Goal: Task Accomplishment & Management: Use online tool/utility

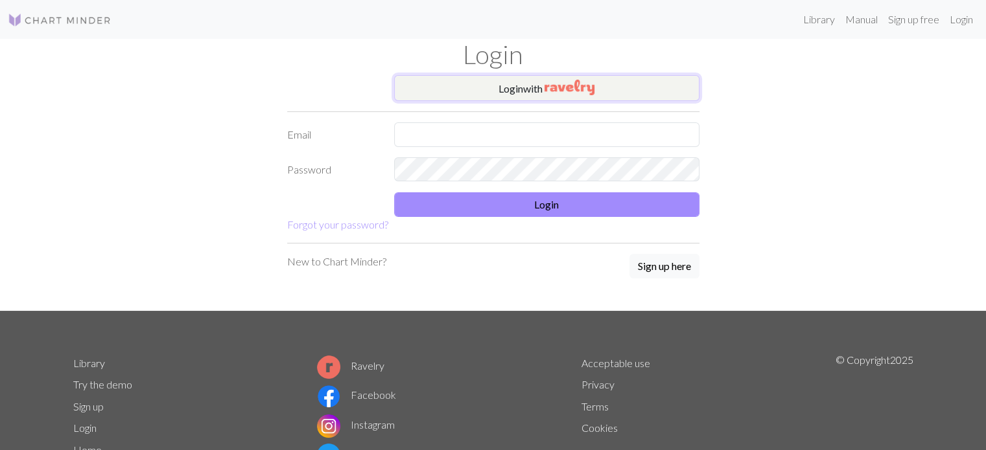
click at [519, 87] on button "Login with" at bounding box center [546, 88] width 305 height 26
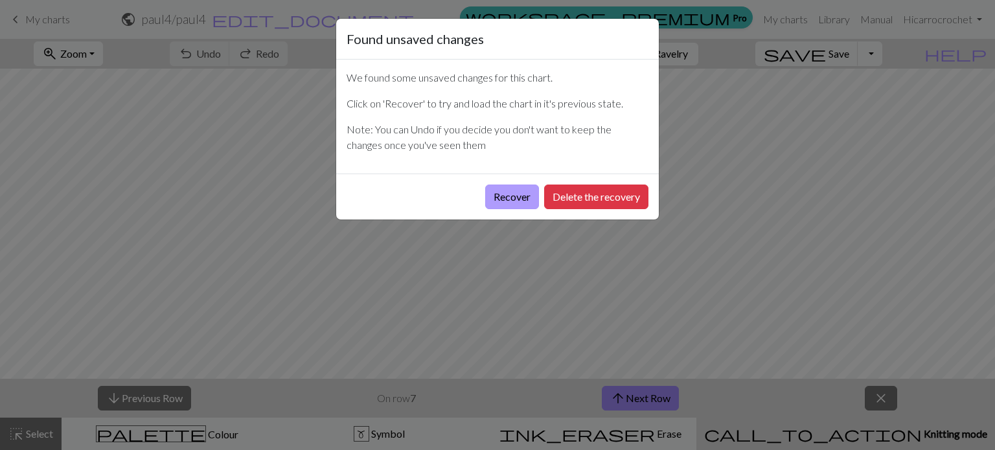
click at [509, 206] on button "Recover" at bounding box center [512, 197] width 54 height 25
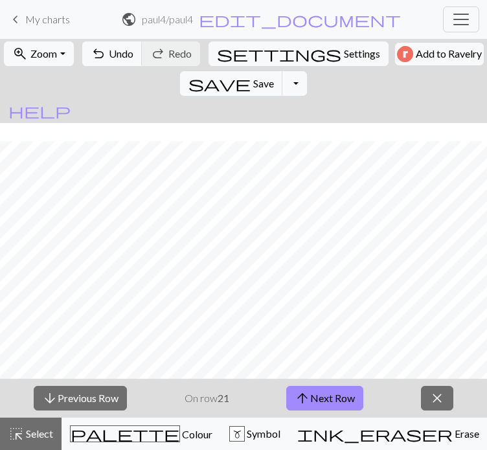
scroll to position [219, 0]
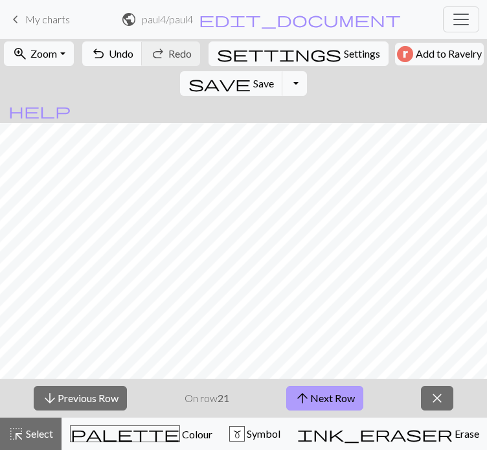
click at [322, 411] on button "arrow_upward Next Row" at bounding box center [324, 398] width 77 height 25
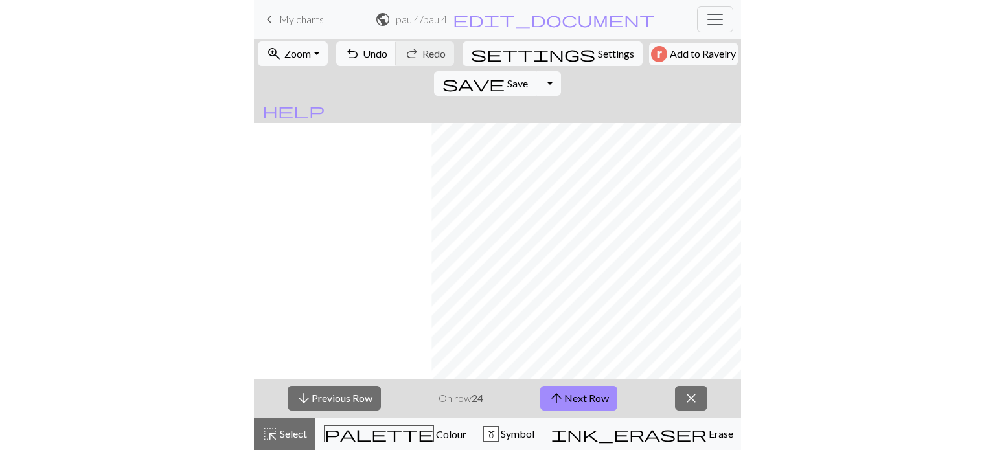
scroll to position [191, 178]
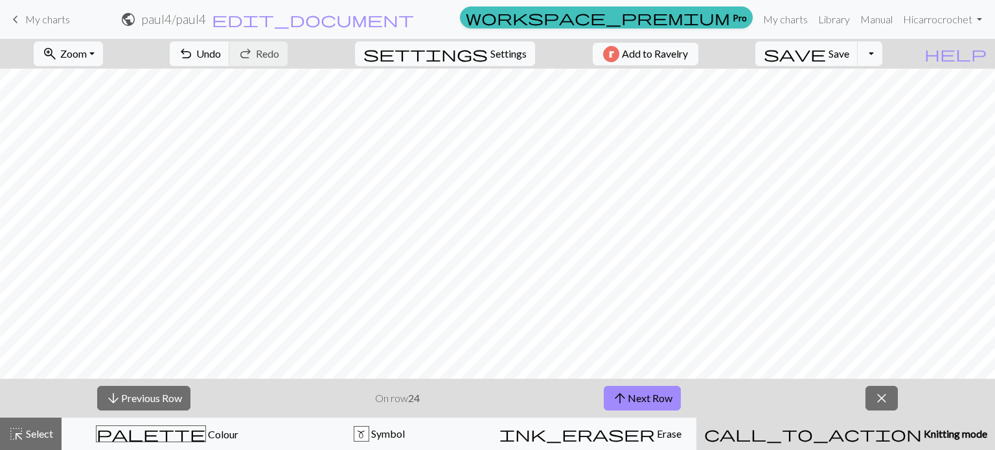
click at [463, 386] on div "arrow_downward Previous Row On row 24 arrow_upward Next Row close" at bounding box center [497, 398] width 995 height 39
drag, startPoint x: 60, startPoint y: 17, endPoint x: 610, endPoint y: 46, distance: 550.9
click at [60, 17] on span "My charts" at bounding box center [47, 19] width 45 height 12
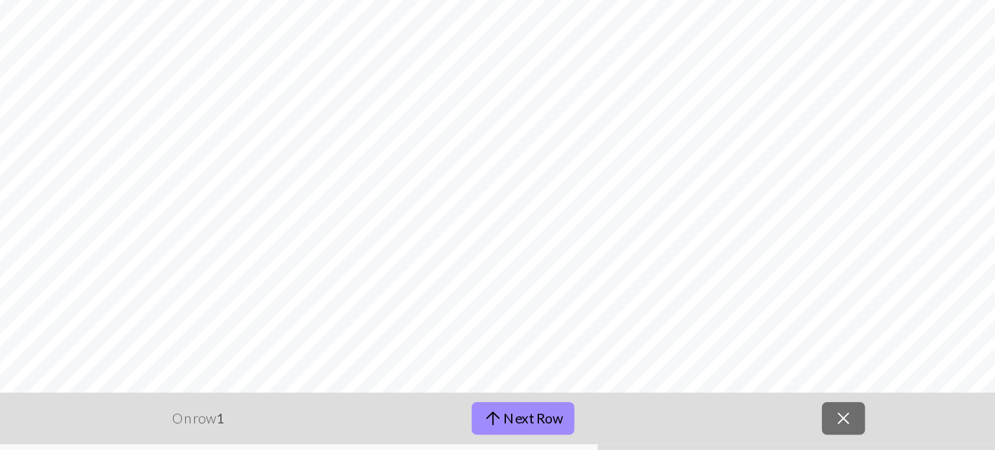
scroll to position [0, 0]
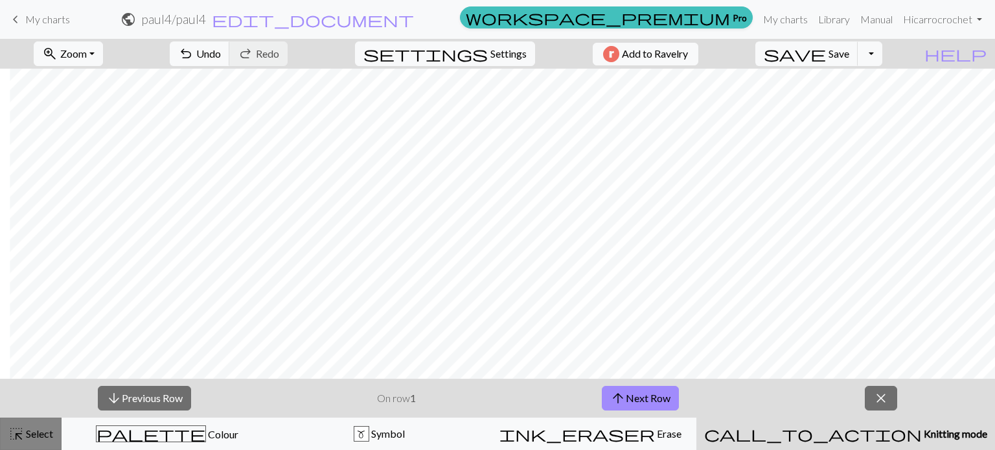
click at [54, 437] on button "highlight_alt Select Select" at bounding box center [31, 434] width 62 height 32
click at [34, 437] on span "Select" at bounding box center [38, 434] width 29 height 12
click at [45, 432] on span "Select" at bounding box center [38, 434] width 29 height 12
click at [888, 406] on span "close" at bounding box center [882, 398] width 16 height 18
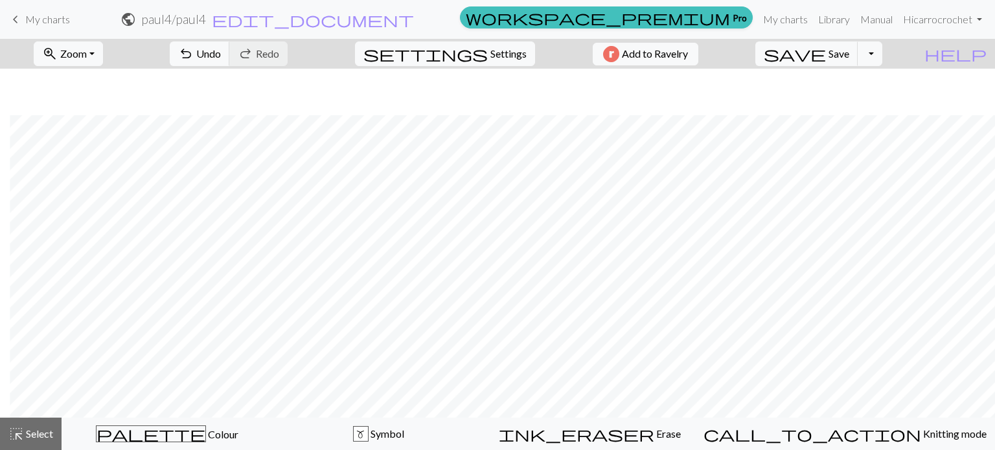
scroll to position [47, 377]
click at [16, 435] on span "highlight_alt" at bounding box center [16, 434] width 16 height 18
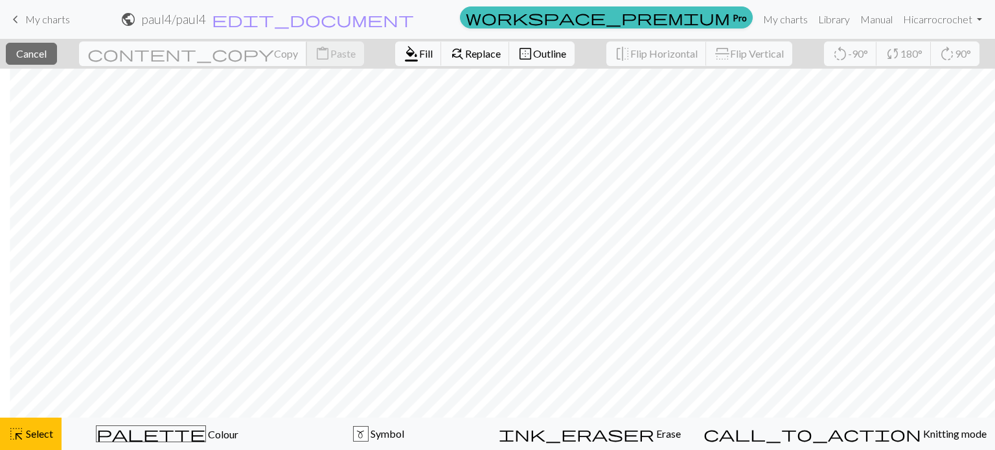
click at [274, 55] on span "Copy" at bounding box center [286, 53] width 24 height 12
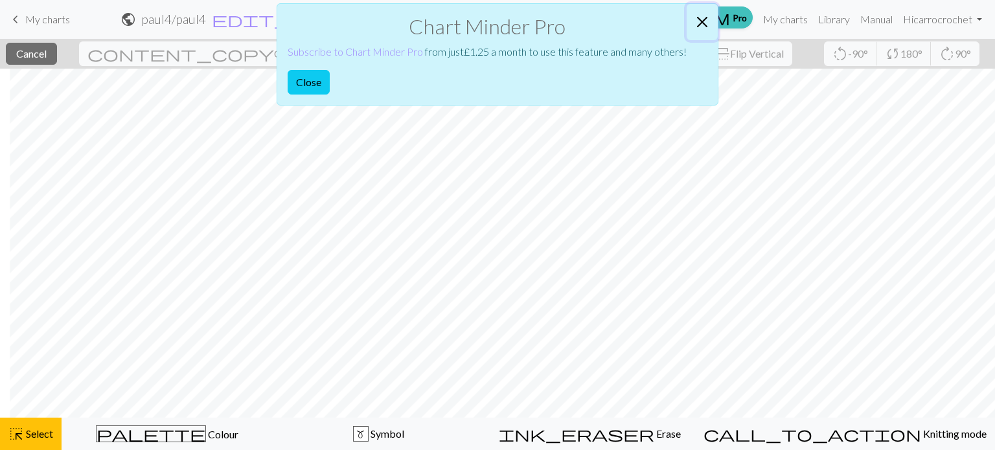
click at [704, 20] on button "Close" at bounding box center [702, 22] width 31 height 36
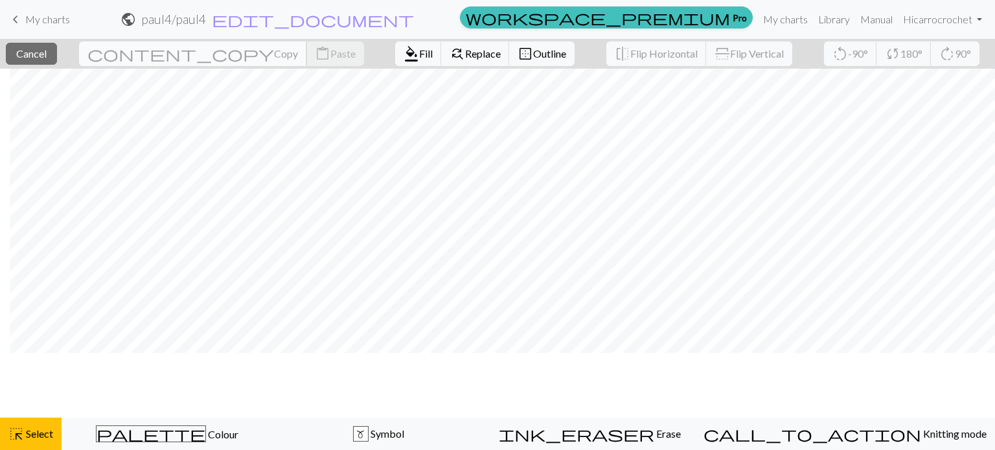
scroll to position [62, 377]
click at [20, 435] on span "highlight_alt" at bounding box center [16, 434] width 16 height 18
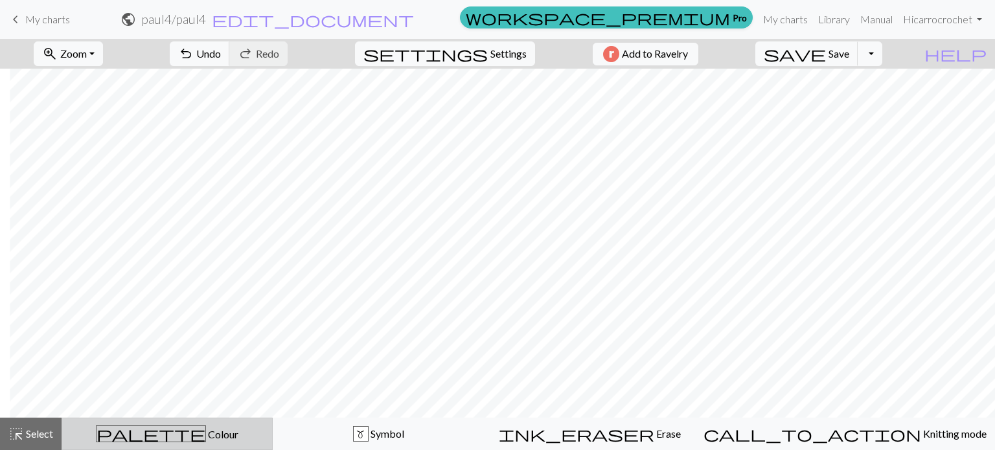
click at [175, 445] on button "palette Colour Colour" at bounding box center [167, 434] width 211 height 32
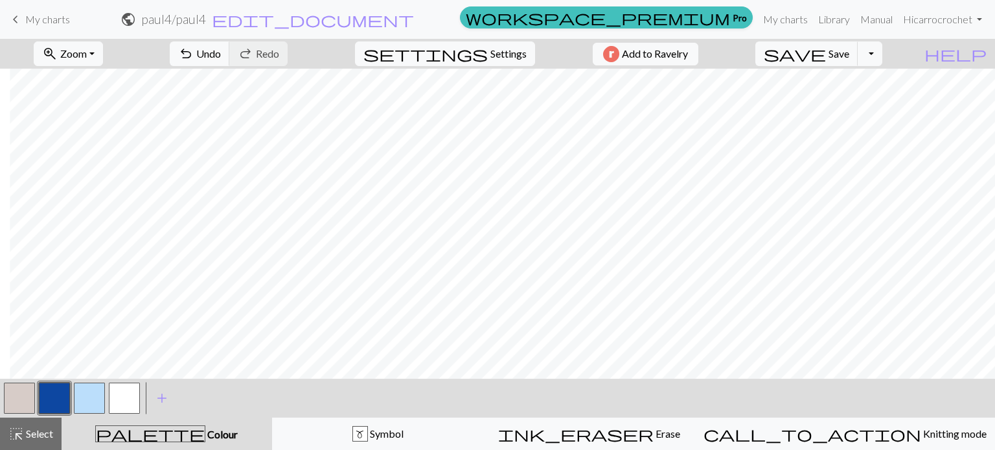
click at [21, 403] on button "button" at bounding box center [19, 398] width 31 height 31
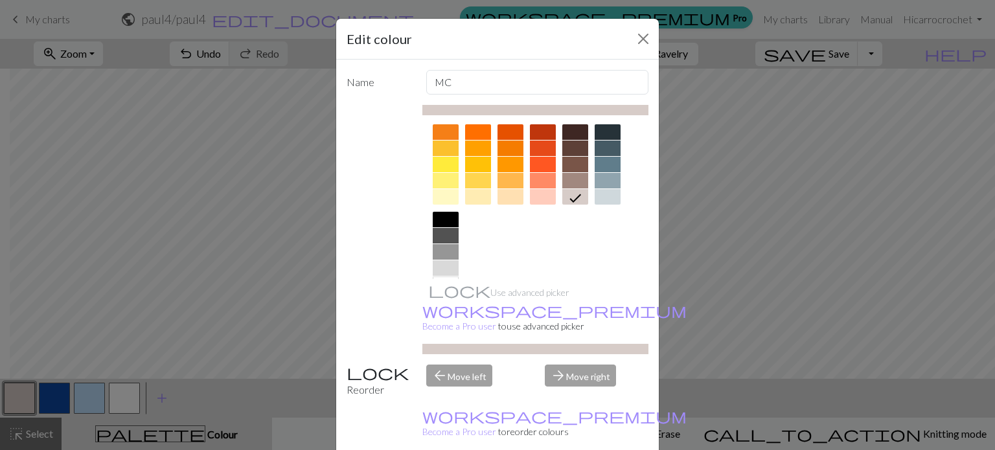
scroll to position [209, 0]
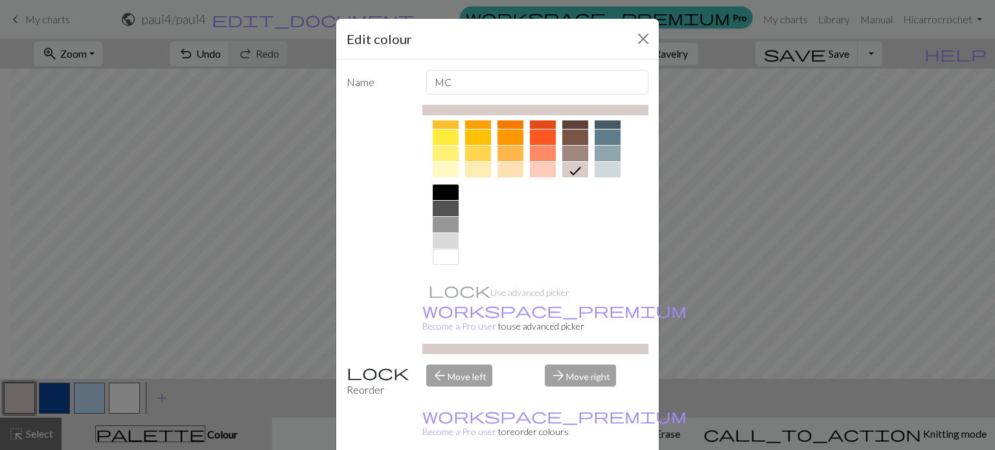
click at [146, 382] on div "Edit colour Name MC Use advanced picker workspace_premium Become a Pro user to …" at bounding box center [497, 225] width 995 height 450
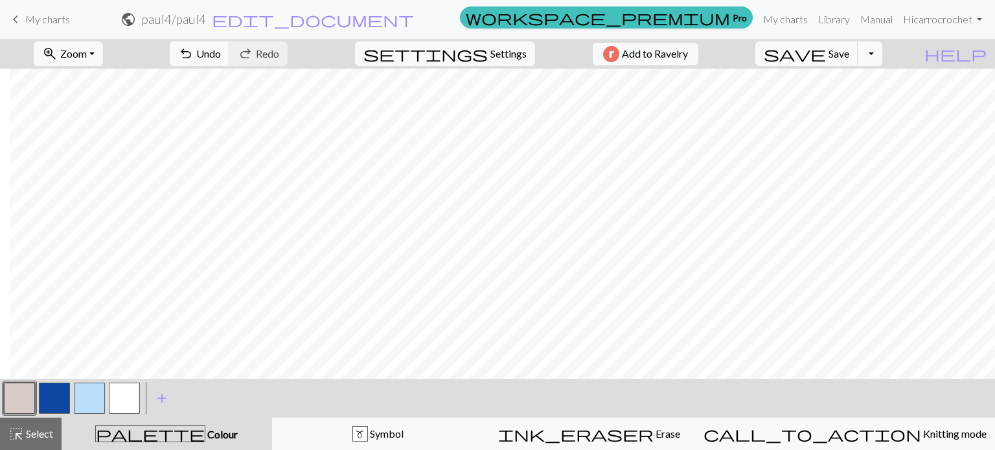
click at [52, 406] on button "button" at bounding box center [54, 398] width 31 height 31
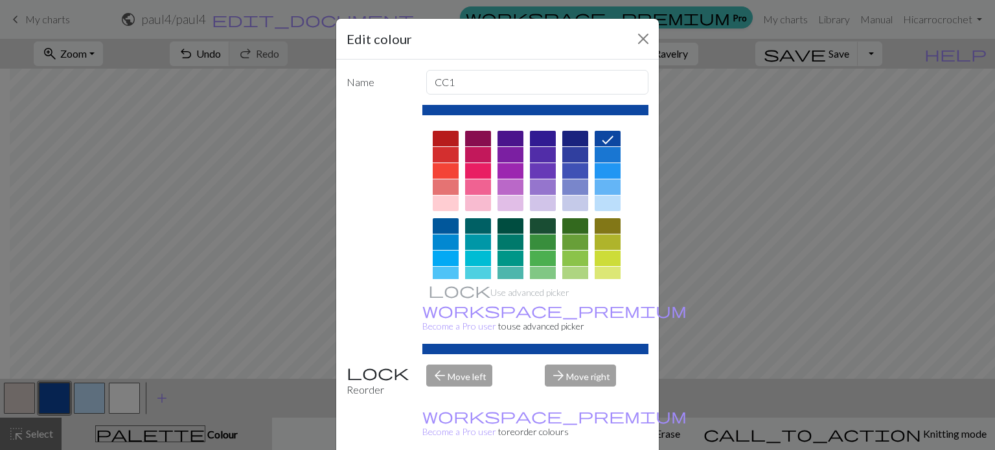
click at [106, 409] on div "Edit colour Name CC1 Use advanced picker workspace_premium Become a Pro user to…" at bounding box center [497, 225] width 995 height 450
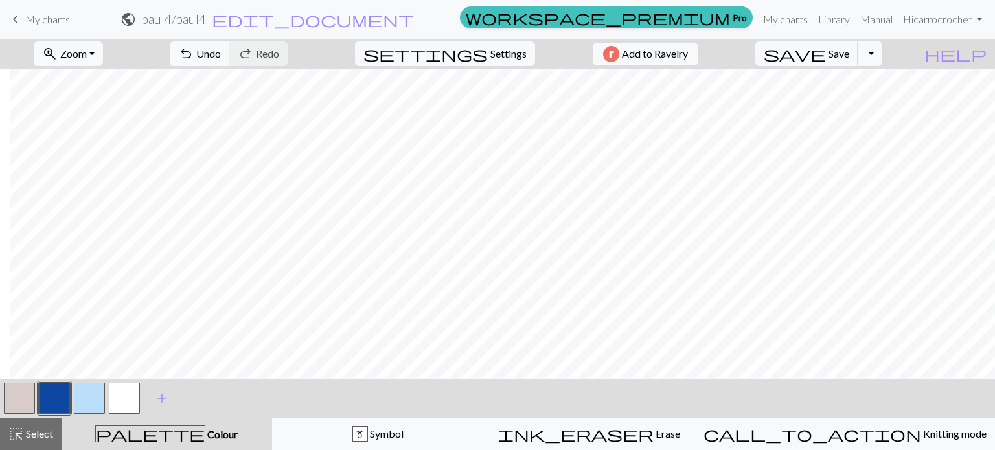
click at [80, 400] on button "button" at bounding box center [89, 398] width 31 height 31
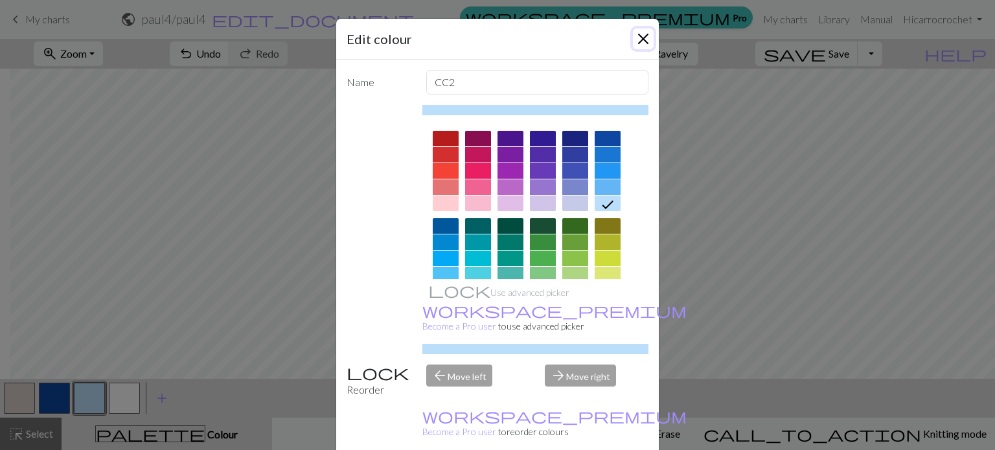
click at [637, 40] on button "Close" at bounding box center [643, 39] width 21 height 21
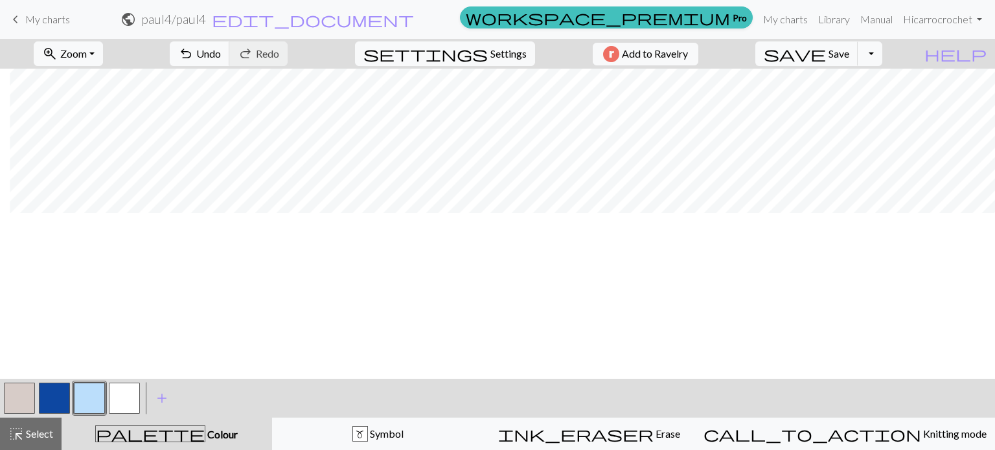
scroll to position [0, 377]
click at [38, 20] on span "My charts" at bounding box center [47, 19] width 45 height 12
click at [849, 43] on button "save Save Save" at bounding box center [807, 53] width 103 height 25
click at [39, 21] on div "Chart saved" at bounding box center [497, 25] width 995 height 51
click at [38, 23] on span "My charts" at bounding box center [47, 19] width 45 height 12
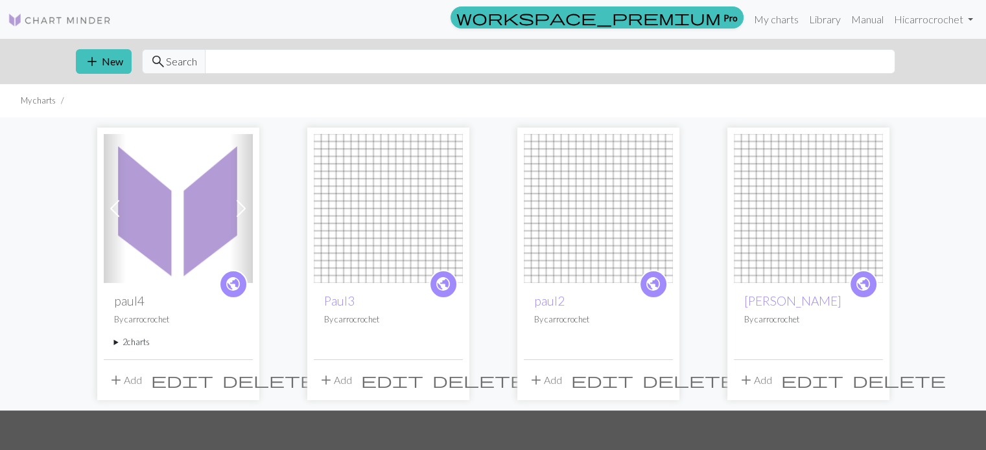
click at [137, 383] on button "add Add" at bounding box center [125, 380] width 43 height 25
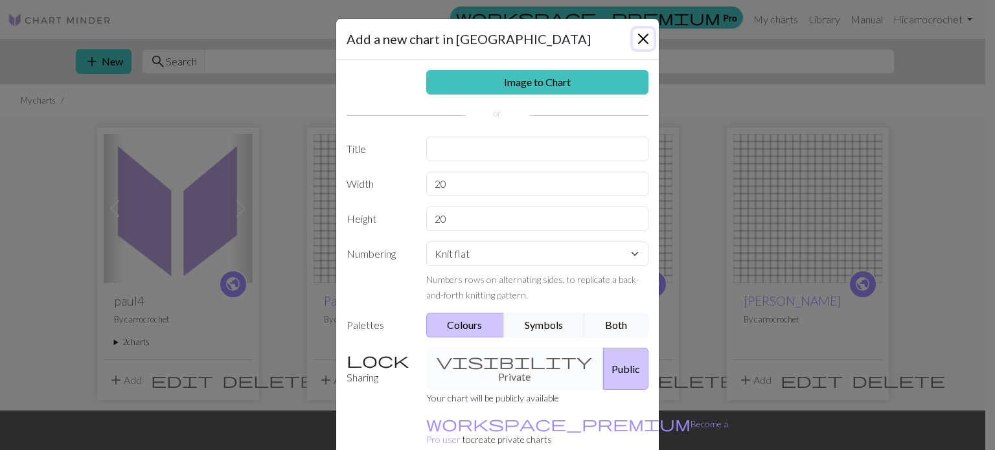
click at [634, 38] on button "Close" at bounding box center [643, 39] width 21 height 21
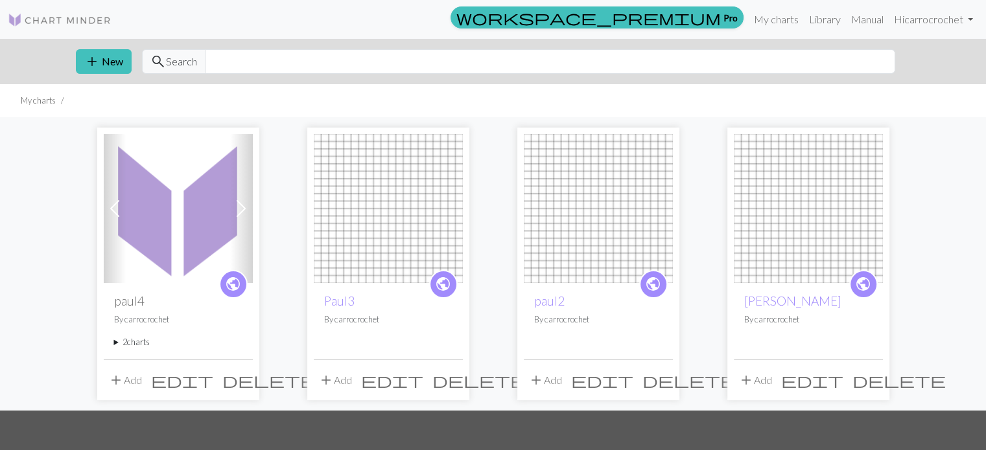
click at [213, 379] on span "edit" at bounding box center [182, 380] width 62 height 18
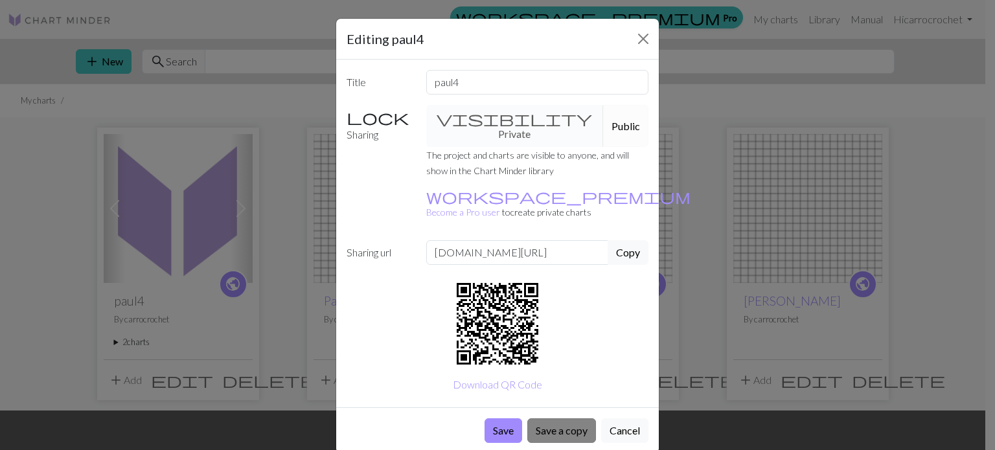
click at [539, 419] on button "Save a copy" at bounding box center [561, 431] width 69 height 25
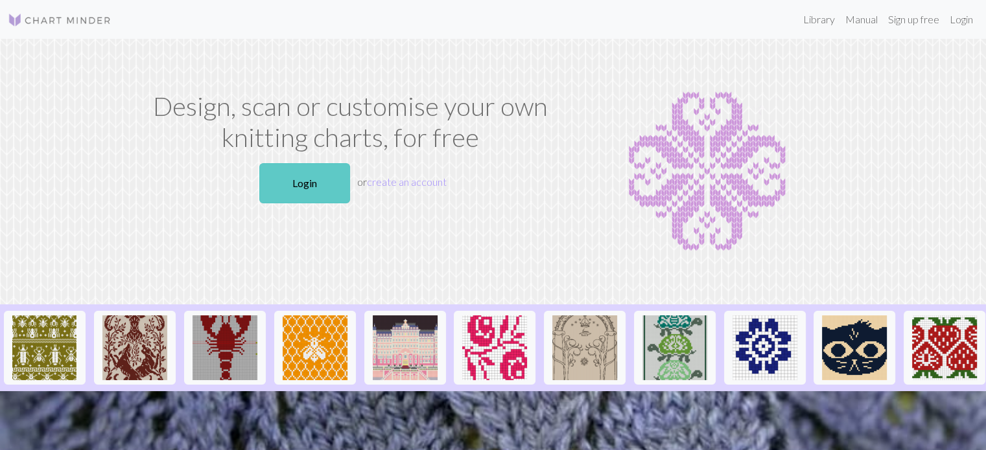
click at [277, 173] on link "Login" at bounding box center [304, 183] width 91 height 40
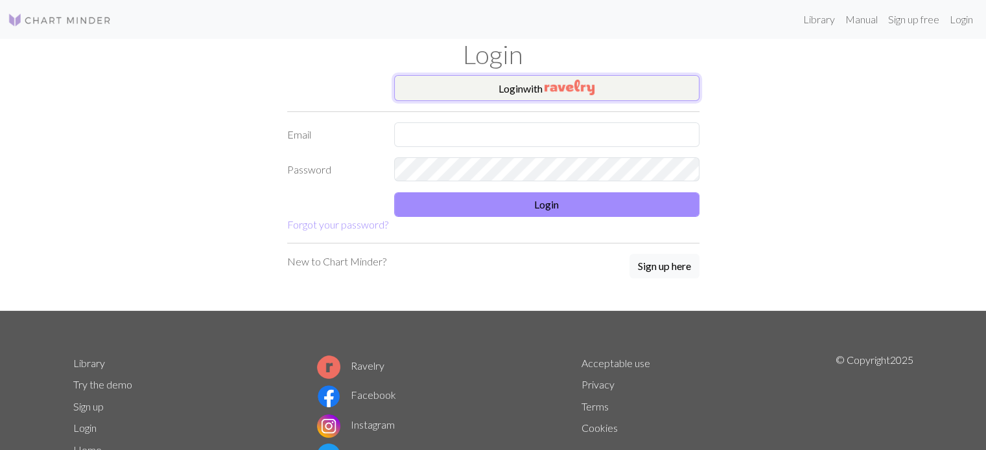
click at [490, 89] on button "Login with" at bounding box center [546, 88] width 305 height 26
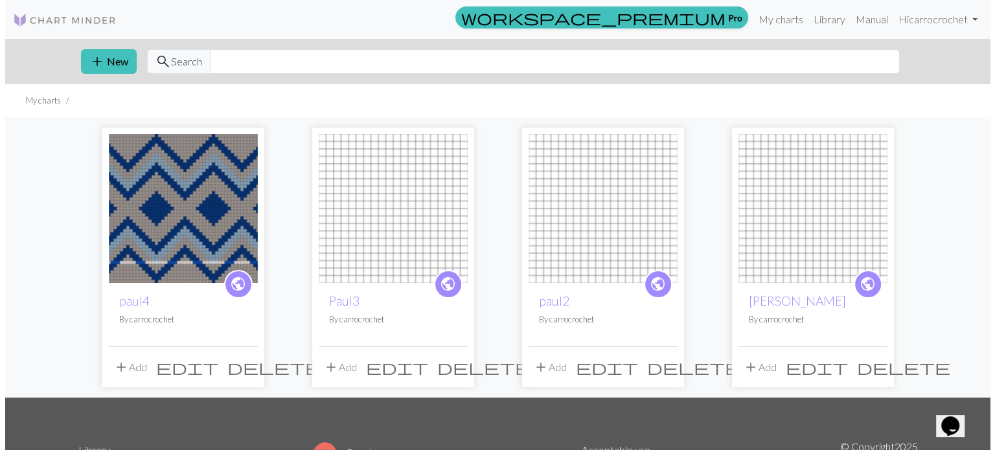
scroll to position [148, 0]
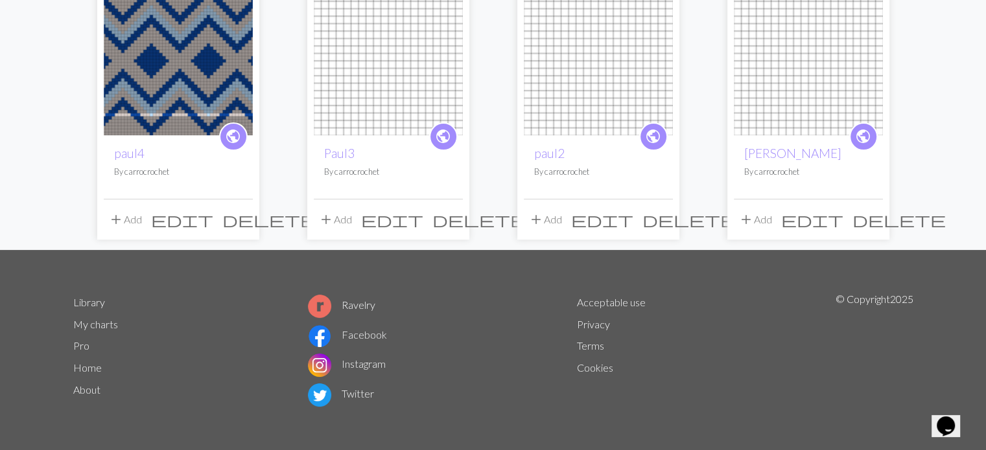
drag, startPoint x: 178, startPoint y: 95, endPoint x: 60, endPoint y: 106, distance: 119.0
click at [60, 106] on div "public paul4 By carrocrochet add Add edit delete public Paul3 By carrocrochet a…" at bounding box center [493, 110] width 986 height 281
click at [132, 216] on button "add Add" at bounding box center [125, 219] width 43 height 25
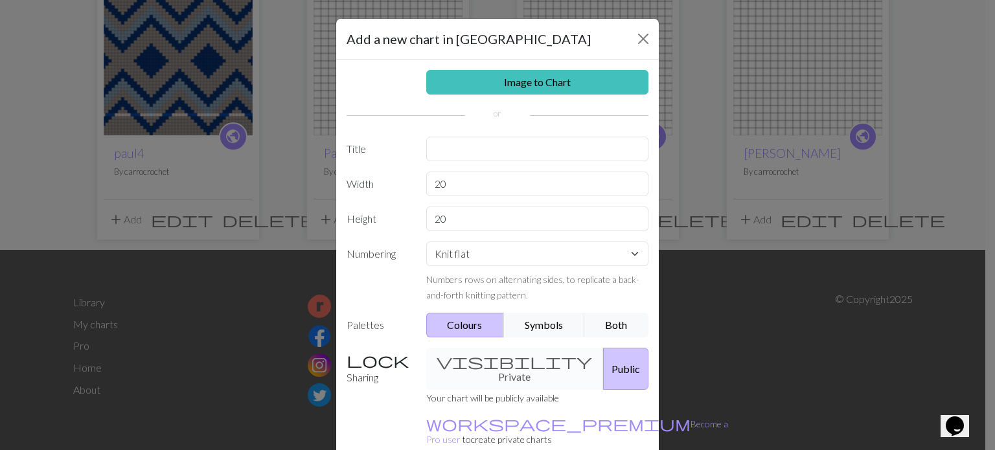
click at [132, 216] on div "Add a new chart in paul4 Image to Chart Title Width 20 Height 20 Numbering Knit…" at bounding box center [497, 225] width 995 height 450
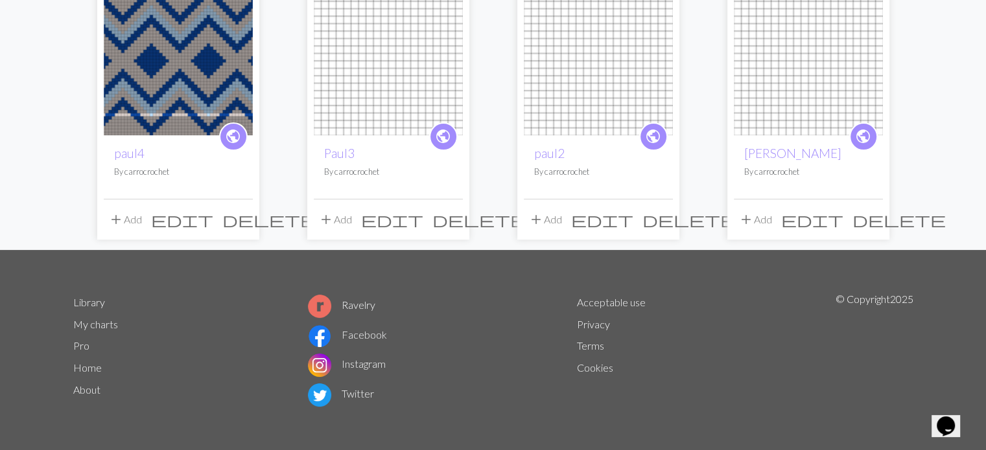
click at [132, 216] on button "add Add" at bounding box center [125, 219] width 43 height 25
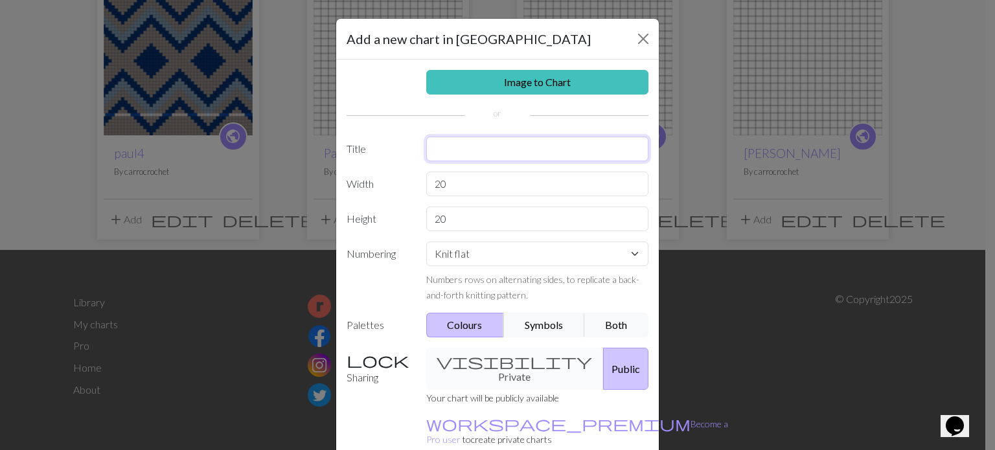
click at [441, 148] on input "text" at bounding box center [537, 149] width 223 height 25
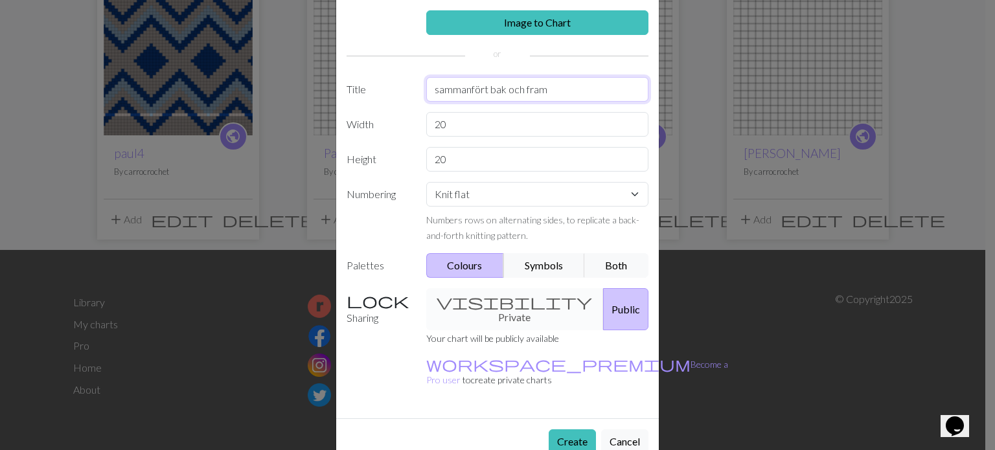
type input "sammanfört bak och fram"
click at [633, 191] on select "Knit flat Knit in the round Lace knitting Cross stitch" at bounding box center [537, 194] width 223 height 25
select select "round"
click at [426, 182] on select "Knit flat Knit in the round Lace knitting Cross stitch" at bounding box center [537, 194] width 223 height 25
click at [568, 430] on button "Create" at bounding box center [572, 442] width 47 height 25
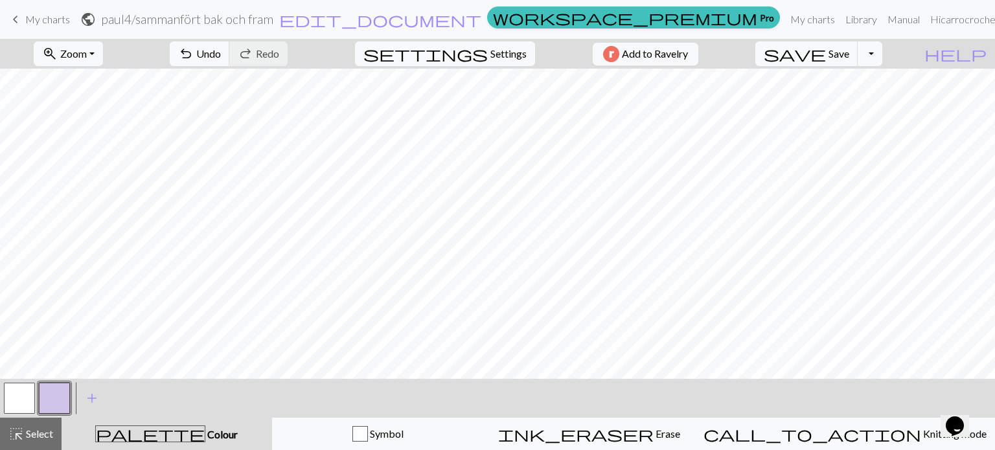
click at [54, 14] on span "My charts" at bounding box center [47, 19] width 45 height 12
click at [850, 47] on span "Save" at bounding box center [839, 53] width 21 height 12
click at [49, 13] on span "My charts" at bounding box center [47, 19] width 45 height 12
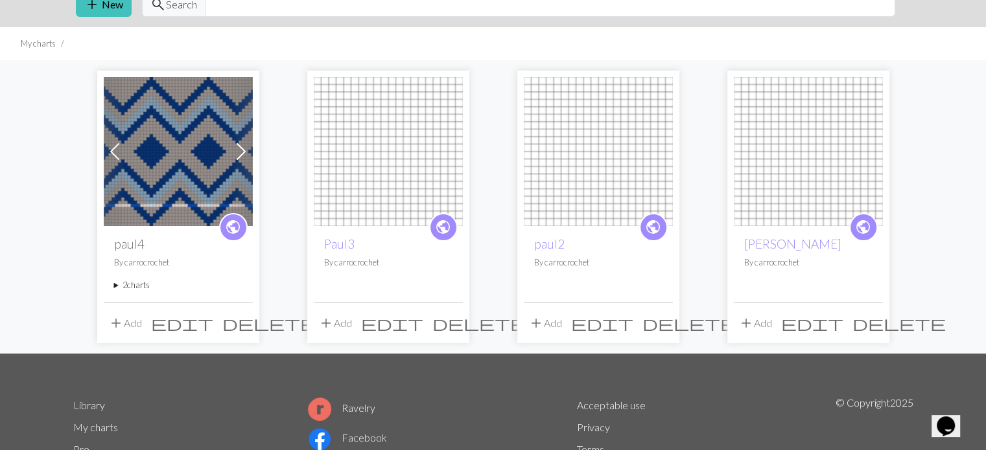
scroll to position [61, 0]
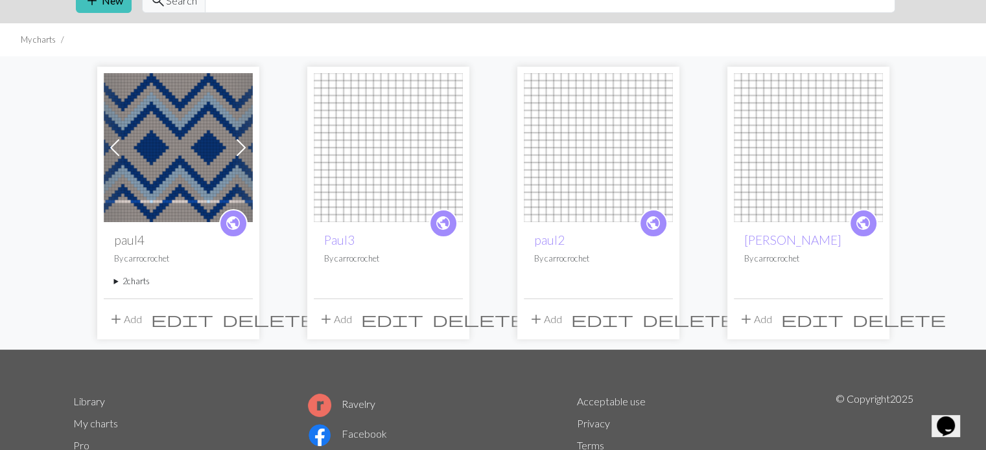
click at [244, 142] on span at bounding box center [241, 147] width 21 height 21
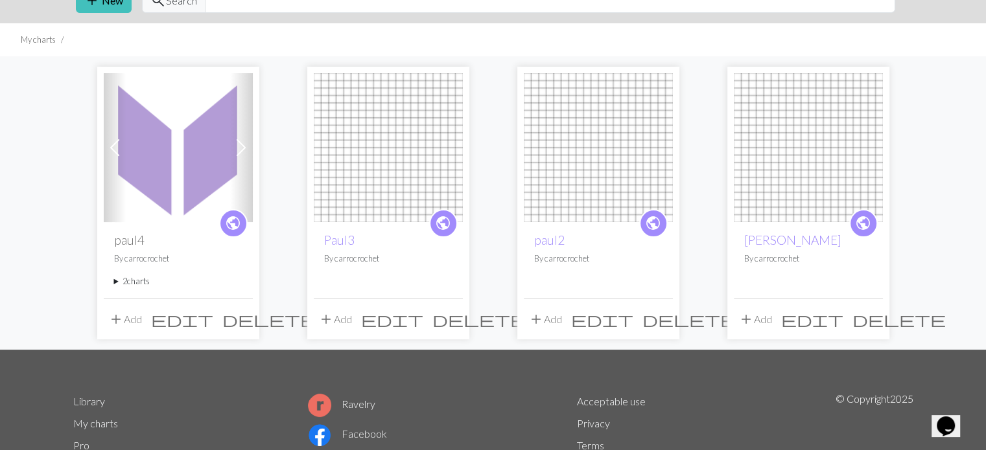
click at [152, 153] on img at bounding box center [178, 147] width 149 height 149
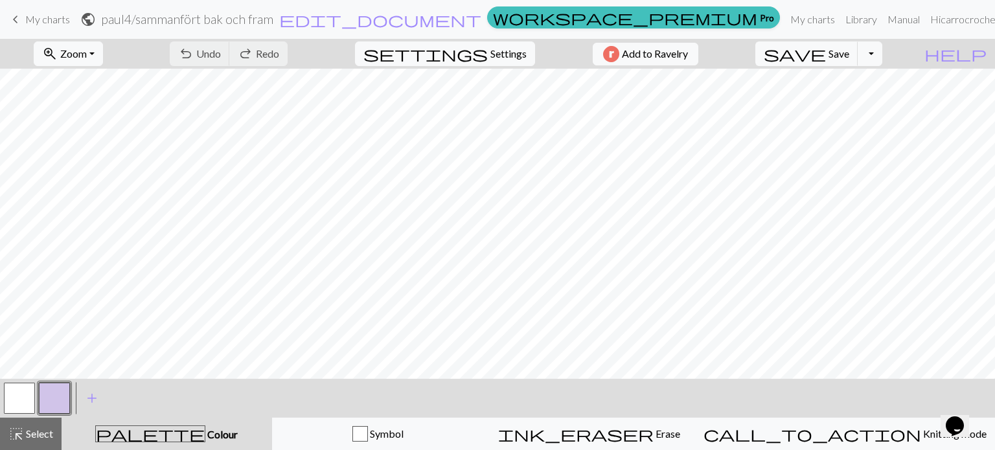
click at [21, 410] on button "button" at bounding box center [19, 398] width 31 height 31
click at [465, 60] on span "settings" at bounding box center [426, 54] width 124 height 18
select select "aran"
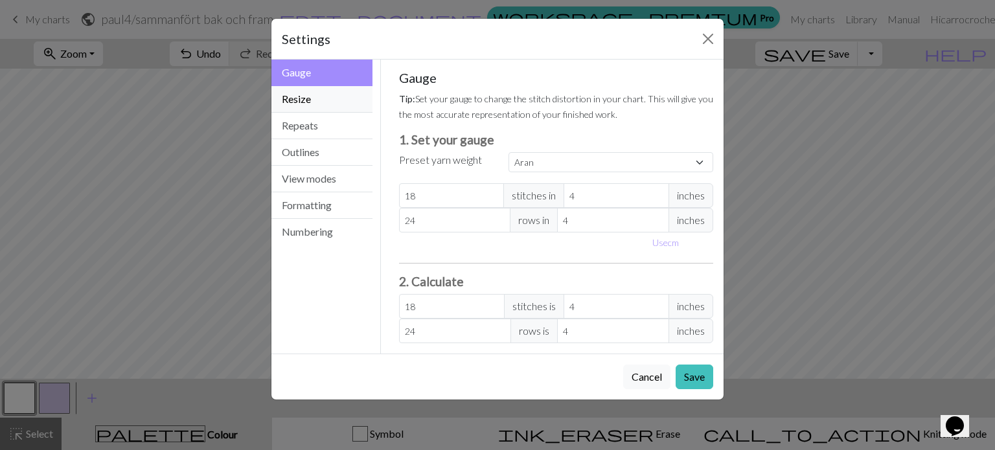
click at [305, 91] on button "Resize" at bounding box center [322, 99] width 101 height 27
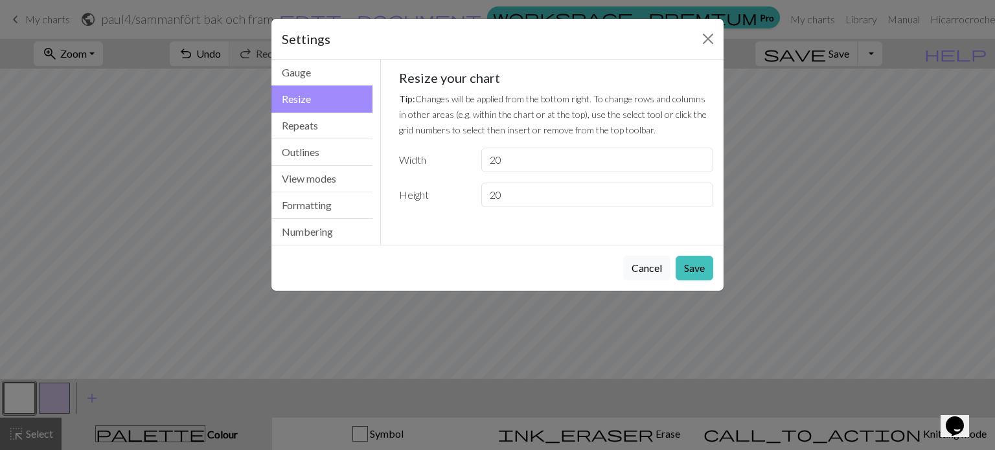
click at [550, 174] on div "Resize your chart Tip: Changes will be applied from the bottom right. To change…" at bounding box center [556, 138] width 315 height 137
drag, startPoint x: 524, startPoint y: 161, endPoint x: 412, endPoint y: 160, distance: 112.1
click at [412, 160] on div "Width 20" at bounding box center [556, 160] width 330 height 25
type input "234"
click at [531, 189] on input "20" at bounding box center [597, 195] width 232 height 25
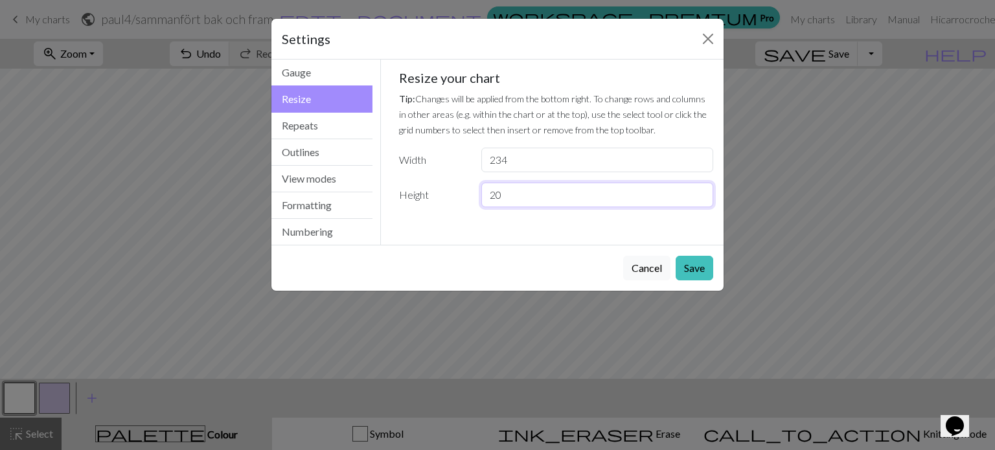
drag, startPoint x: 530, startPoint y: 191, endPoint x: 434, endPoint y: 194, distance: 96.6
click at [434, 194] on div "Height 20" at bounding box center [556, 195] width 330 height 25
type input "20"
click at [707, 266] on button "Save" at bounding box center [695, 268] width 38 height 25
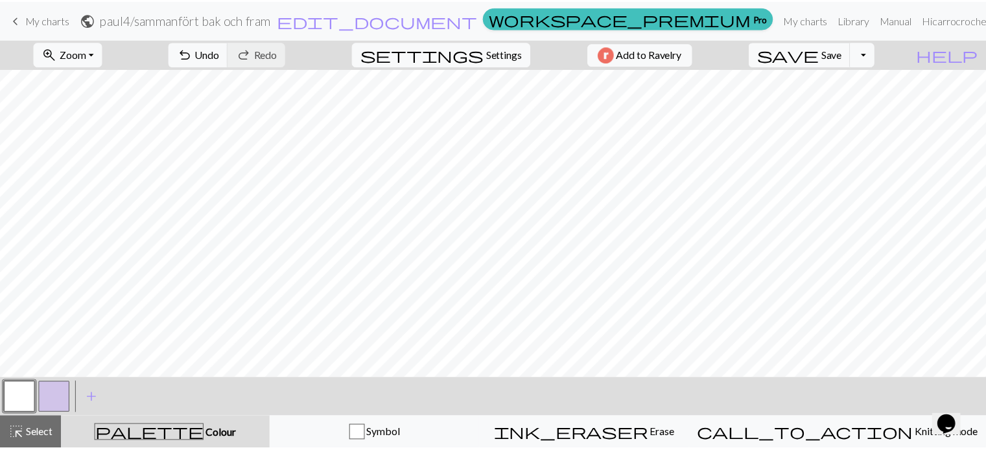
scroll to position [16, 0]
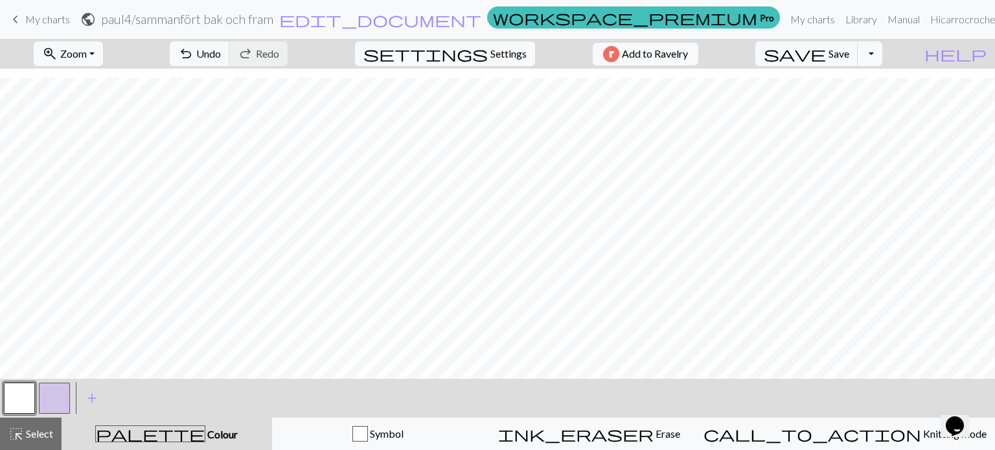
drag, startPoint x: 735, startPoint y: 23, endPoint x: 597, endPoint y: 43, distance: 138.8
click at [735, 23] on link "workspace_premium Pro" at bounding box center [633, 17] width 293 height 22
click at [853, 62] on button "save Save Save" at bounding box center [807, 53] width 103 height 25
click at [744, 20] on div "Chart saved" at bounding box center [497, 25] width 995 height 51
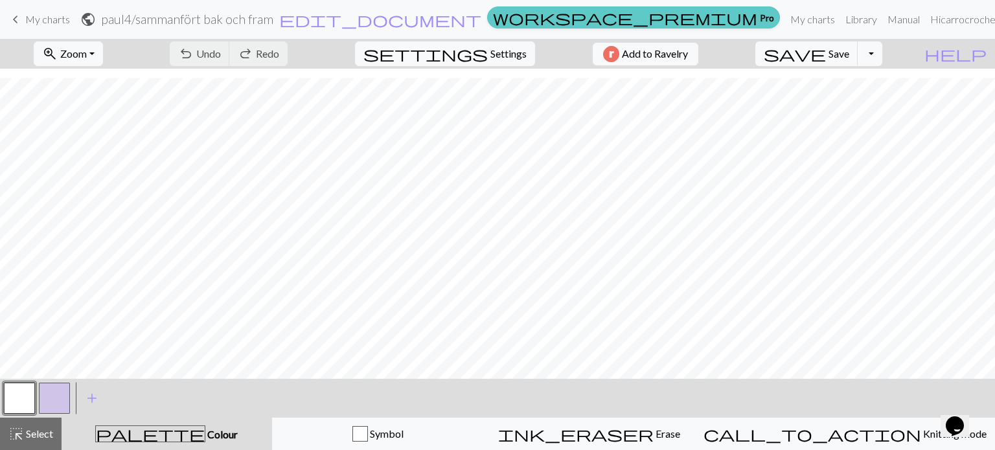
click at [739, 20] on link "workspace_premium Pro" at bounding box center [633, 17] width 293 height 22
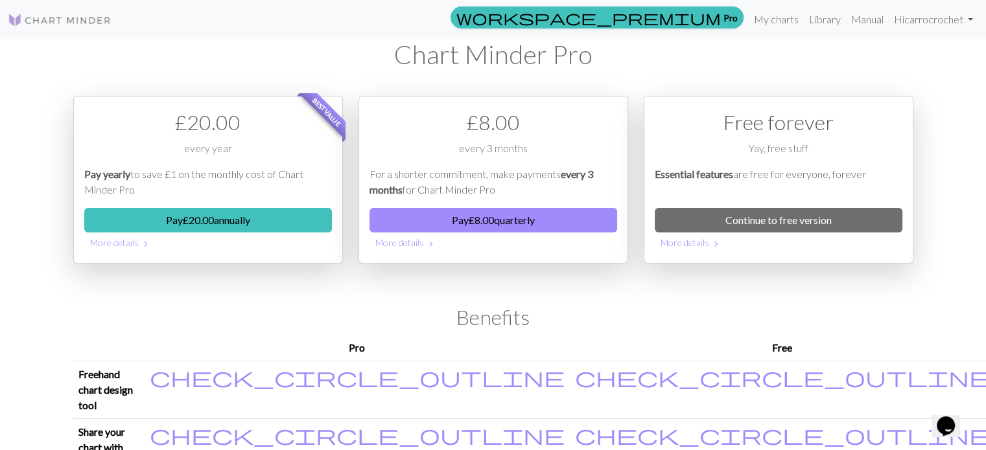
click at [89, 20] on img at bounding box center [60, 20] width 104 height 16
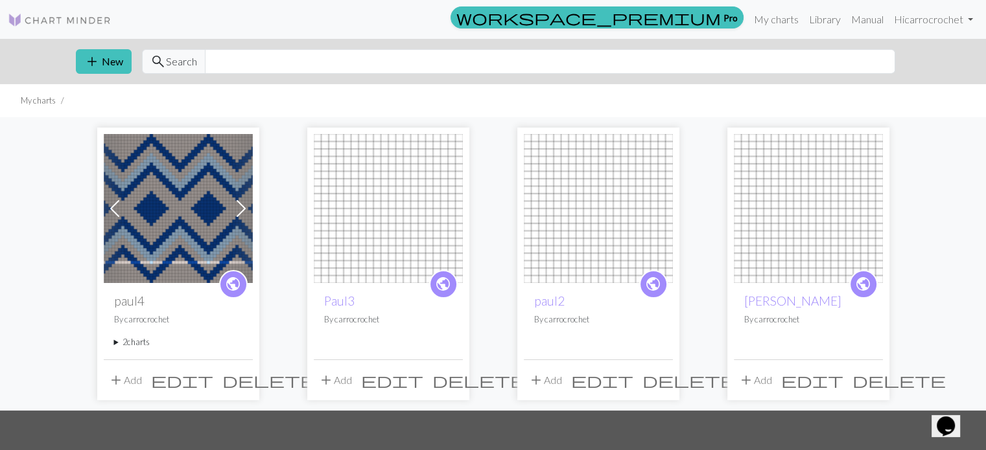
click at [233, 212] on span at bounding box center [241, 208] width 21 height 21
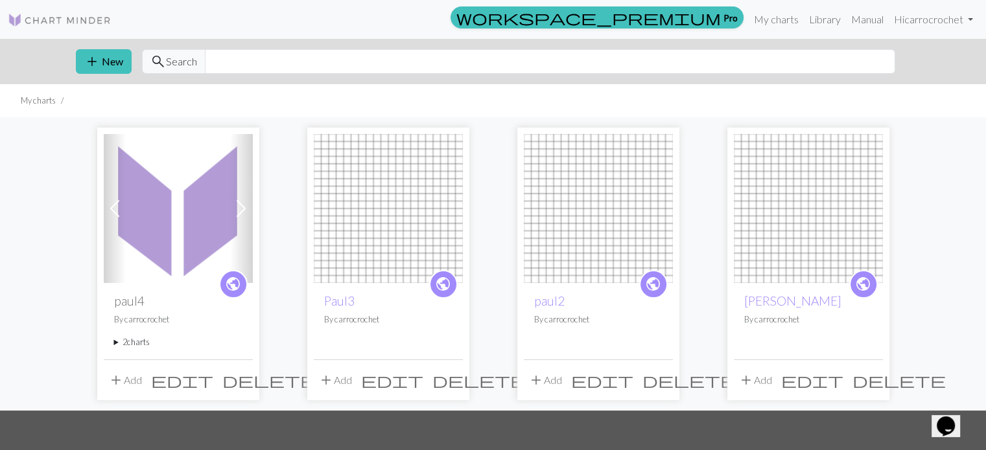
click at [197, 211] on img at bounding box center [178, 208] width 149 height 149
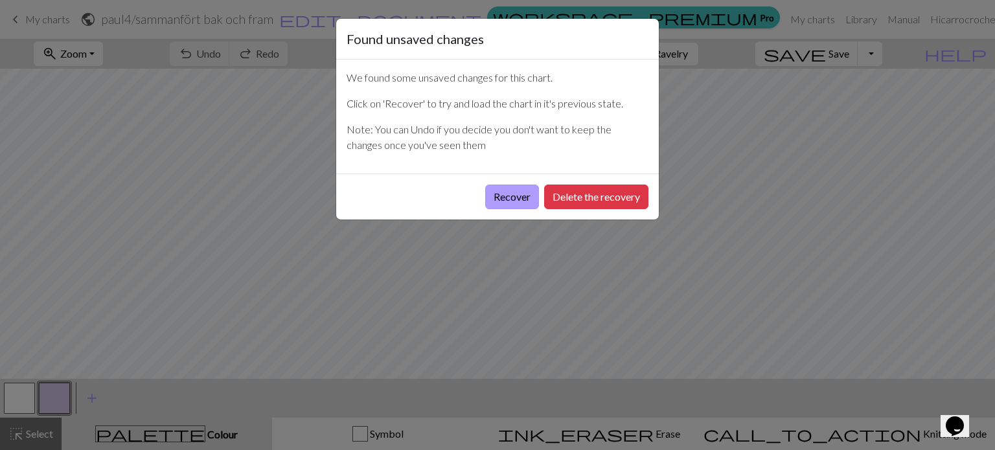
click at [521, 192] on button "Recover" at bounding box center [512, 197] width 54 height 25
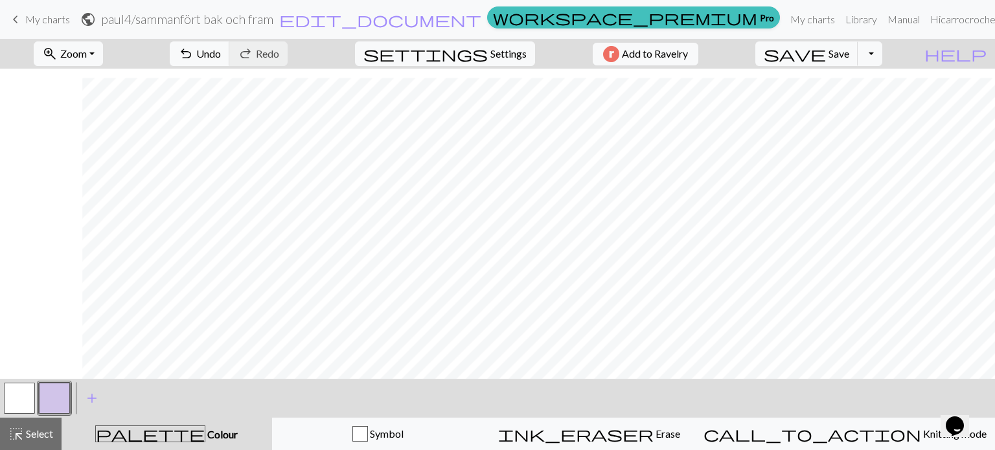
scroll to position [16, 2306]
click at [26, 388] on button "button" at bounding box center [19, 398] width 31 height 31
click at [74, 401] on div "add Add a colour" at bounding box center [92, 398] width 36 height 39
click at [56, 399] on button "button" at bounding box center [54, 398] width 31 height 31
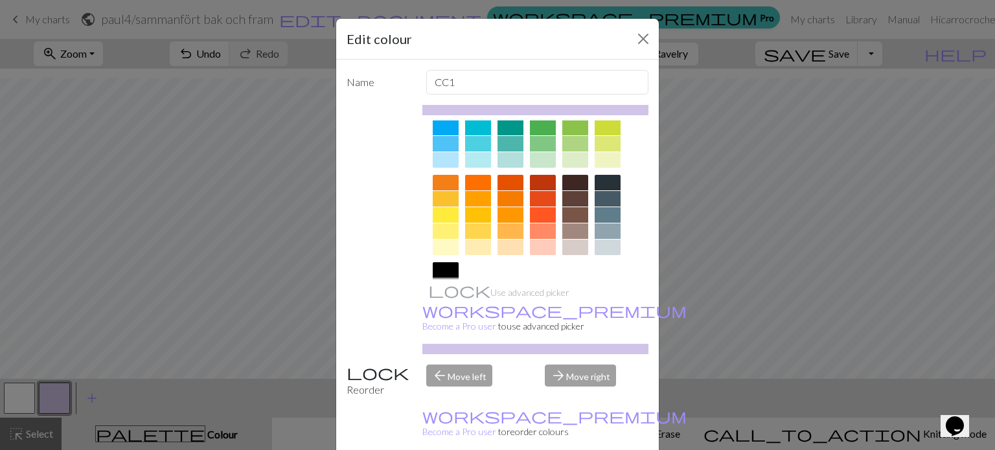
scroll to position [132, 0]
click at [562, 243] on div at bounding box center [575, 246] width 26 height 16
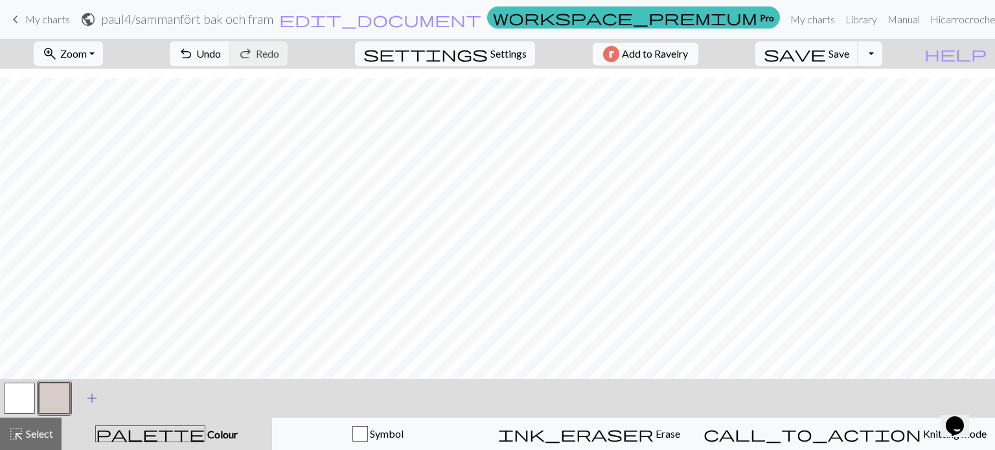
click at [84, 403] on span "add" at bounding box center [92, 398] width 16 height 18
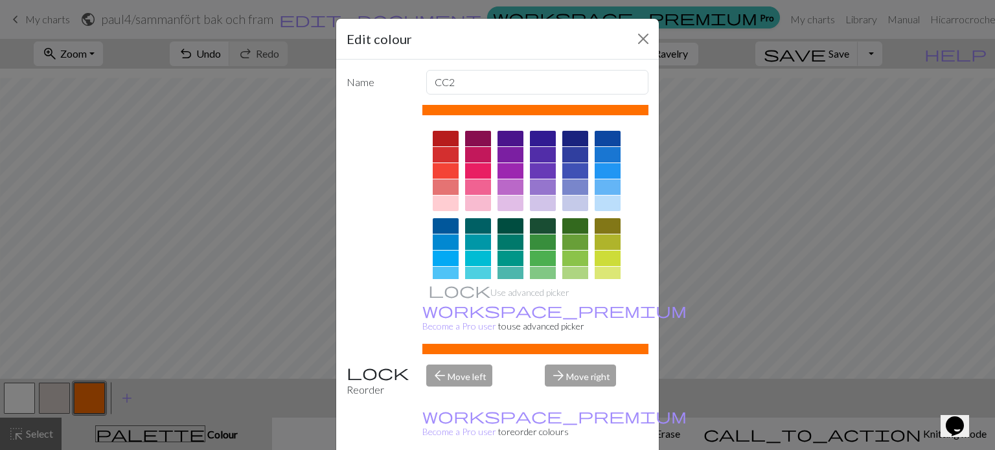
click at [608, 136] on div at bounding box center [608, 139] width 26 height 16
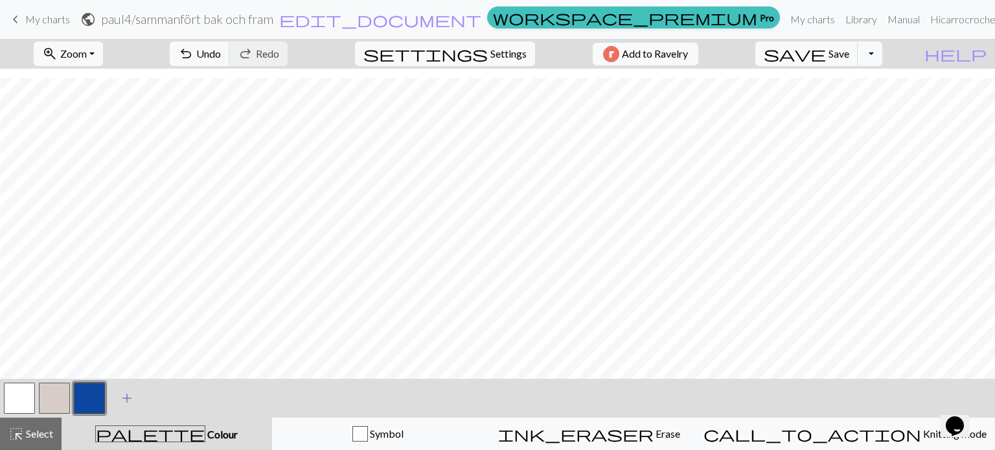
click at [127, 398] on span "add" at bounding box center [127, 398] width 16 height 18
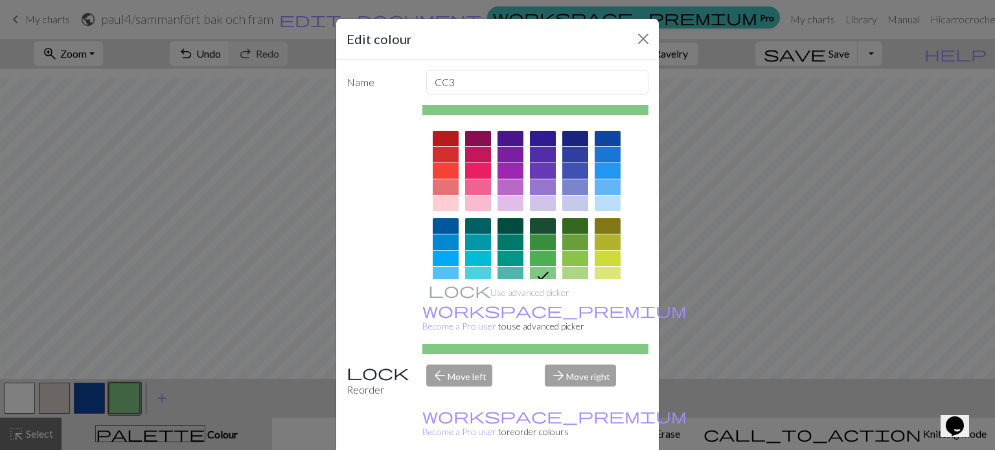
click at [598, 202] on div at bounding box center [608, 204] width 26 height 16
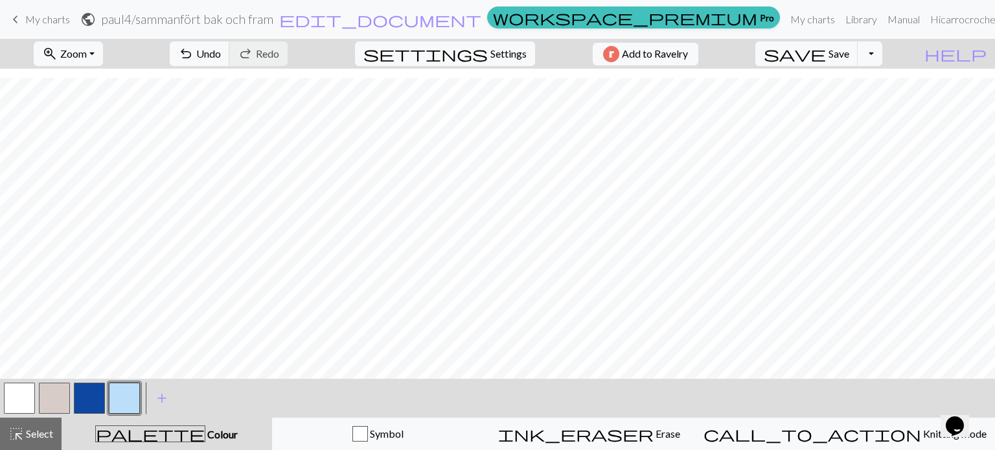
click at [70, 399] on div at bounding box center [54, 398] width 35 height 35
click at [61, 399] on button "button" at bounding box center [54, 398] width 31 height 31
click at [60, 398] on button "button" at bounding box center [54, 398] width 31 height 31
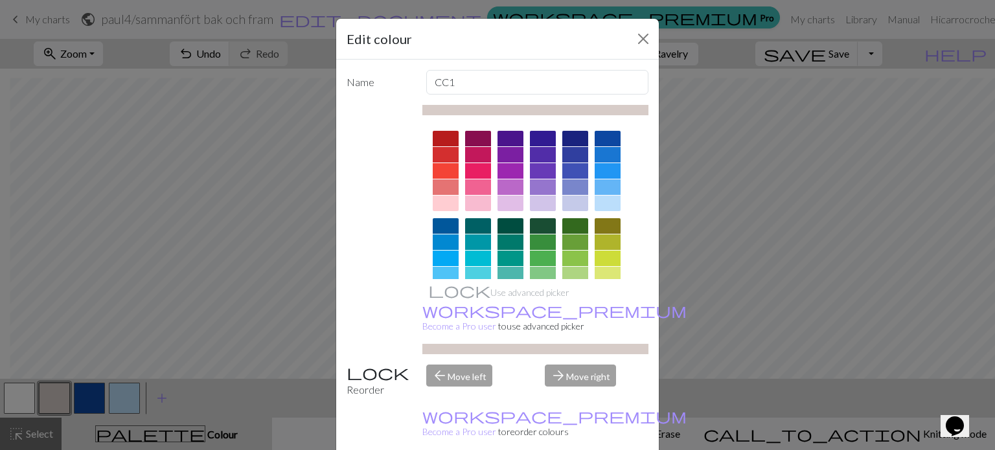
click at [857, 343] on div "Edit colour Name CC1 Use advanced picker workspace_premium Become a Pro user to…" at bounding box center [497, 225] width 995 height 450
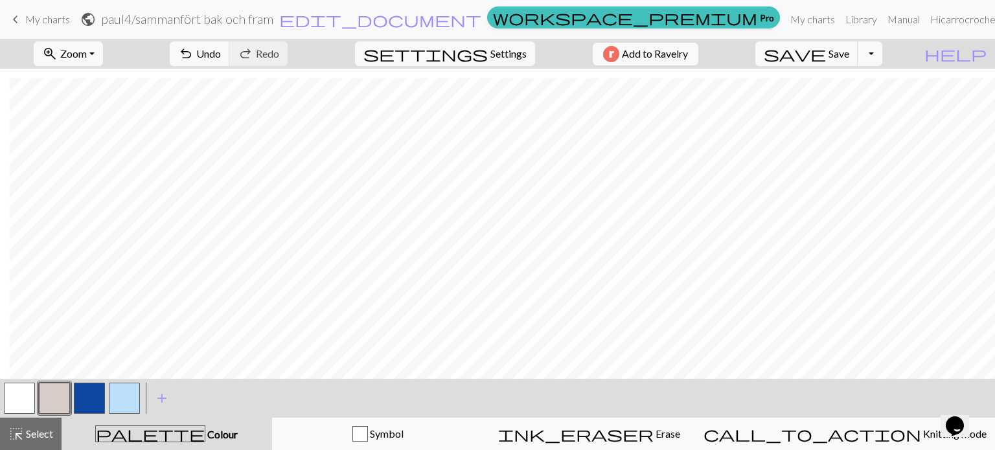
click at [87, 407] on button "button" at bounding box center [89, 398] width 31 height 31
click at [65, 397] on button "button" at bounding box center [54, 398] width 31 height 31
click at [86, 397] on button "button" at bounding box center [89, 398] width 31 height 31
click at [60, 396] on button "button" at bounding box center [54, 398] width 31 height 31
click at [95, 399] on button "button" at bounding box center [89, 398] width 31 height 31
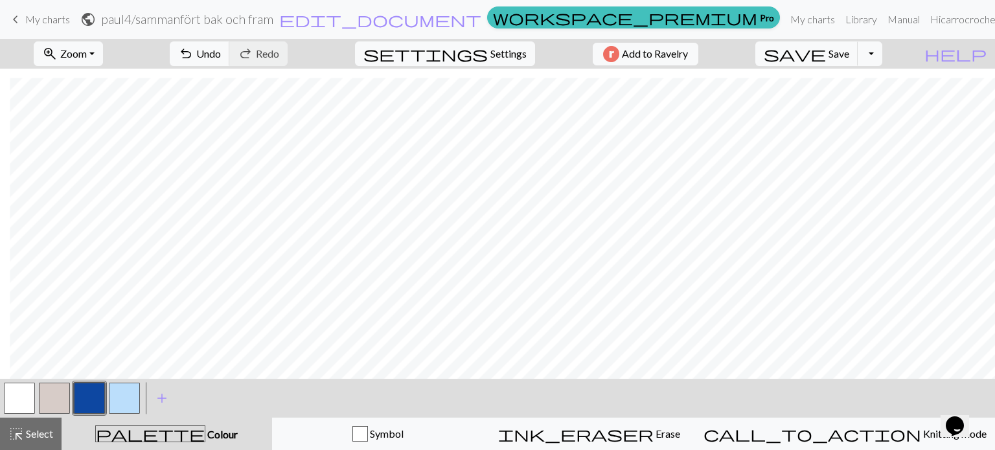
click at [58, 393] on button "button" at bounding box center [54, 398] width 31 height 31
click at [96, 400] on button "button" at bounding box center [89, 398] width 31 height 31
click at [61, 400] on button "button" at bounding box center [54, 398] width 31 height 31
click at [88, 400] on button "button" at bounding box center [89, 398] width 31 height 31
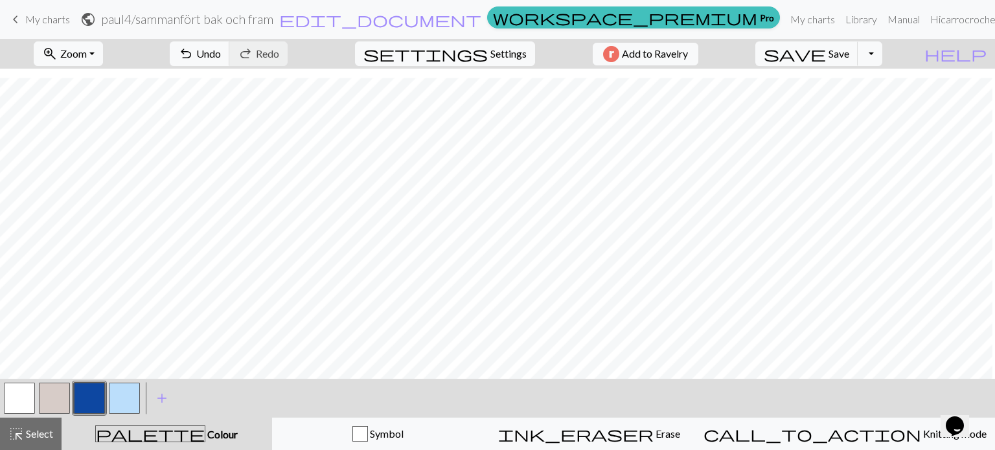
scroll to position [16, 2732]
click at [54, 389] on button "button" at bounding box center [54, 398] width 31 height 31
click at [88, 397] on button "button" at bounding box center [89, 398] width 31 height 31
click at [51, 408] on button "button" at bounding box center [54, 398] width 31 height 31
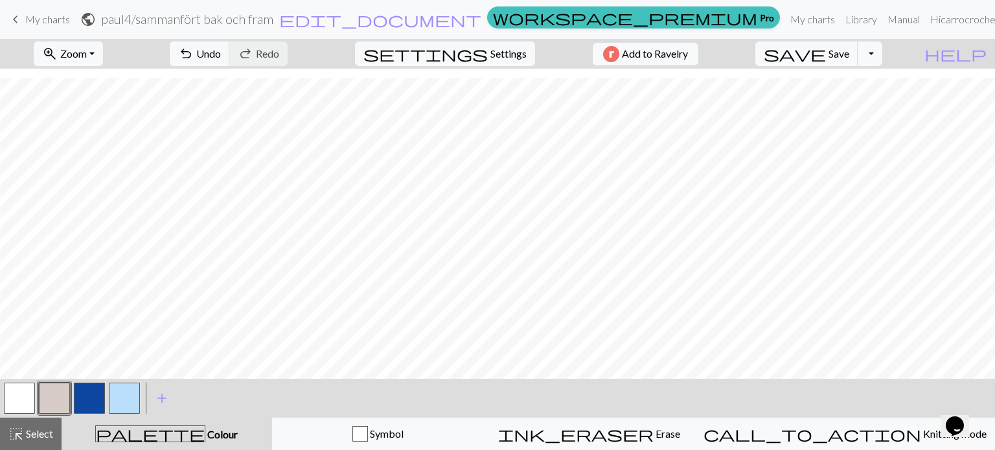
click at [97, 398] on button "button" at bounding box center [89, 398] width 31 height 31
click at [49, 393] on button "button" at bounding box center [54, 398] width 31 height 31
click at [89, 409] on button "button" at bounding box center [89, 398] width 31 height 31
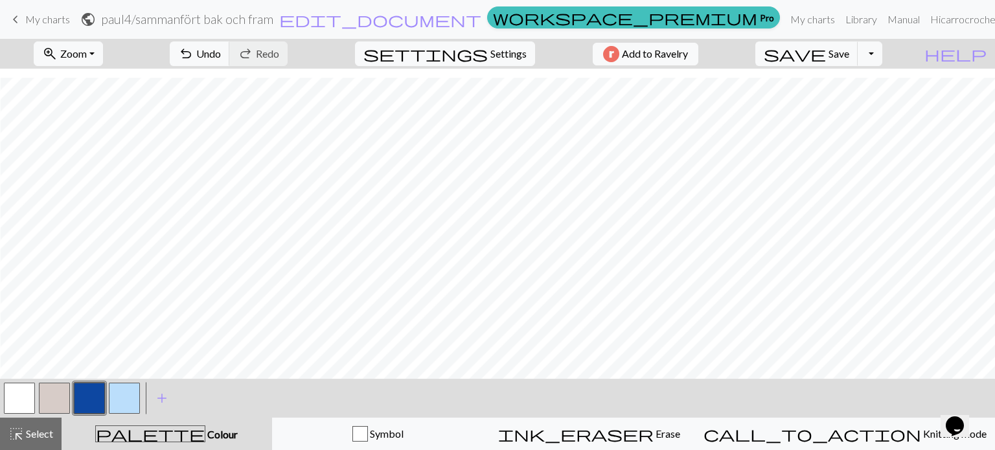
click at [63, 392] on button "button" at bounding box center [54, 398] width 31 height 31
click at [98, 397] on button "button" at bounding box center [89, 398] width 31 height 31
click at [59, 389] on button "button" at bounding box center [54, 398] width 31 height 31
click at [91, 404] on button "button" at bounding box center [89, 398] width 31 height 31
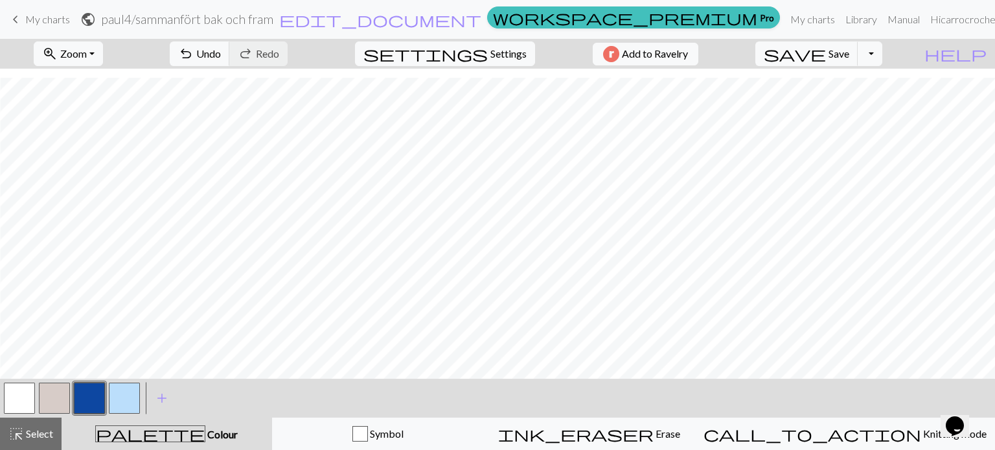
click at [54, 406] on button "button" at bounding box center [54, 398] width 31 height 31
click at [91, 409] on button "button" at bounding box center [89, 398] width 31 height 31
click at [230, 52] on button "undo Undo Undo" at bounding box center [200, 53] width 60 height 25
click at [55, 404] on button "button" at bounding box center [54, 398] width 31 height 31
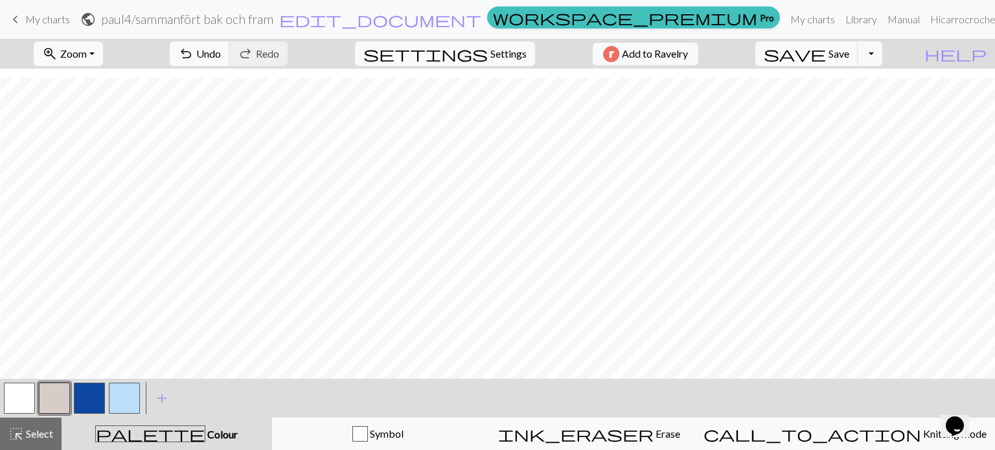
click at [126, 406] on button "button" at bounding box center [124, 398] width 31 height 31
click at [96, 407] on button "button" at bounding box center [89, 398] width 31 height 31
click at [194, 55] on span "undo" at bounding box center [186, 54] width 16 height 18
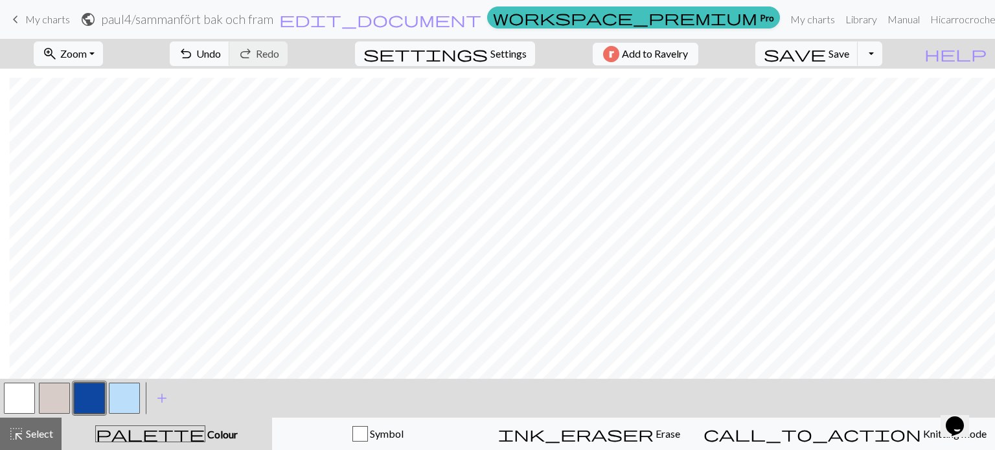
click at [11, 406] on button "button" at bounding box center [19, 398] width 31 height 31
click at [102, 402] on button "button" at bounding box center [89, 398] width 31 height 31
click at [221, 54] on span "Undo" at bounding box center [208, 53] width 25 height 12
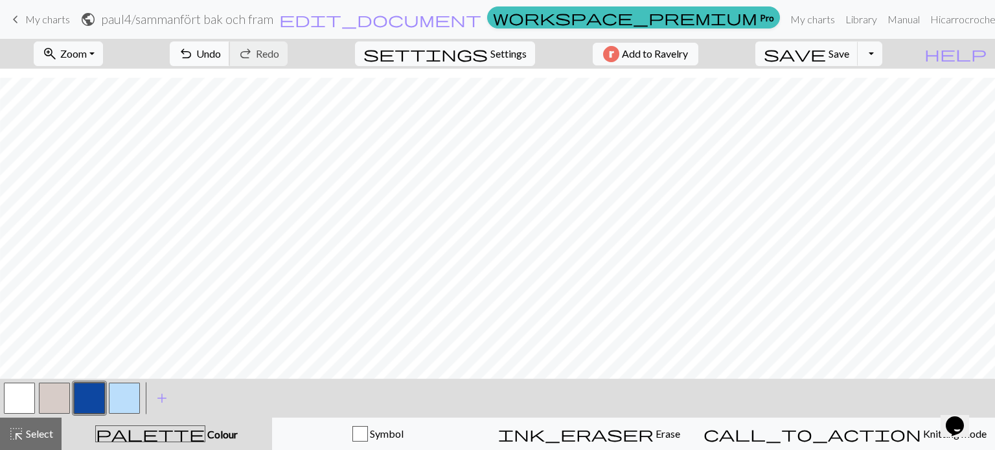
click at [194, 58] on span "undo" at bounding box center [186, 54] width 16 height 18
click at [132, 388] on button "button" at bounding box center [124, 398] width 31 height 31
click at [45, 396] on button "button" at bounding box center [54, 398] width 31 height 31
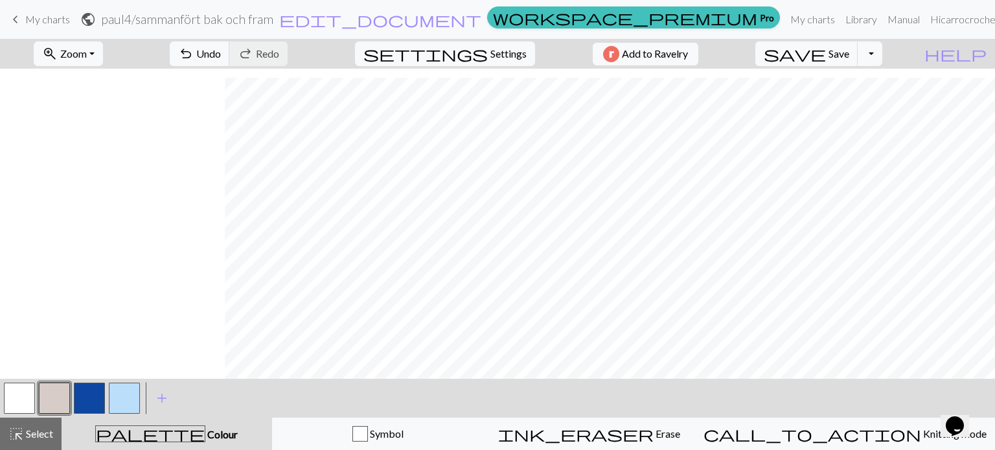
scroll to position [10, 1274]
click at [205, 431] on span "Colour" at bounding box center [221, 434] width 32 height 12
click at [32, 442] on button "highlight_alt Select Select" at bounding box center [31, 434] width 62 height 32
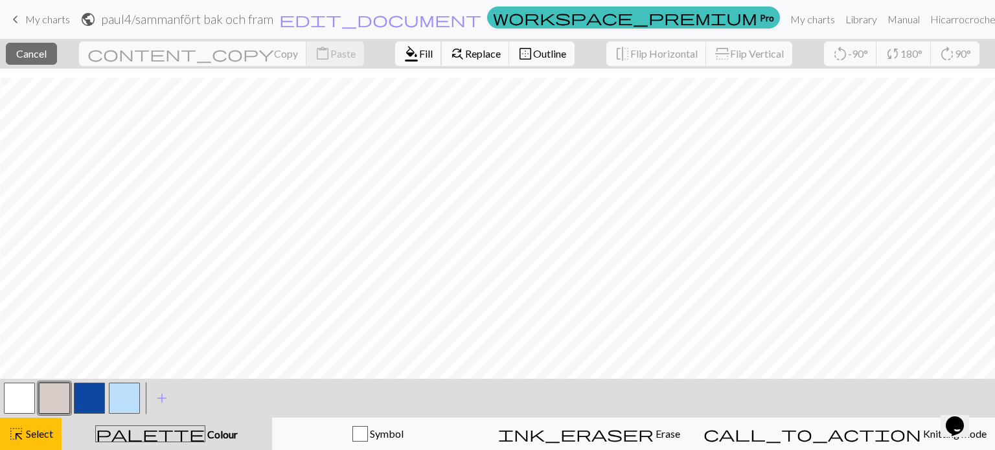
click at [404, 58] on span "format_color_fill" at bounding box center [412, 54] width 16 height 18
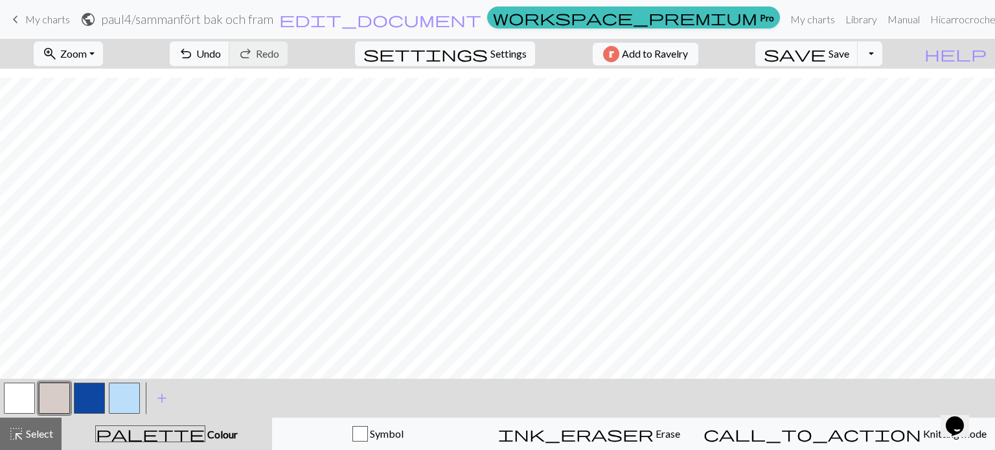
click at [86, 402] on button "button" at bounding box center [89, 398] width 31 height 31
click at [44, 410] on button "button" at bounding box center [54, 398] width 31 height 31
click at [135, 391] on button "button" at bounding box center [124, 398] width 31 height 31
click at [64, 391] on button "button" at bounding box center [54, 398] width 31 height 31
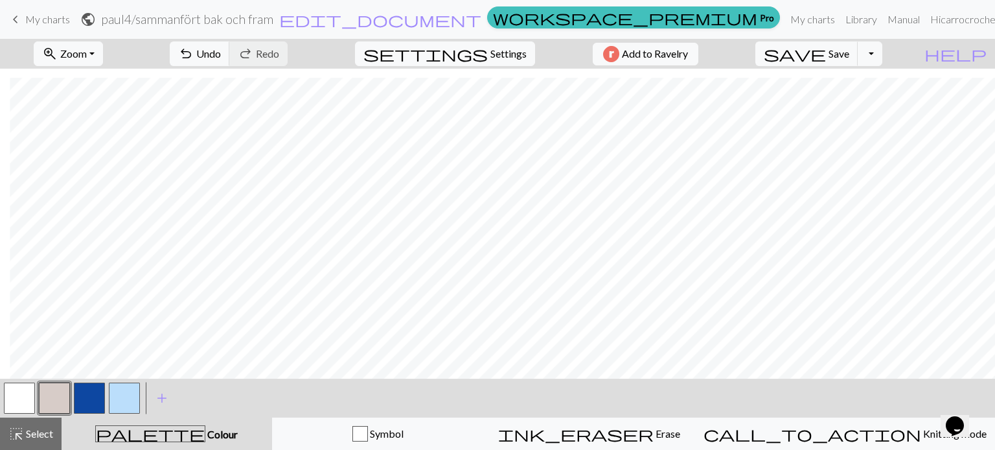
click at [114, 406] on button "button" at bounding box center [124, 398] width 31 height 31
click at [58, 384] on button "button" at bounding box center [54, 398] width 31 height 31
click at [114, 404] on button "button" at bounding box center [124, 398] width 31 height 31
click at [53, 399] on button "button" at bounding box center [54, 398] width 31 height 31
click at [122, 384] on button "button" at bounding box center [124, 398] width 31 height 31
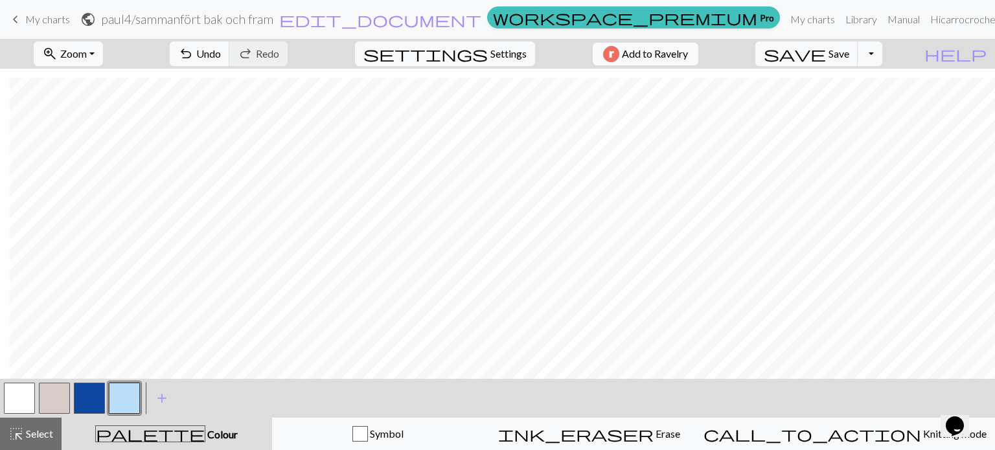
click at [60, 411] on button "button" at bounding box center [54, 398] width 31 height 31
click at [127, 390] on button "button" at bounding box center [124, 398] width 31 height 31
click at [58, 391] on button "button" at bounding box center [54, 398] width 31 height 31
click at [81, 404] on button "button" at bounding box center [89, 398] width 31 height 31
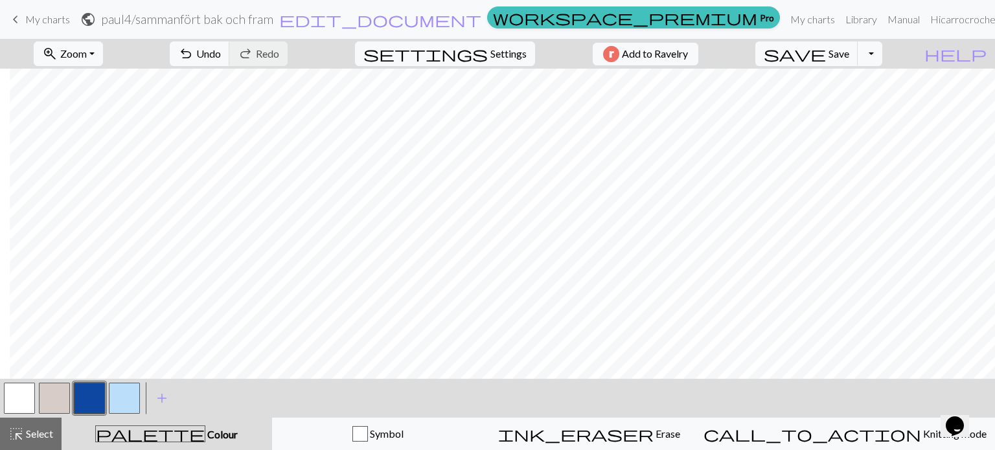
scroll to position [10, 1901]
click at [51, 402] on button "button" at bounding box center [54, 398] width 31 height 31
click at [88, 397] on button "button" at bounding box center [89, 398] width 31 height 31
click at [57, 392] on button "button" at bounding box center [54, 398] width 31 height 31
click at [9, 397] on button "button" at bounding box center [19, 398] width 31 height 31
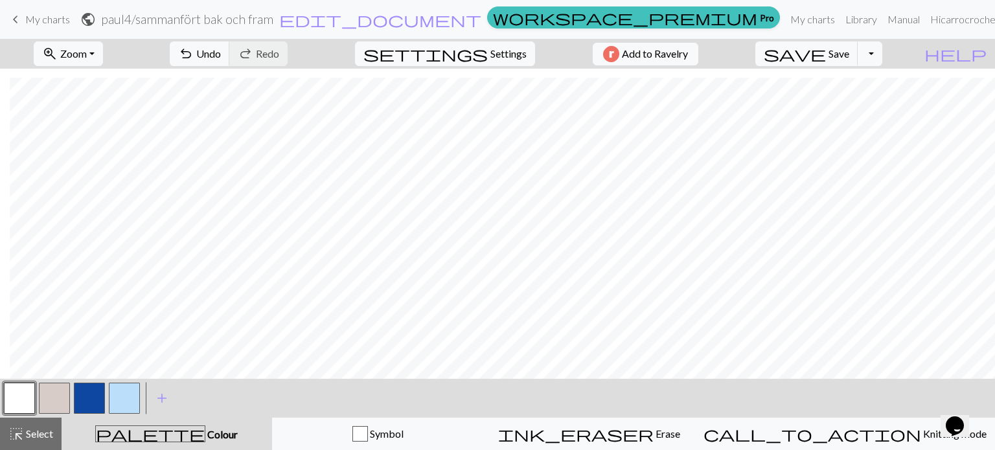
click at [88, 396] on button "button" at bounding box center [89, 398] width 31 height 31
click at [57, 399] on button "button" at bounding box center [54, 398] width 31 height 31
click at [88, 406] on button "button" at bounding box center [89, 398] width 31 height 31
click at [22, 393] on button "button" at bounding box center [19, 398] width 31 height 31
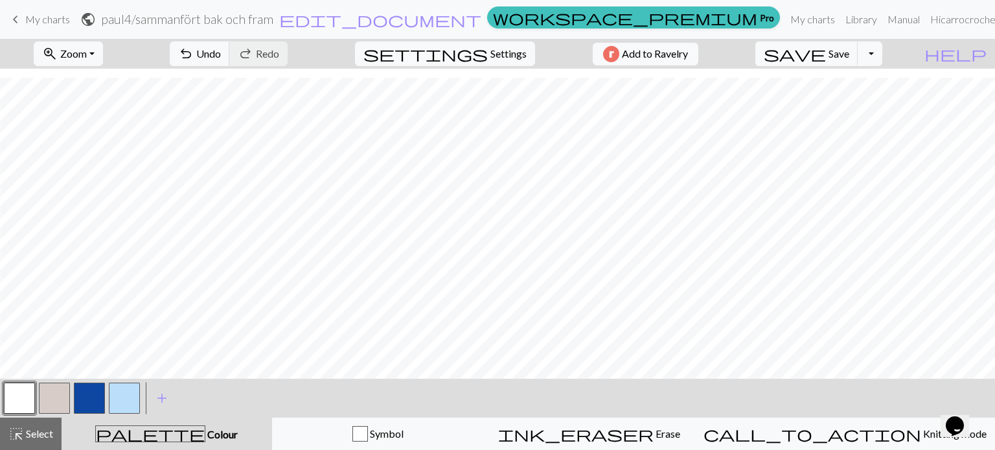
click at [92, 402] on button "button" at bounding box center [89, 398] width 31 height 31
click at [21, 406] on button "button" at bounding box center [19, 398] width 31 height 31
click at [87, 399] on button "button" at bounding box center [89, 398] width 31 height 31
click at [2, 409] on div at bounding box center [19, 398] width 35 height 35
click at [17, 402] on button "button" at bounding box center [19, 398] width 31 height 31
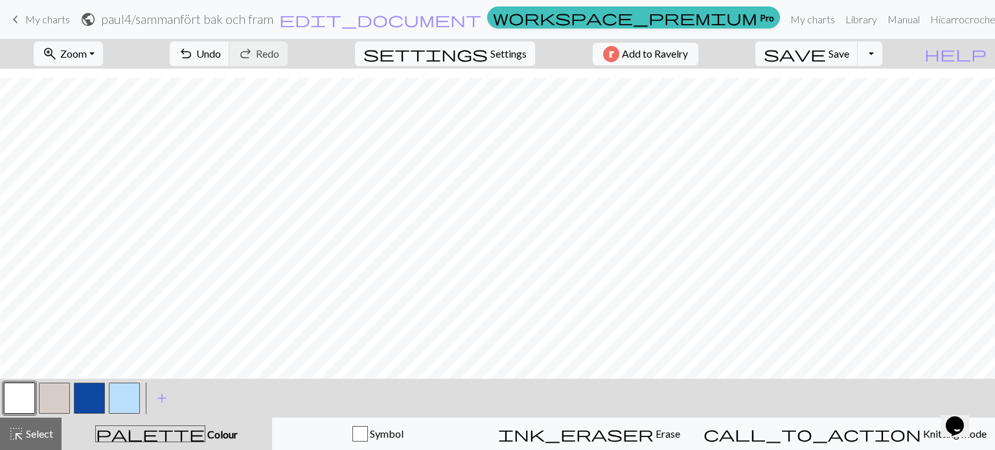
click at [117, 402] on button "button" at bounding box center [124, 398] width 31 height 31
click at [83, 401] on button "button" at bounding box center [89, 398] width 31 height 31
click at [3, 417] on div "< >" at bounding box center [72, 398] width 140 height 39
click at [21, 399] on button "button" at bounding box center [19, 398] width 31 height 31
click at [101, 391] on button "button" at bounding box center [89, 398] width 31 height 31
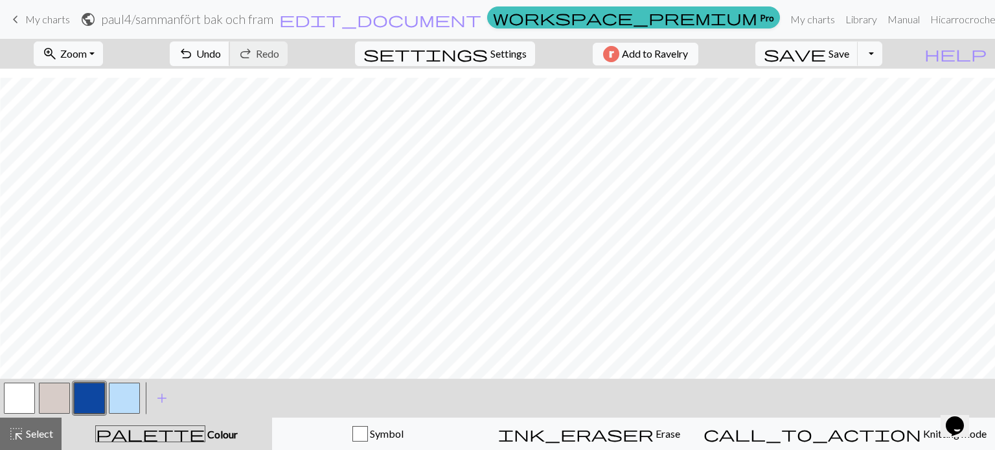
click at [221, 54] on span "Undo" at bounding box center [208, 53] width 25 height 12
click at [52, 400] on button "button" at bounding box center [54, 398] width 31 height 31
click at [92, 400] on button "button" at bounding box center [89, 398] width 31 height 31
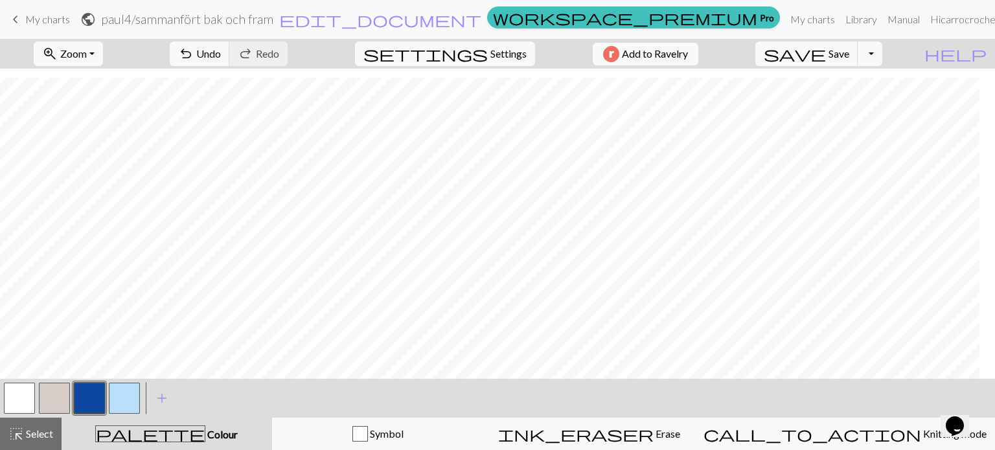
scroll to position [10, 642]
click at [54, 399] on button "button" at bounding box center [54, 398] width 31 height 31
click at [85, 401] on button "button" at bounding box center [89, 398] width 31 height 31
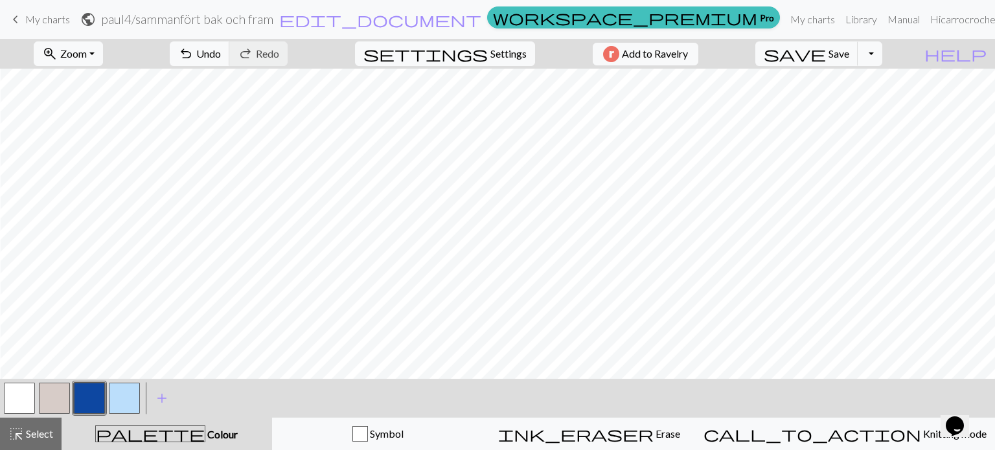
click at [60, 402] on button "button" at bounding box center [54, 398] width 31 height 31
click at [86, 399] on button "button" at bounding box center [89, 398] width 31 height 31
click at [52, 404] on button "button" at bounding box center [54, 398] width 31 height 31
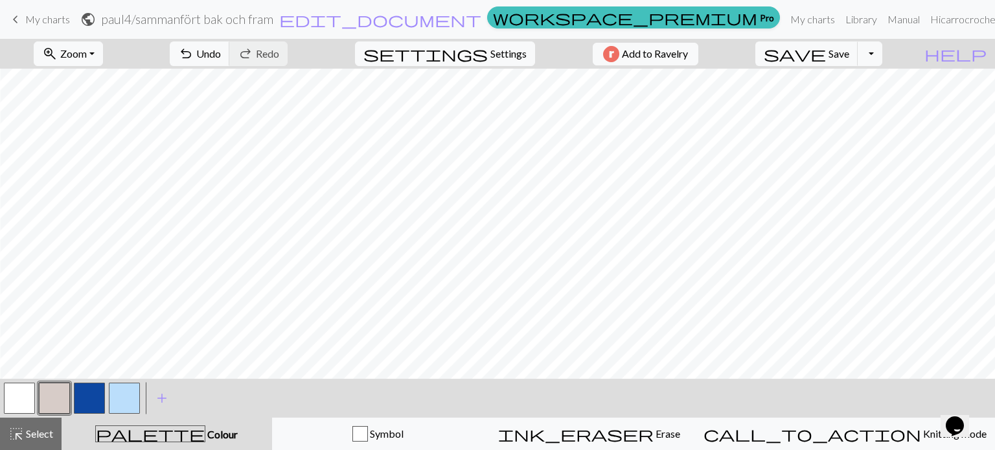
click at [100, 397] on button "button" at bounding box center [89, 398] width 31 height 31
click at [221, 49] on span "Undo" at bounding box center [208, 53] width 25 height 12
click at [230, 54] on button "undo Undo Undo" at bounding box center [200, 53] width 60 height 25
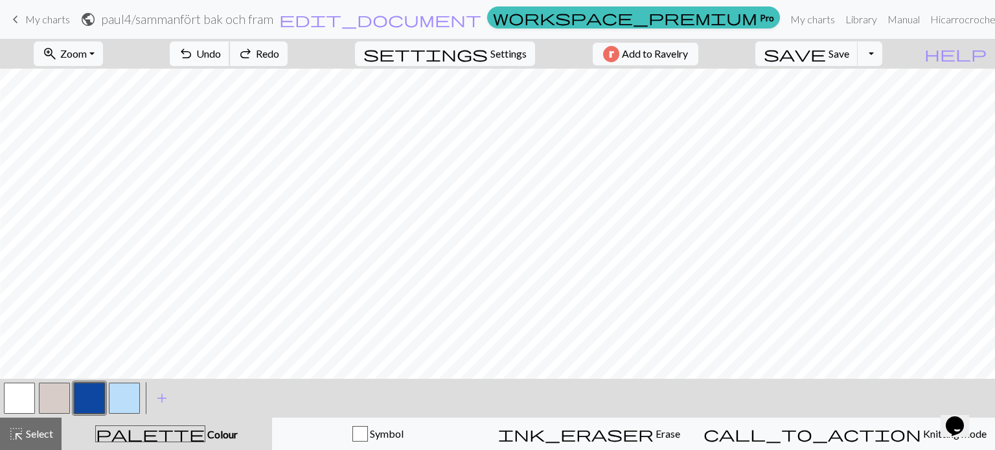
click at [230, 54] on button "undo Undo Undo" at bounding box center [200, 53] width 60 height 25
click at [194, 61] on span "undo" at bounding box center [186, 54] width 16 height 18
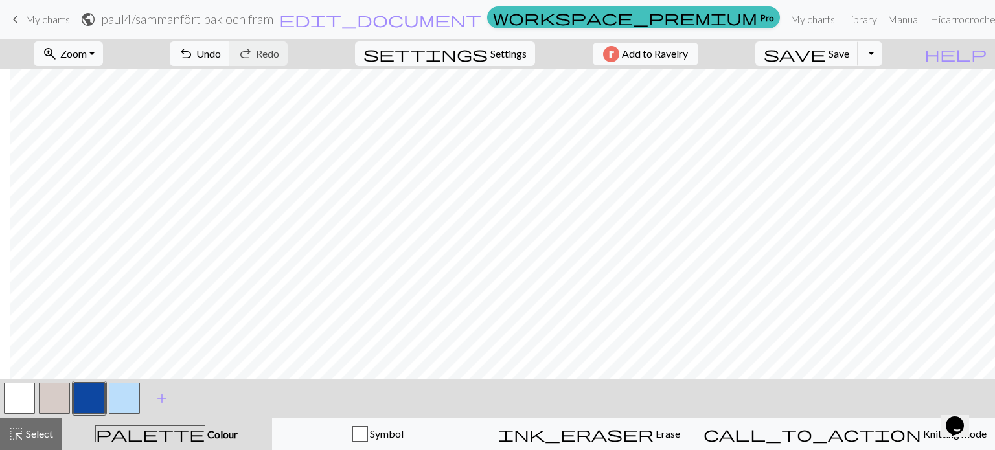
scroll to position [10, 1901]
click at [26, 392] on button "button" at bounding box center [19, 398] width 31 height 31
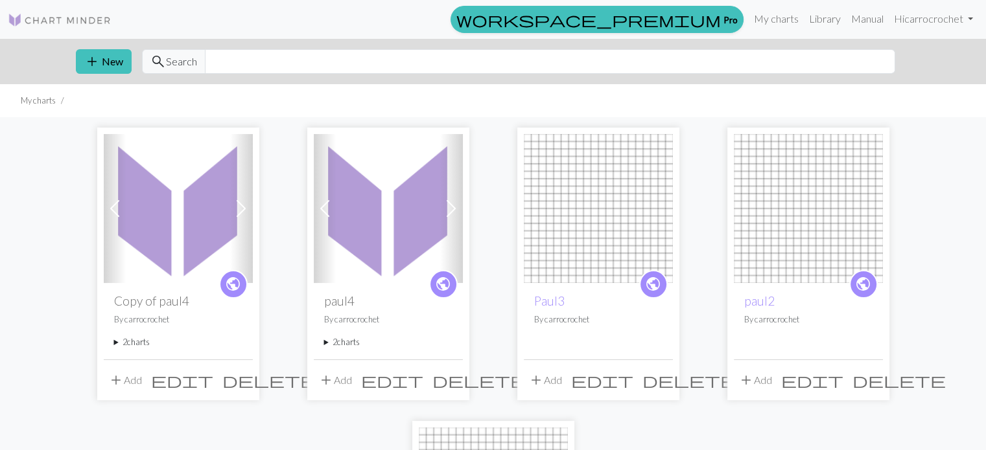
click at [114, 207] on span at bounding box center [114, 208] width 21 height 21
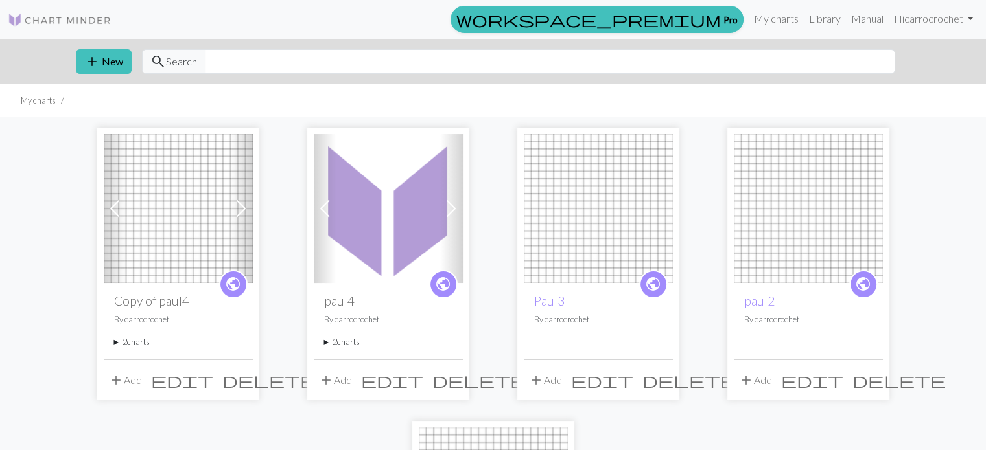
click at [114, 207] on span at bounding box center [114, 208] width 21 height 21
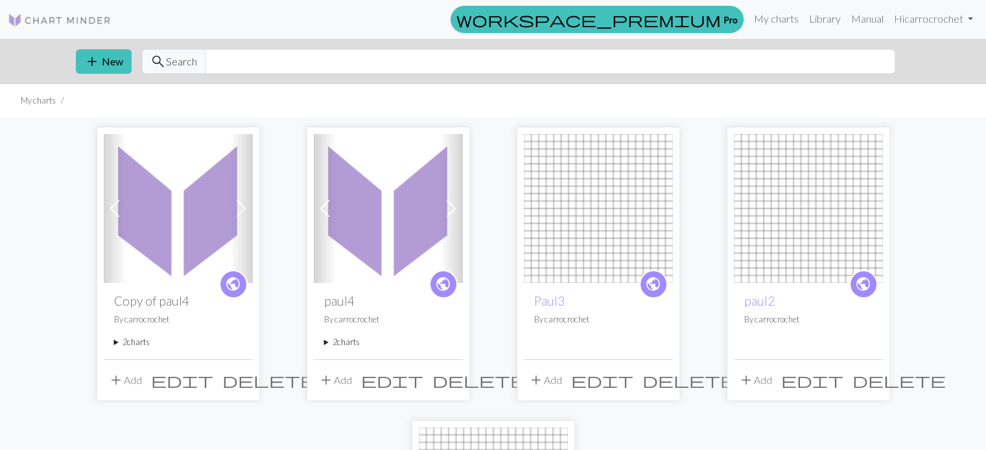
click at [244, 378] on span "delete" at bounding box center [268, 380] width 93 height 18
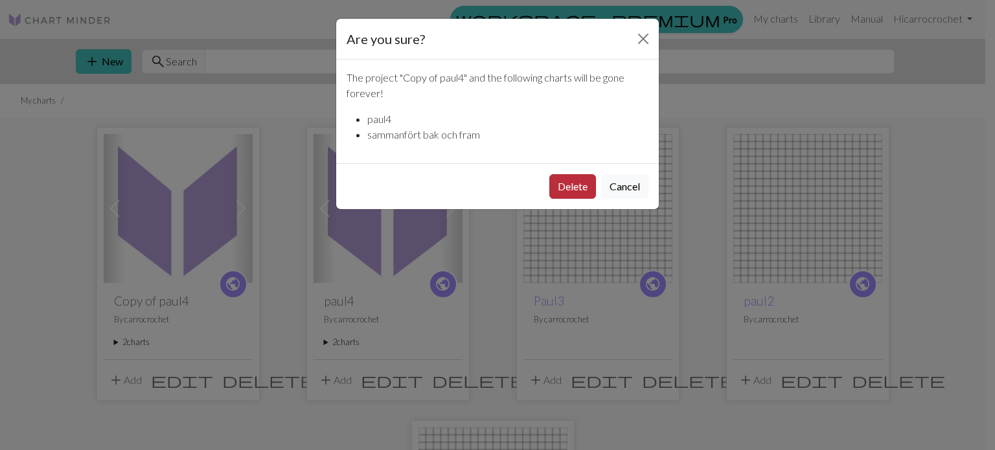
click at [581, 186] on button "Delete" at bounding box center [573, 186] width 47 height 25
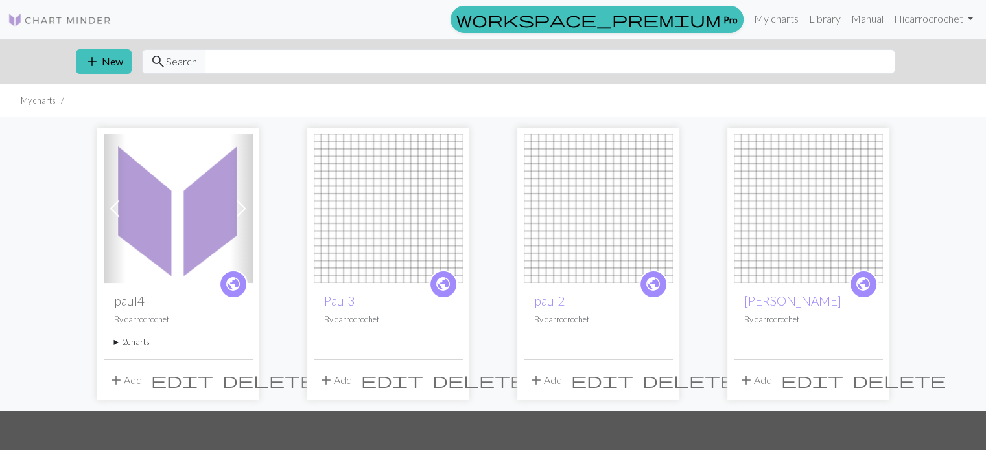
click at [115, 204] on span at bounding box center [114, 208] width 21 height 21
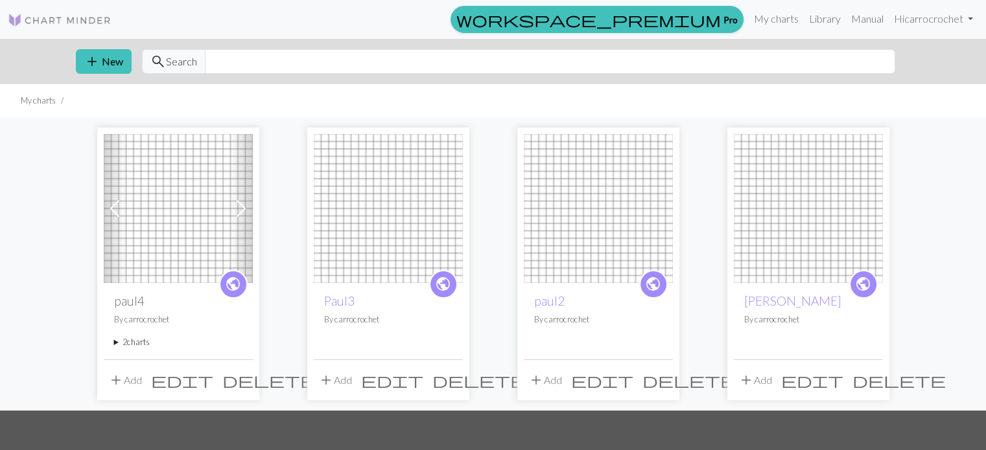
click at [115, 204] on span at bounding box center [114, 208] width 21 height 21
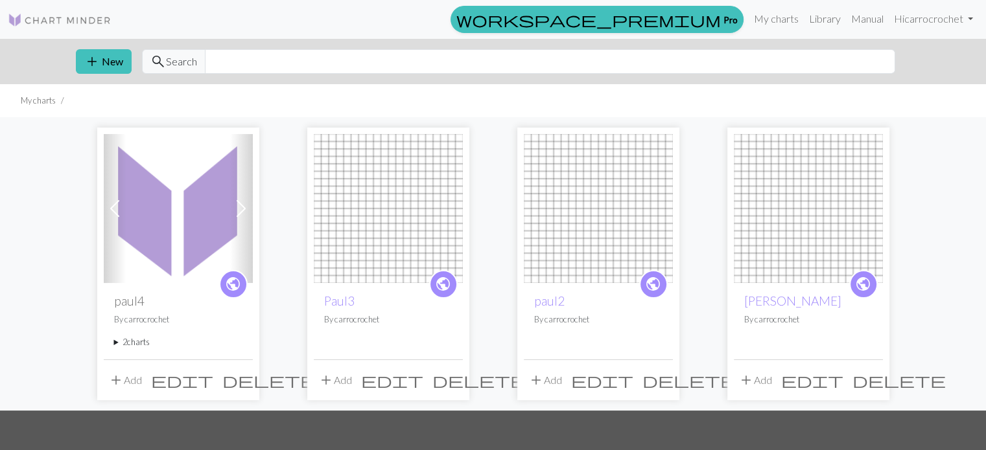
click at [157, 233] on img at bounding box center [178, 208] width 149 height 149
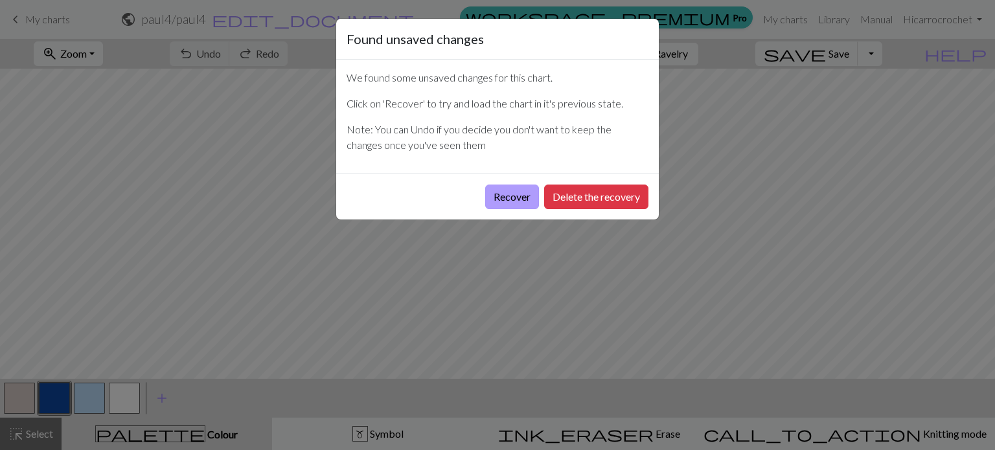
click at [501, 198] on button "Recover" at bounding box center [512, 197] width 54 height 25
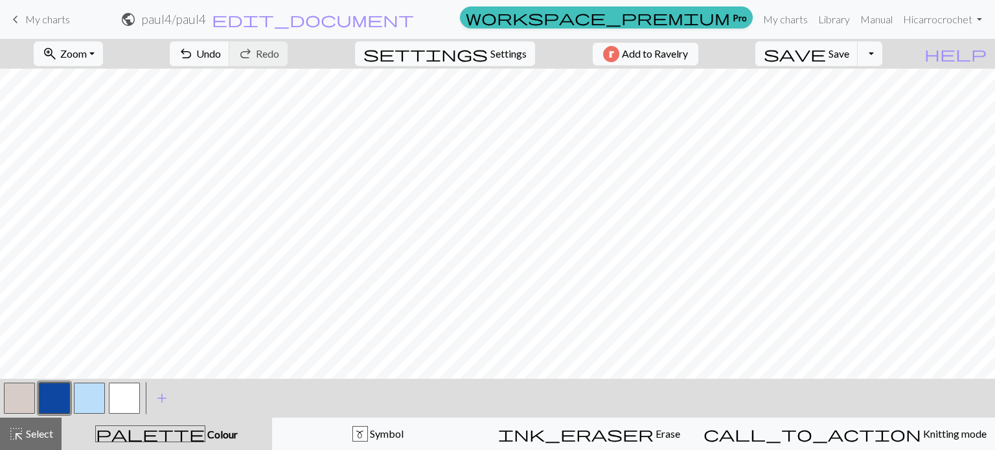
click at [65, 20] on span "My charts" at bounding box center [47, 19] width 45 height 12
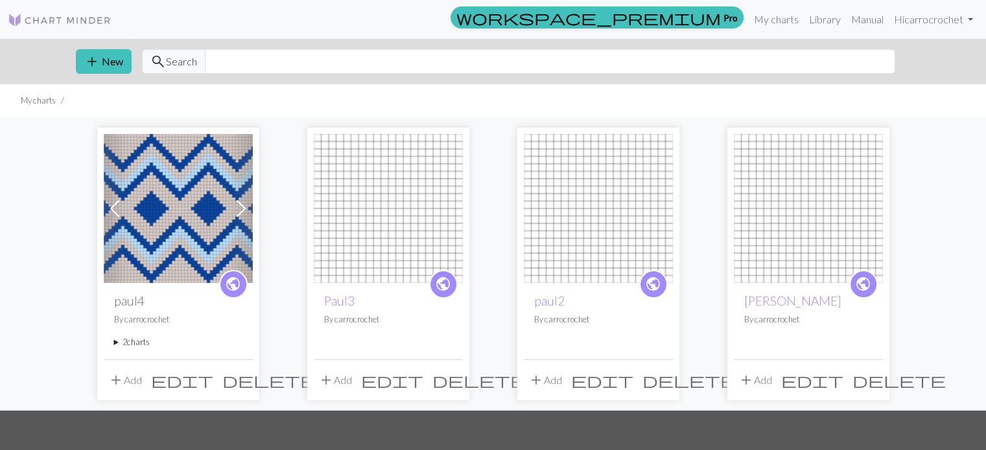
click at [213, 380] on span "edit" at bounding box center [182, 380] width 62 height 18
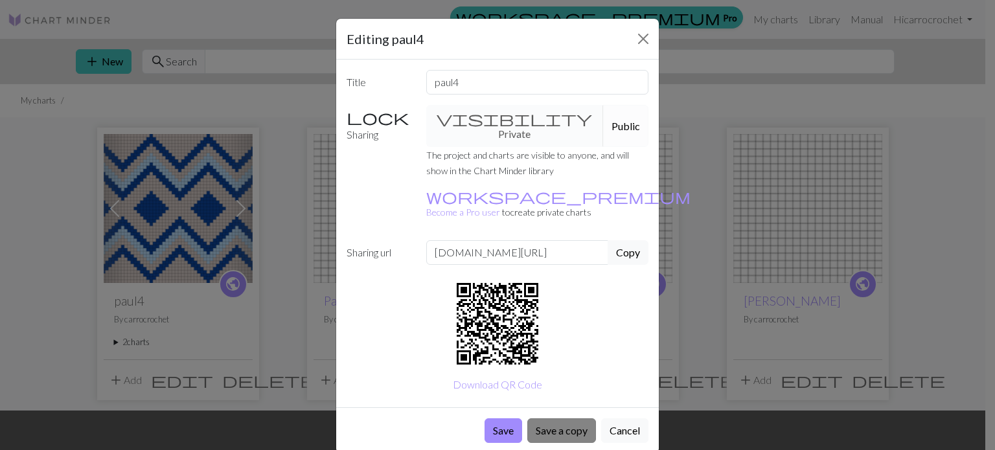
click at [560, 419] on button "Save a copy" at bounding box center [561, 431] width 69 height 25
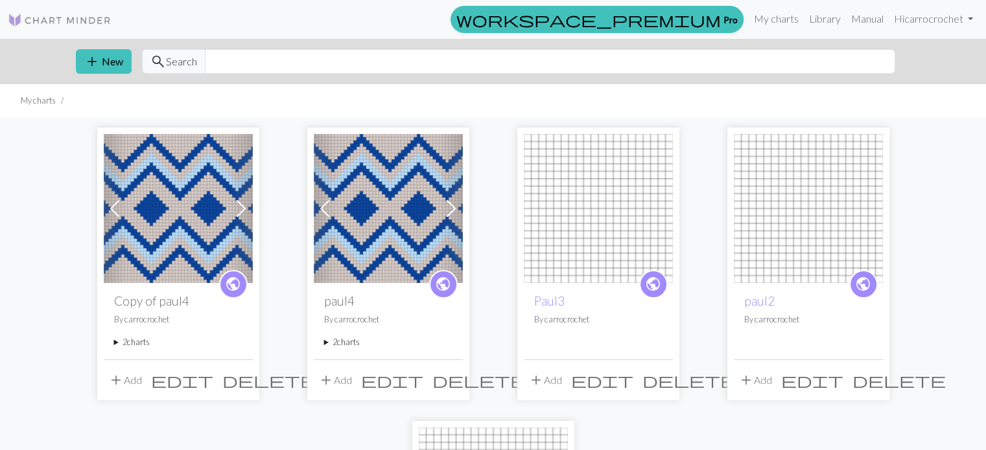
click at [172, 238] on img at bounding box center [178, 208] width 149 height 149
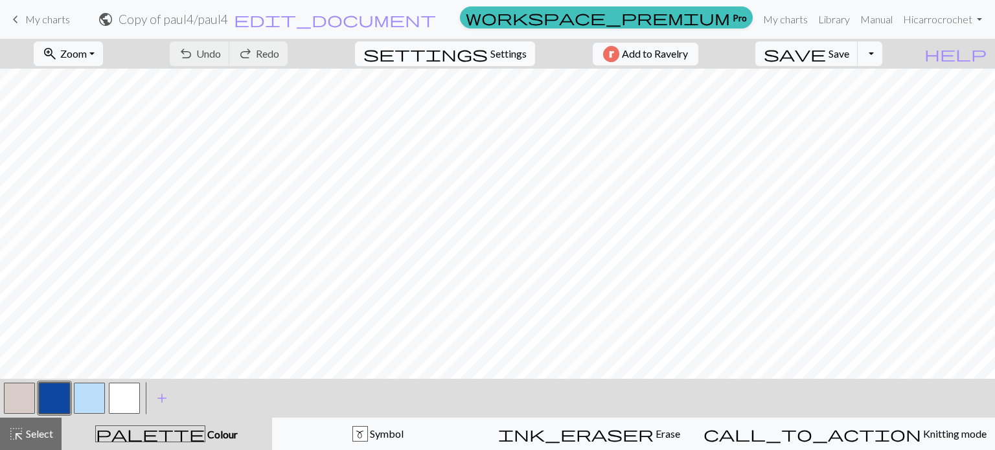
click at [491, 56] on span "Settings" at bounding box center [509, 54] width 36 height 16
select select "aran"
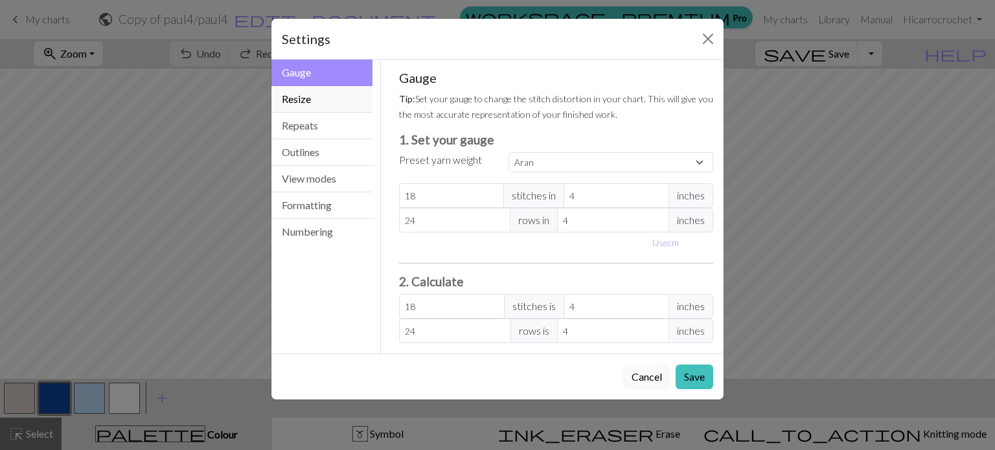
click at [309, 98] on button "Resize" at bounding box center [322, 99] width 101 height 27
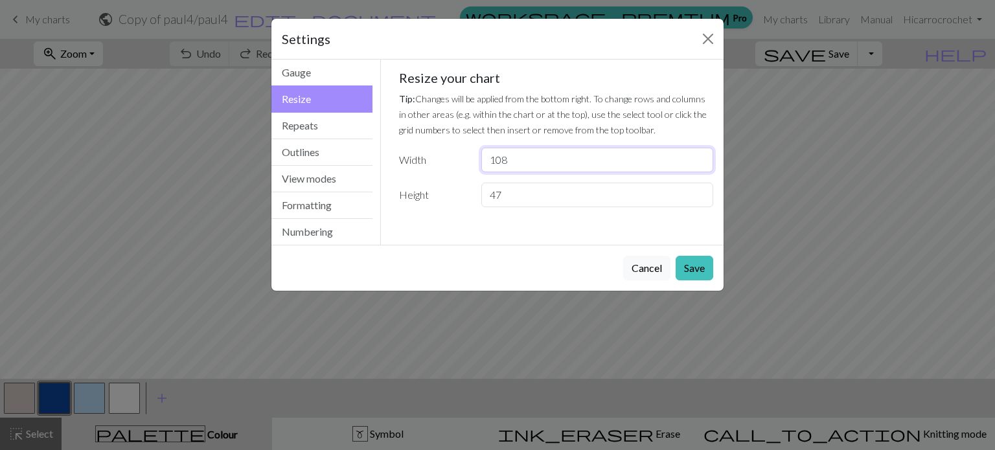
drag, startPoint x: 521, startPoint y: 160, endPoint x: 455, endPoint y: 166, distance: 66.4
click at [455, 166] on div "Width 108" at bounding box center [556, 160] width 330 height 25
type input "234"
click at [688, 263] on button "Save" at bounding box center [695, 268] width 38 height 25
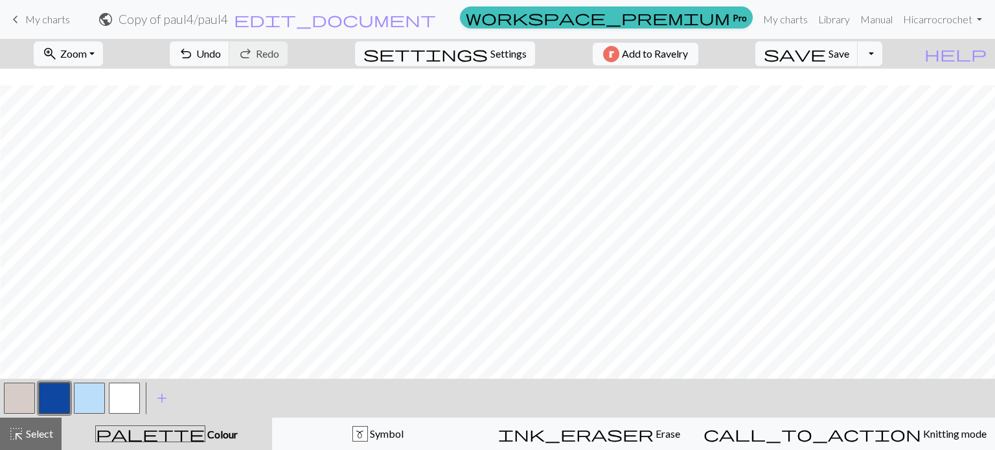
scroll to position [41, 728]
click at [125, 395] on button "button" at bounding box center [124, 398] width 31 height 31
click at [60, 404] on button "button" at bounding box center [54, 398] width 31 height 31
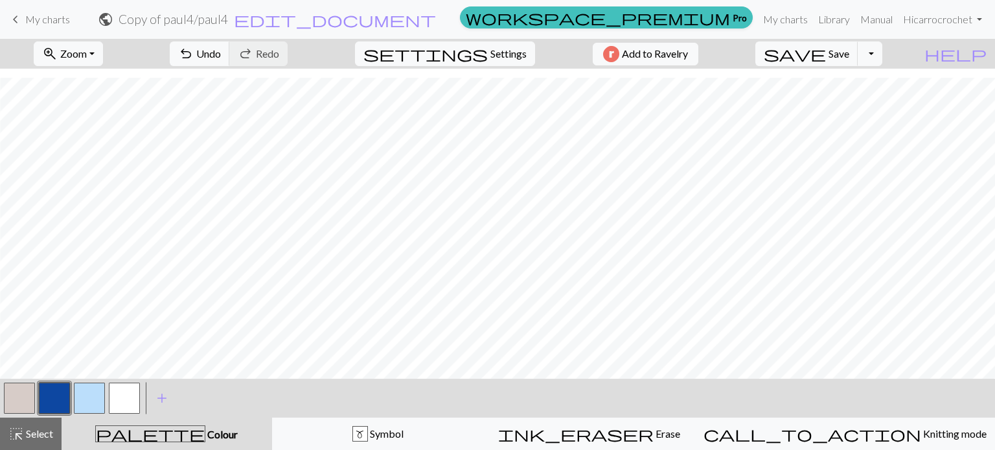
click at [124, 404] on button "button" at bounding box center [124, 398] width 31 height 31
click at [38, 445] on button "highlight_alt Select Select" at bounding box center [31, 434] width 62 height 32
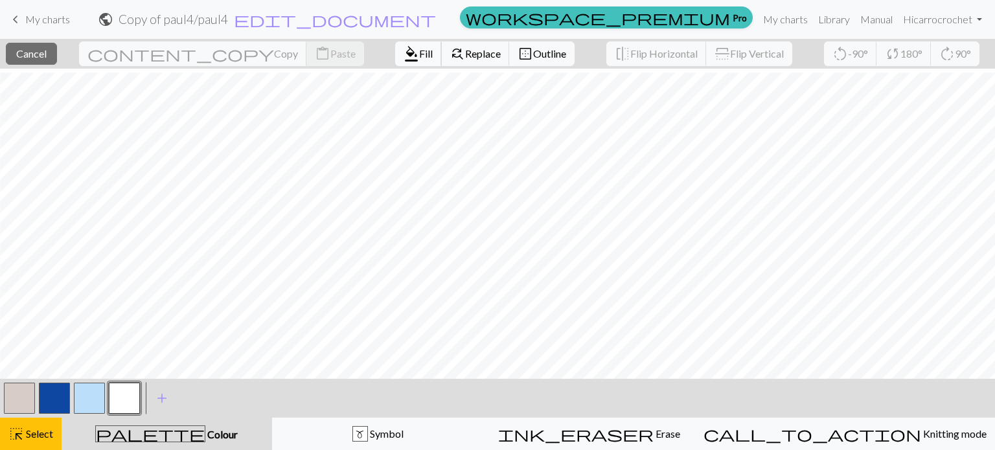
click at [419, 58] on span "Fill" at bounding box center [426, 53] width 14 height 12
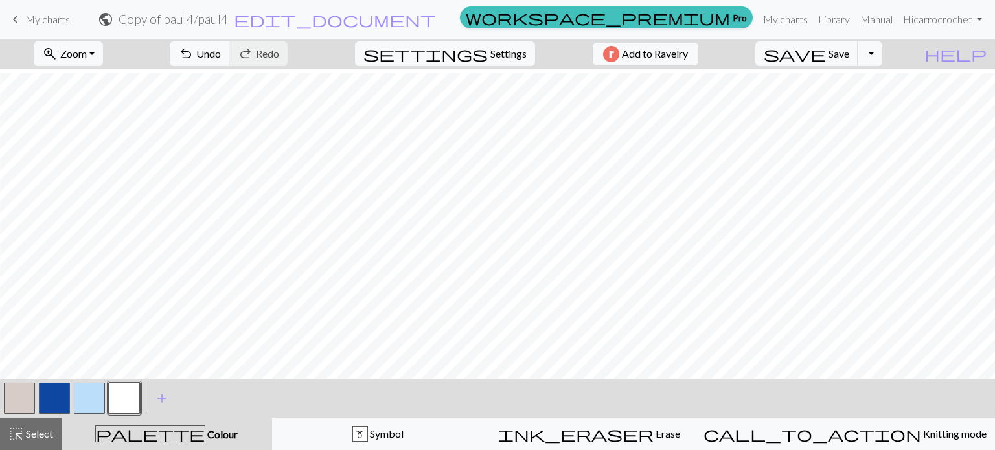
click at [136, 386] on button "button" at bounding box center [124, 398] width 31 height 31
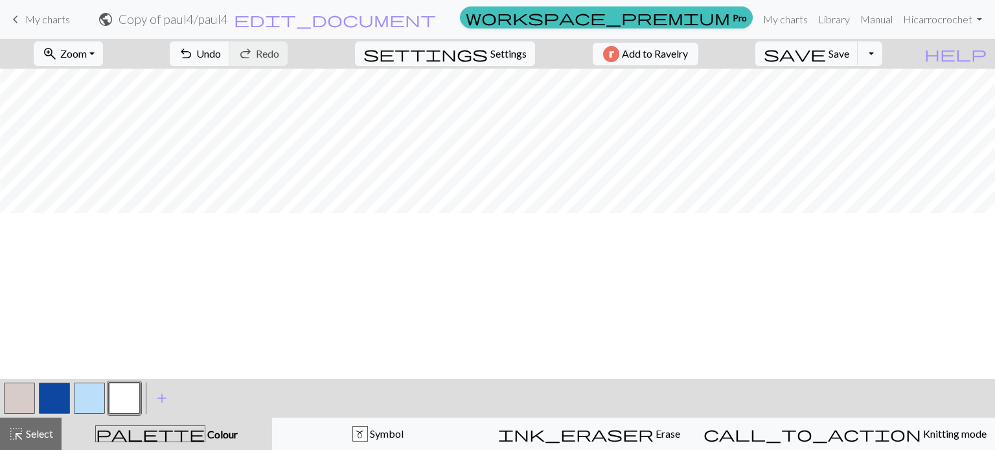
scroll to position [0, 934]
click at [62, 400] on button "button" at bounding box center [54, 398] width 31 height 31
click at [230, 46] on button "undo Undo Undo" at bounding box center [200, 53] width 60 height 25
click at [106, 397] on div at bounding box center [89, 398] width 35 height 35
click at [87, 399] on button "button" at bounding box center [89, 398] width 31 height 31
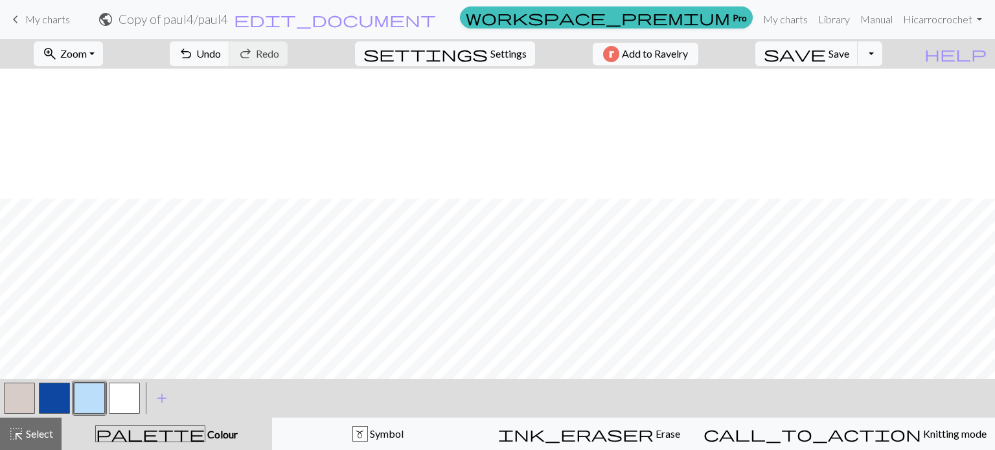
scroll to position [130, 934]
click at [114, 404] on button "button" at bounding box center [124, 398] width 31 height 31
click at [15, 406] on button "button" at bounding box center [19, 398] width 31 height 31
click at [126, 397] on button "button" at bounding box center [124, 398] width 31 height 31
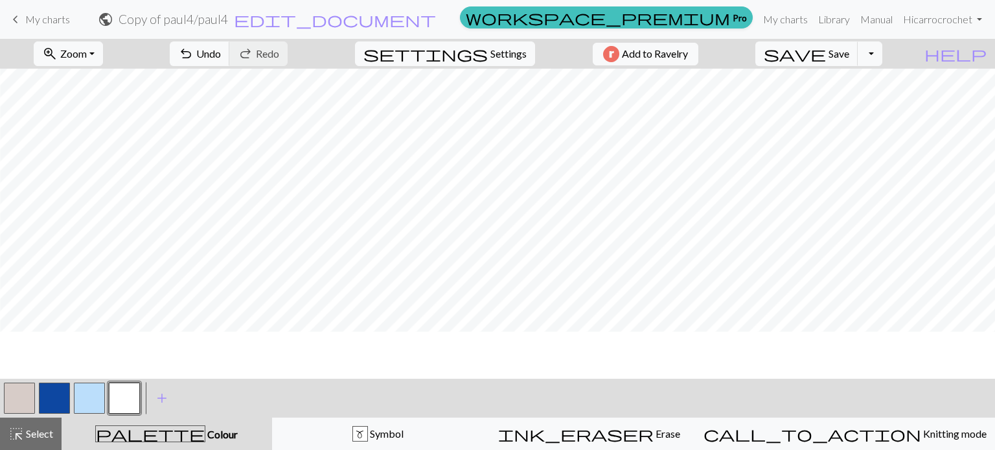
scroll to position [119, 1225]
click at [61, 394] on button "button" at bounding box center [54, 398] width 31 height 31
click at [27, 393] on button "button" at bounding box center [19, 398] width 31 height 31
click at [52, 403] on button "button" at bounding box center [54, 398] width 31 height 31
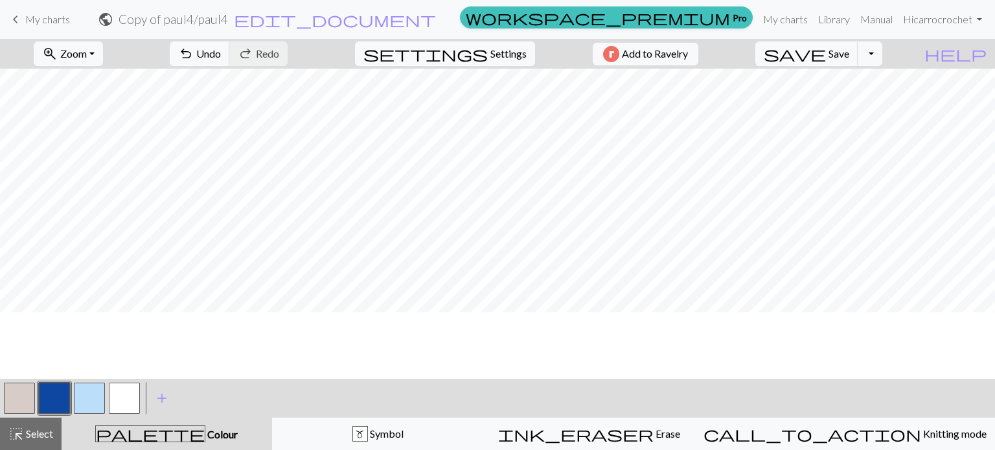
scroll to position [56, 1080]
click at [230, 60] on button "undo Undo Undo" at bounding box center [200, 53] width 60 height 25
click at [29, 388] on button "button" at bounding box center [19, 398] width 31 height 31
click at [74, 397] on button "button" at bounding box center [89, 398] width 31 height 31
click at [65, 397] on button "button" at bounding box center [54, 398] width 31 height 31
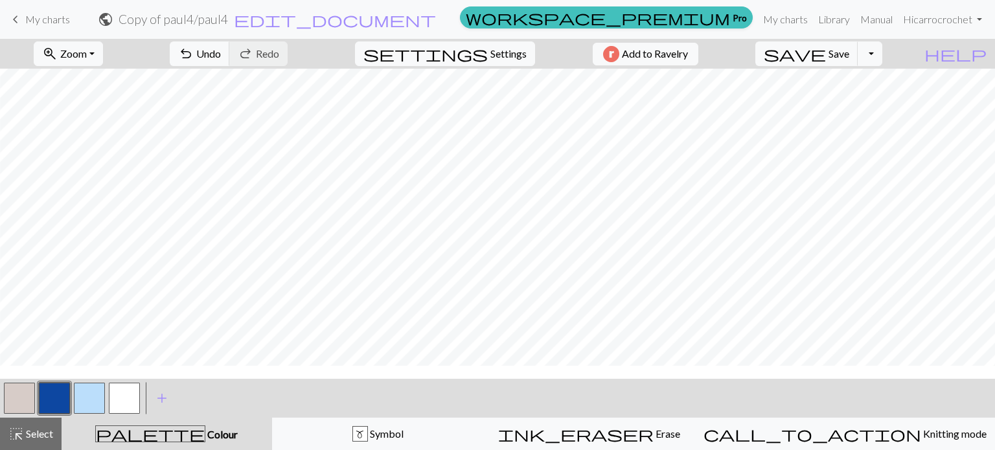
scroll to position [62, 1080]
click at [14, 399] on button "button" at bounding box center [19, 398] width 31 height 31
click at [55, 410] on button "button" at bounding box center [54, 398] width 31 height 31
click at [83, 402] on button "button" at bounding box center [89, 398] width 31 height 31
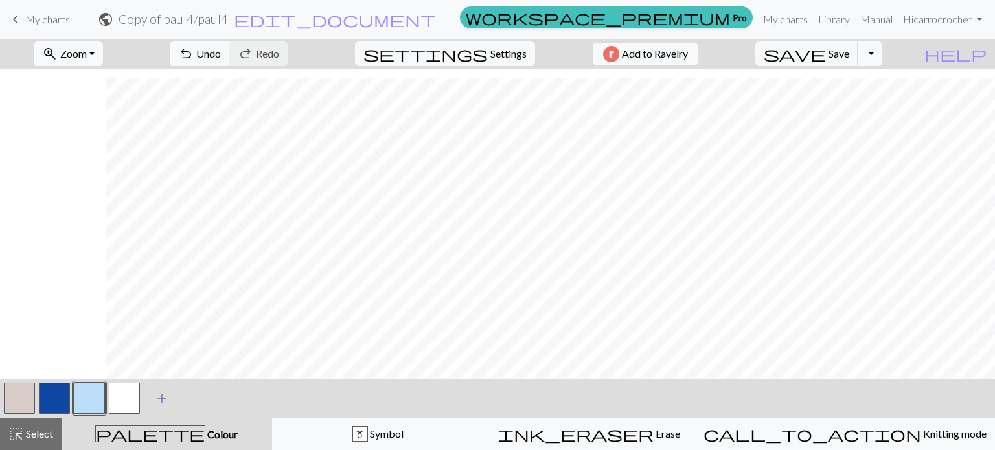
scroll to position [176, 1186]
click at [163, 399] on span "add" at bounding box center [162, 398] width 16 height 18
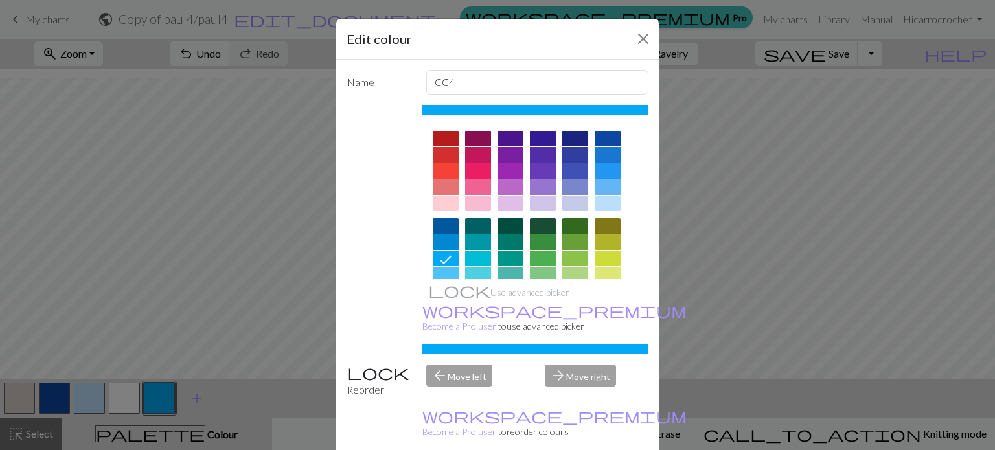
click at [446, 126] on div at bounding box center [535, 303] width 227 height 364
click at [442, 137] on div at bounding box center [446, 139] width 26 height 16
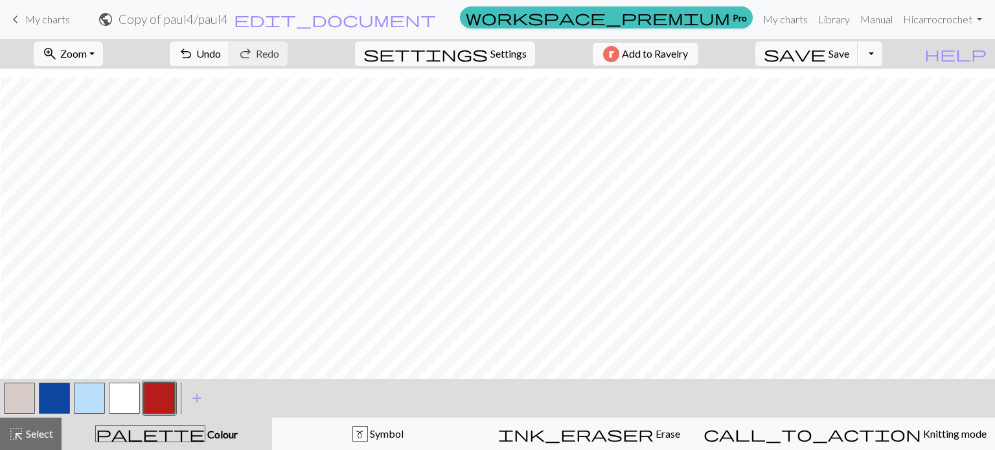
scroll to position [176, 1870]
click at [127, 383] on button "button" at bounding box center [124, 398] width 31 height 31
click at [26, 399] on button "button" at bounding box center [19, 398] width 31 height 31
click at [126, 394] on button "button" at bounding box center [124, 398] width 31 height 31
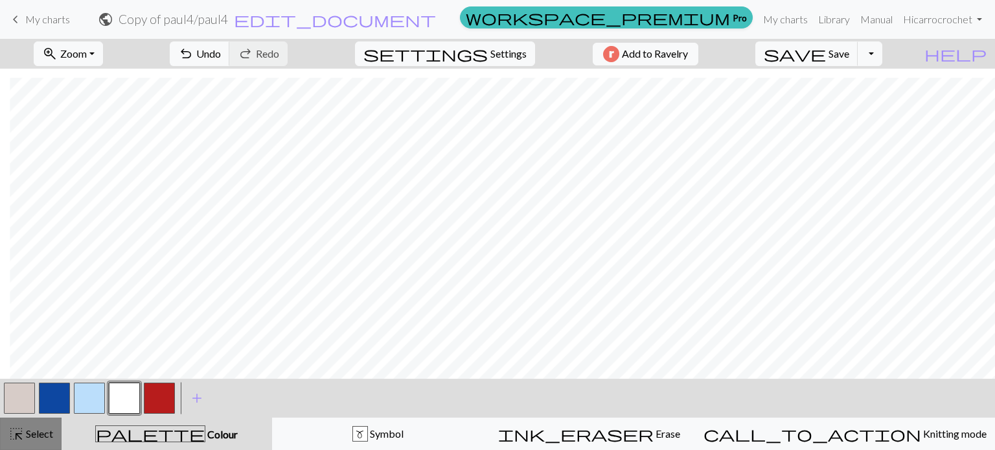
click at [33, 432] on span "Select" at bounding box center [38, 434] width 29 height 12
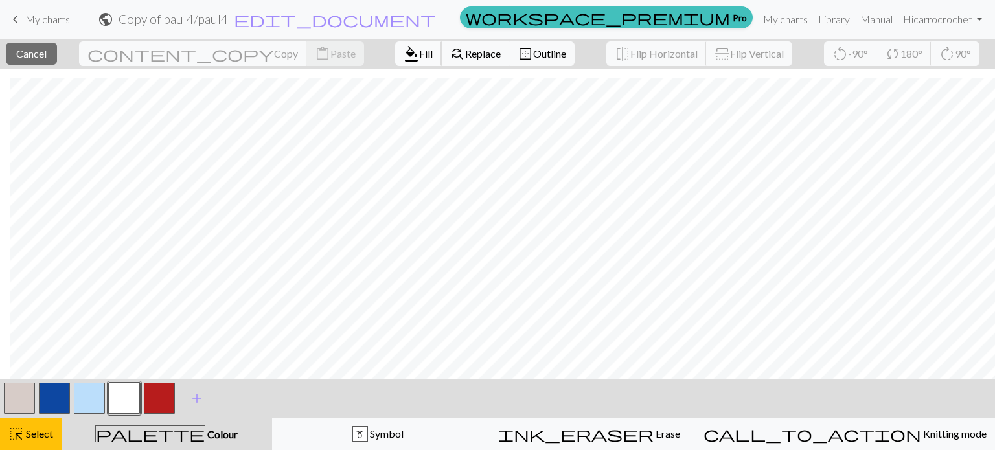
click at [419, 58] on span "Fill" at bounding box center [426, 53] width 14 height 12
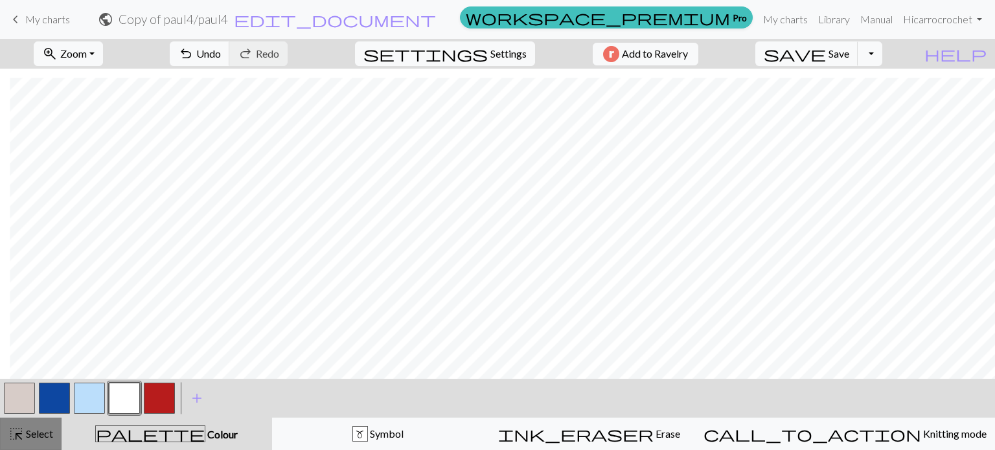
click at [52, 426] on button "highlight_alt Select Select" at bounding box center [31, 434] width 62 height 32
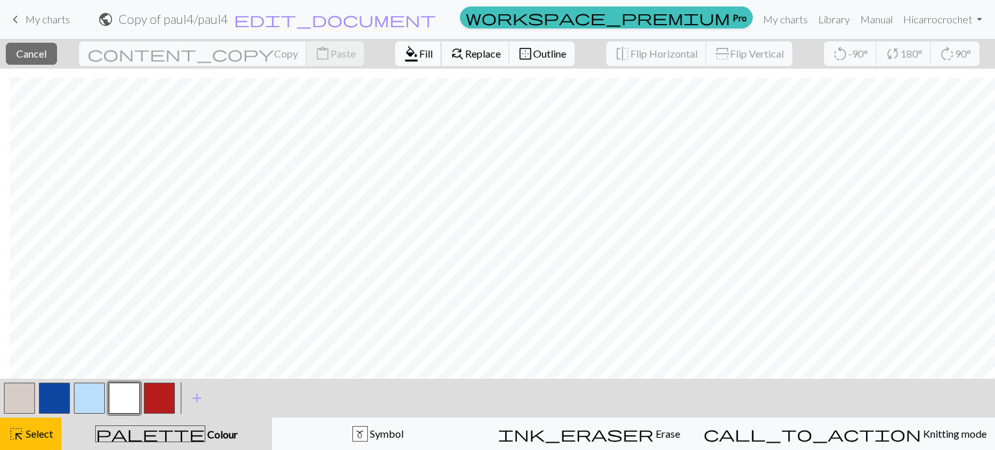
click at [404, 56] on span "format_color_fill" at bounding box center [412, 54] width 16 height 18
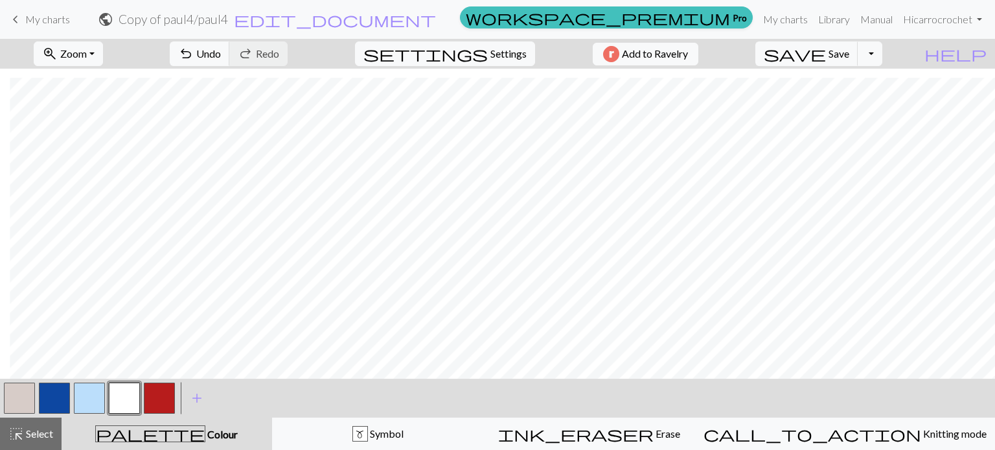
click at [21, 399] on button "button" at bounding box center [19, 398] width 31 height 31
click at [91, 406] on button "button" at bounding box center [89, 398] width 31 height 31
click at [51, 403] on button "button" at bounding box center [54, 398] width 31 height 31
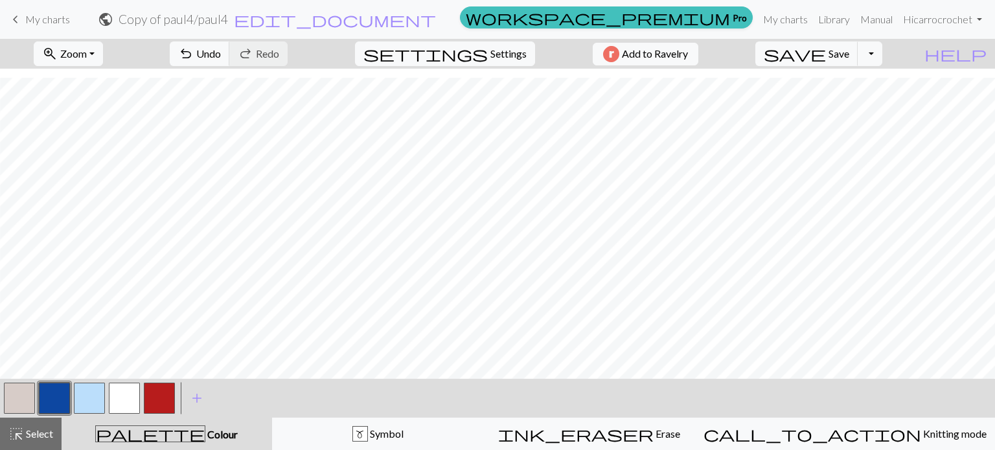
click at [100, 395] on button "button" at bounding box center [89, 398] width 31 height 31
click at [194, 53] on span "undo" at bounding box center [186, 54] width 16 height 18
click at [58, 400] on button "button" at bounding box center [54, 398] width 31 height 31
click at [97, 399] on button "button" at bounding box center [89, 398] width 31 height 31
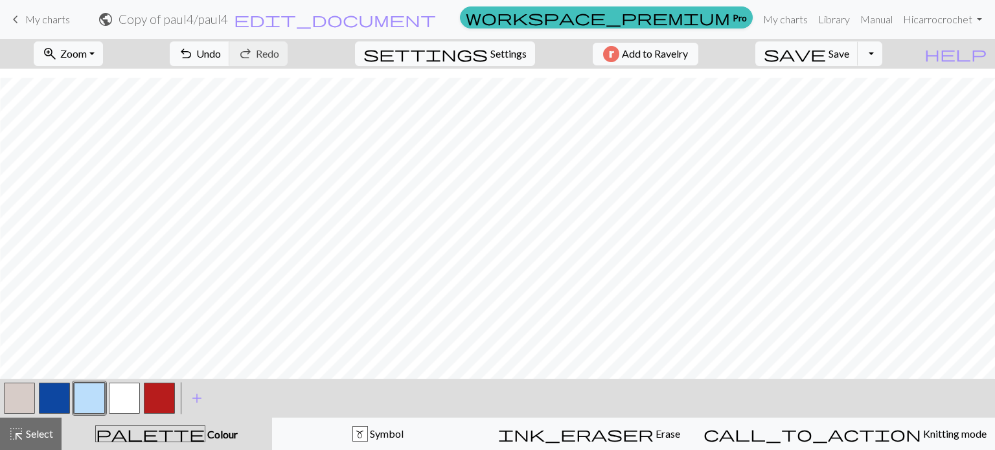
click at [49, 400] on button "button" at bounding box center [54, 398] width 31 height 31
click at [93, 398] on button "button" at bounding box center [89, 398] width 31 height 31
click at [54, 399] on button "button" at bounding box center [54, 398] width 31 height 31
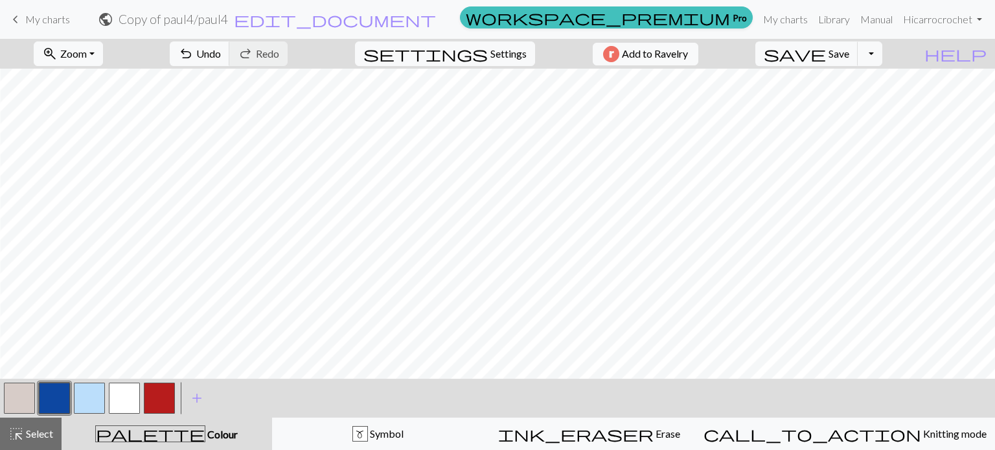
click at [95, 398] on button "button" at bounding box center [89, 398] width 31 height 31
click at [52, 402] on button "button" at bounding box center [54, 398] width 31 height 31
click at [166, 395] on button "button" at bounding box center [159, 398] width 31 height 31
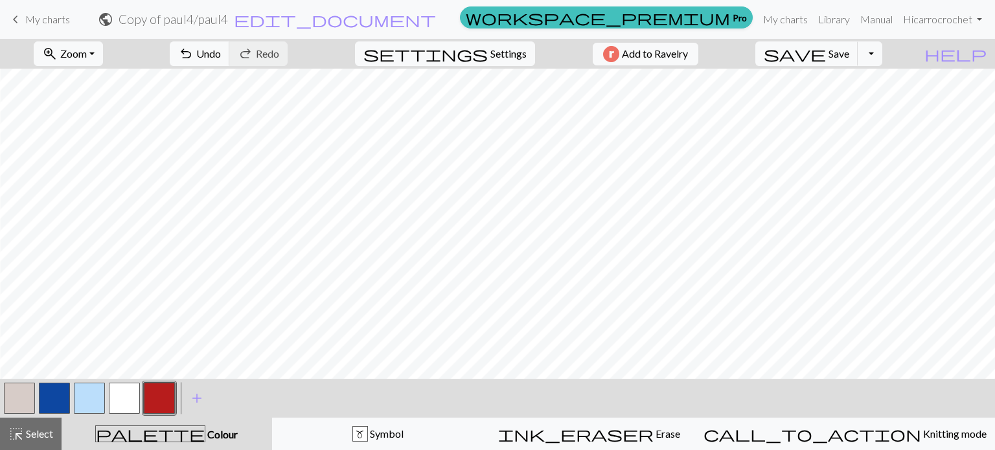
click at [25, 396] on button "button" at bounding box center [19, 398] width 31 height 31
click at [56, 411] on button "button" at bounding box center [54, 398] width 31 height 31
click at [96, 400] on button "button" at bounding box center [89, 398] width 31 height 31
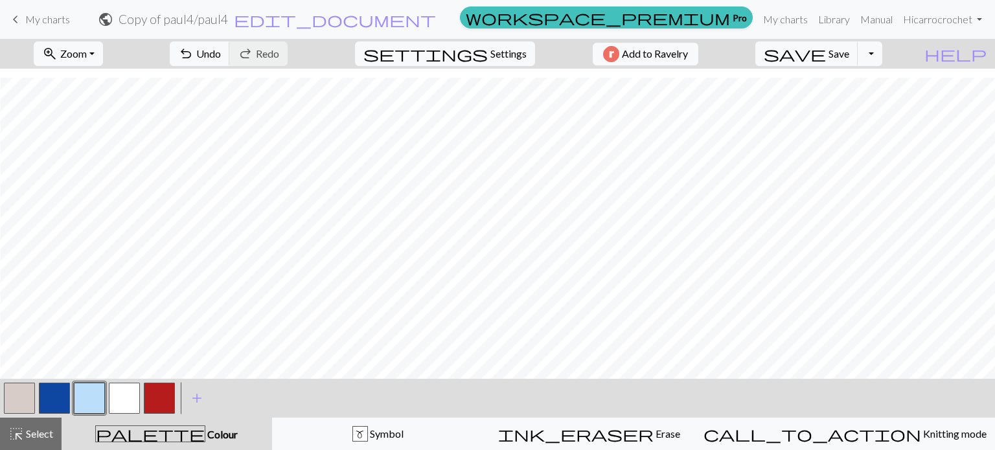
click at [18, 401] on button "button" at bounding box center [19, 398] width 31 height 31
click at [27, 435] on span "Select" at bounding box center [38, 434] width 29 height 12
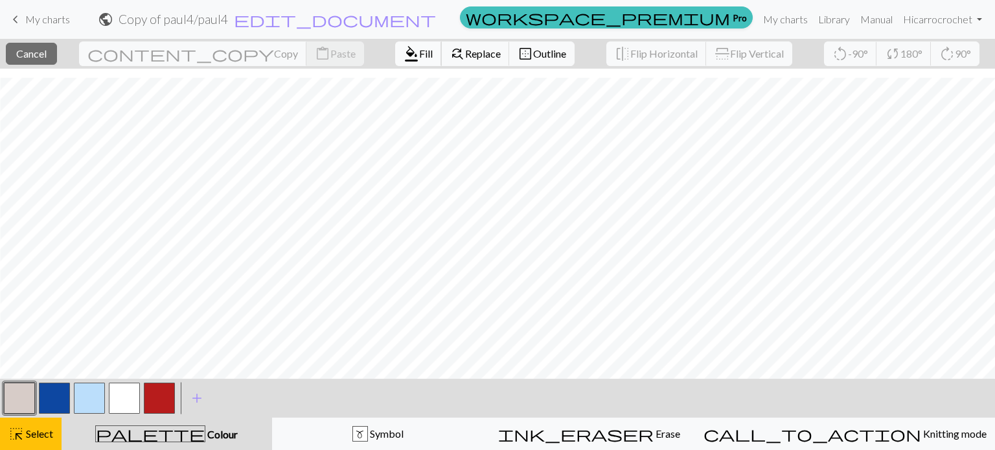
click at [419, 59] on span "Fill" at bounding box center [426, 53] width 14 height 12
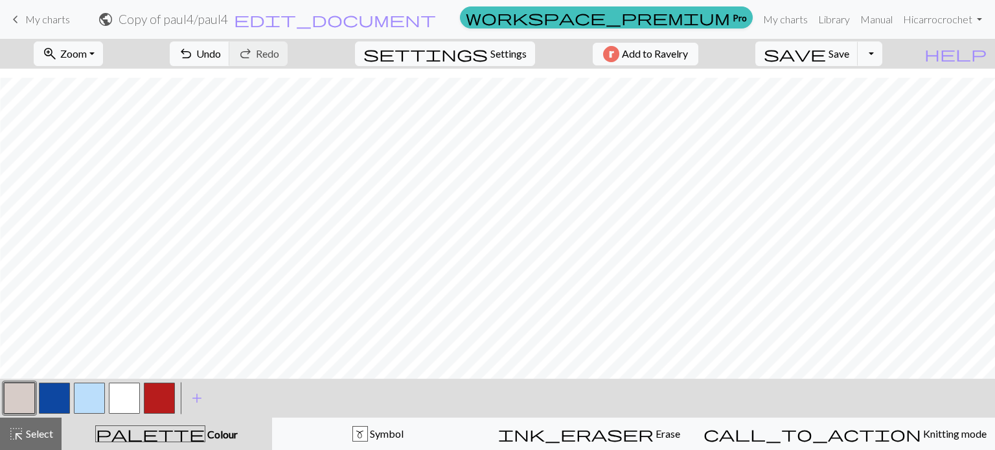
click at [29, 397] on button "button" at bounding box center [19, 398] width 31 height 31
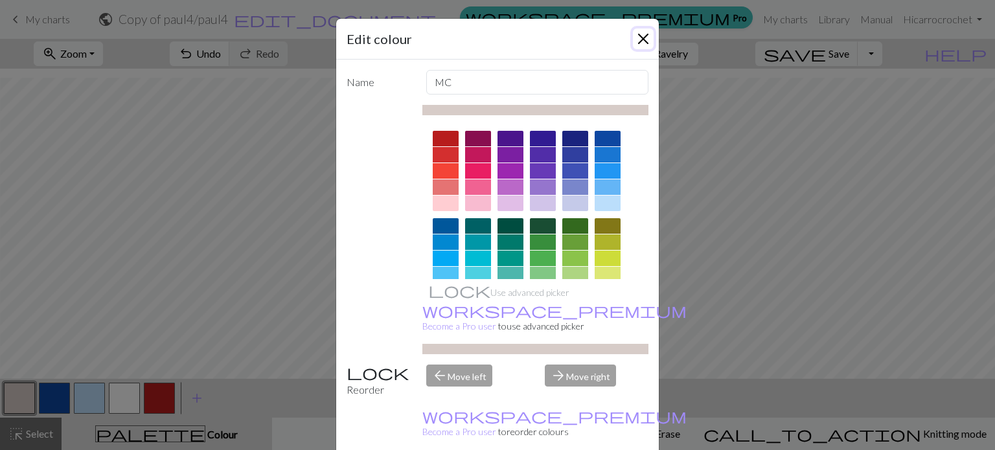
click at [640, 36] on button "Close" at bounding box center [643, 39] width 21 height 21
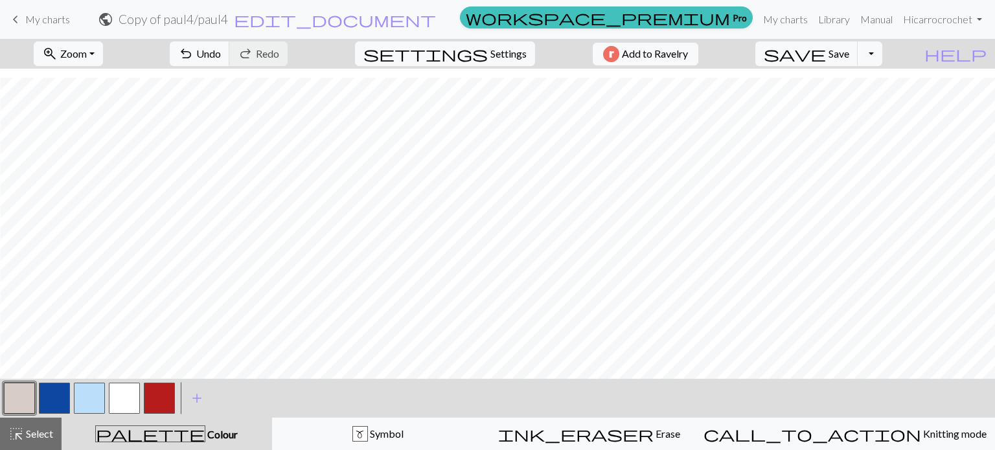
scroll to position [119, 1534]
click at [24, 434] on span "Select" at bounding box center [38, 434] width 29 height 12
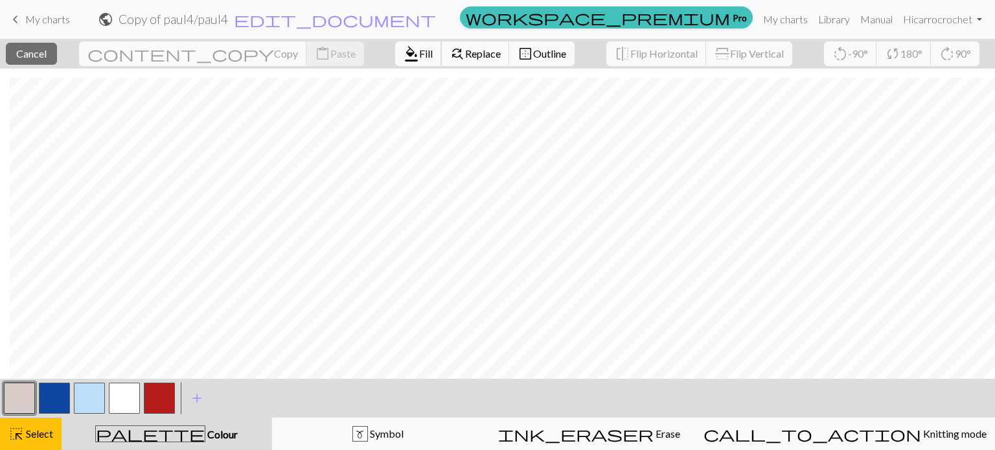
click at [419, 48] on span "Fill" at bounding box center [426, 53] width 14 height 12
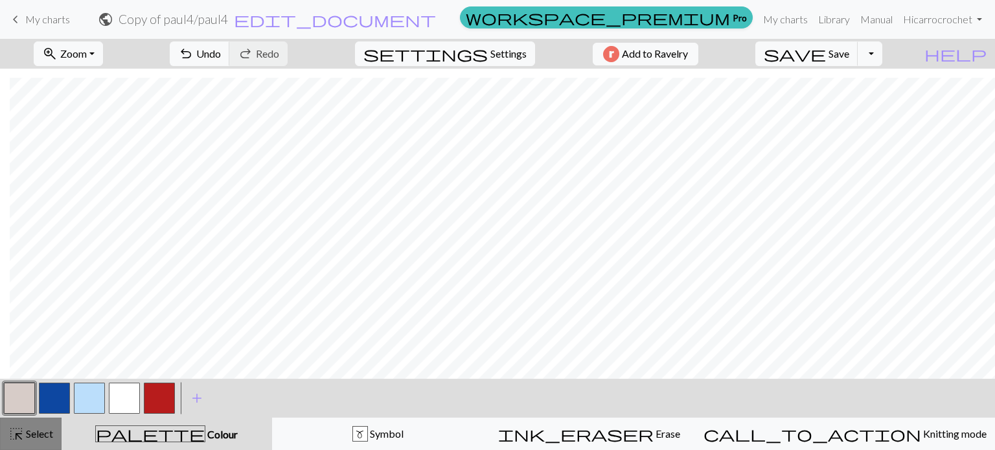
click at [31, 429] on span "Select" at bounding box center [38, 434] width 29 height 12
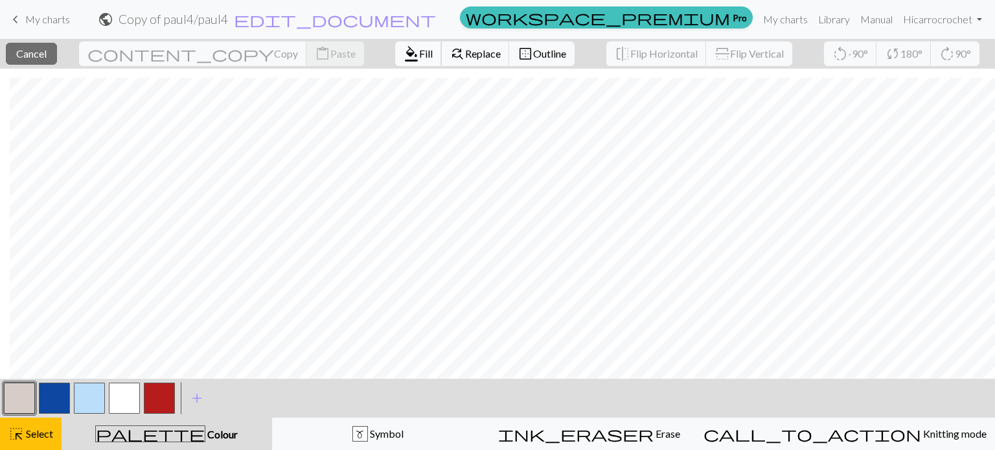
click at [419, 51] on span "Fill" at bounding box center [426, 53] width 14 height 12
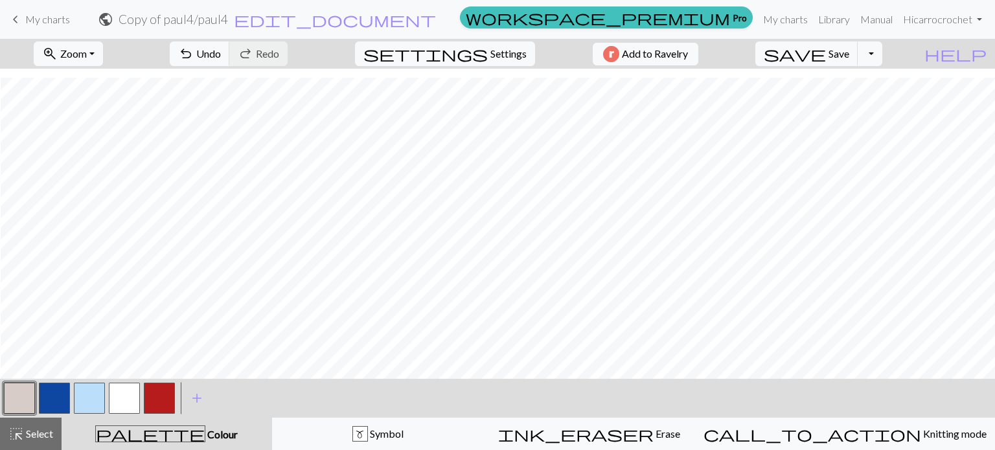
scroll to position [119, 1039]
click at [52, 399] on button "button" at bounding box center [54, 398] width 31 height 31
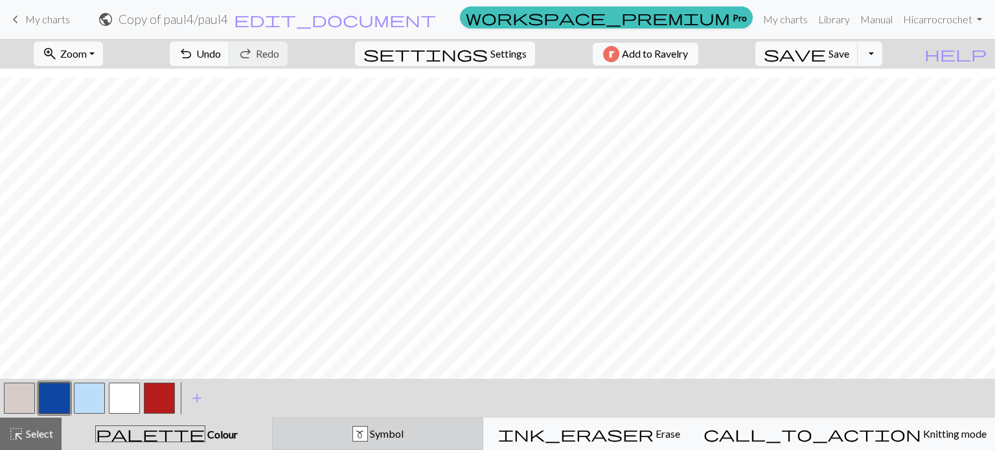
click at [439, 428] on div "m Symbol" at bounding box center [378, 434] width 195 height 16
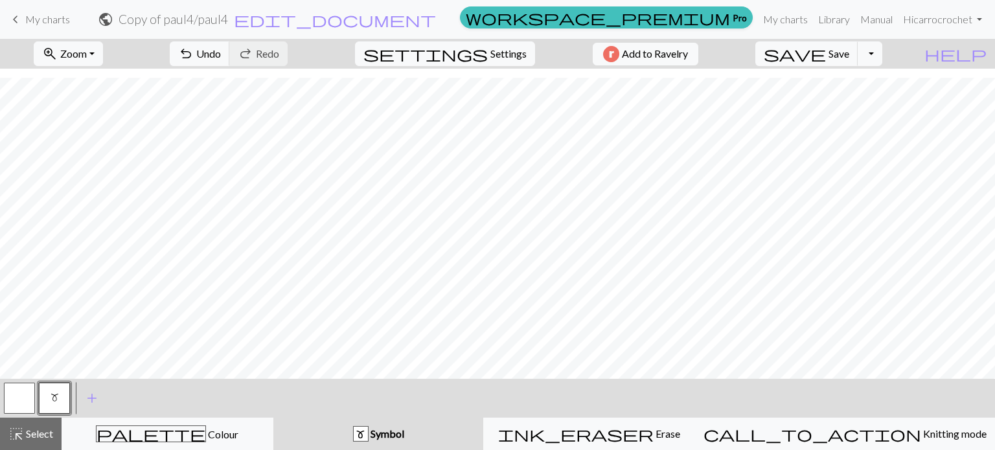
click at [58, 395] on span "m" at bounding box center [55, 398] width 8 height 10
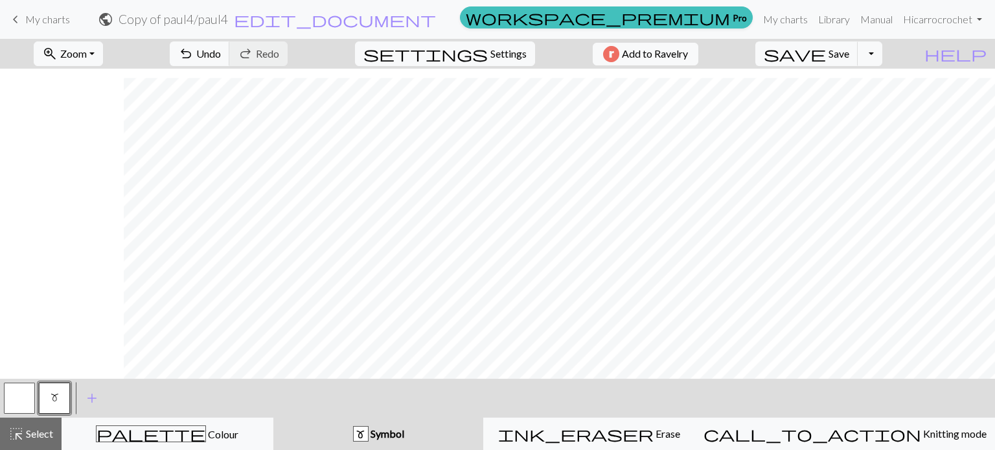
scroll to position [99, 1080]
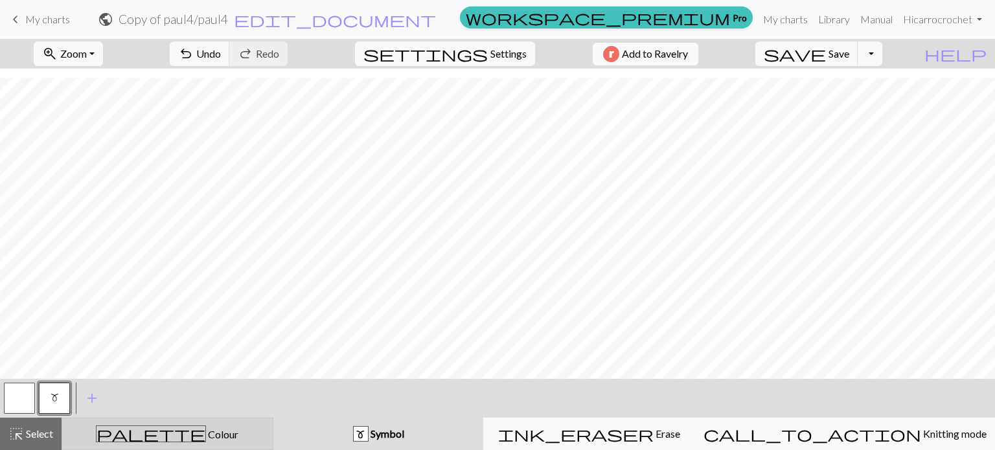
click at [160, 445] on button "palette Colour Colour" at bounding box center [168, 434] width 212 height 32
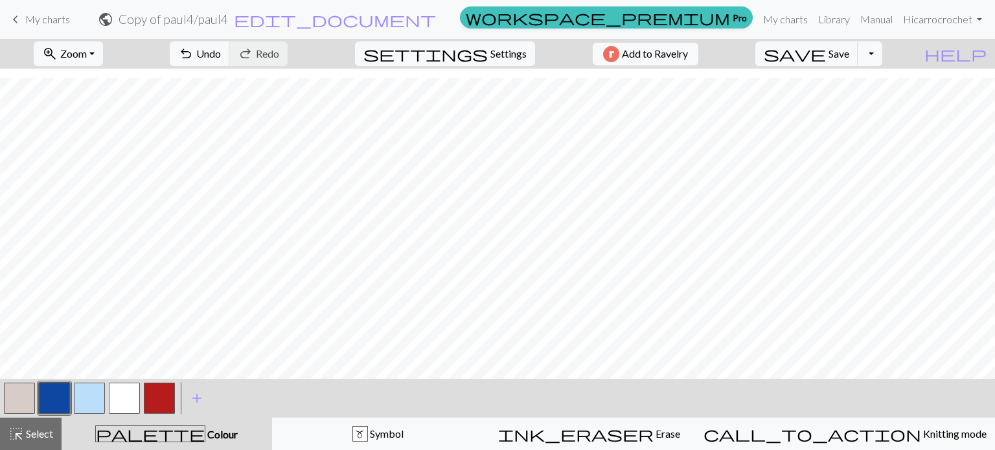
click at [56, 404] on button "button" at bounding box center [54, 398] width 31 height 31
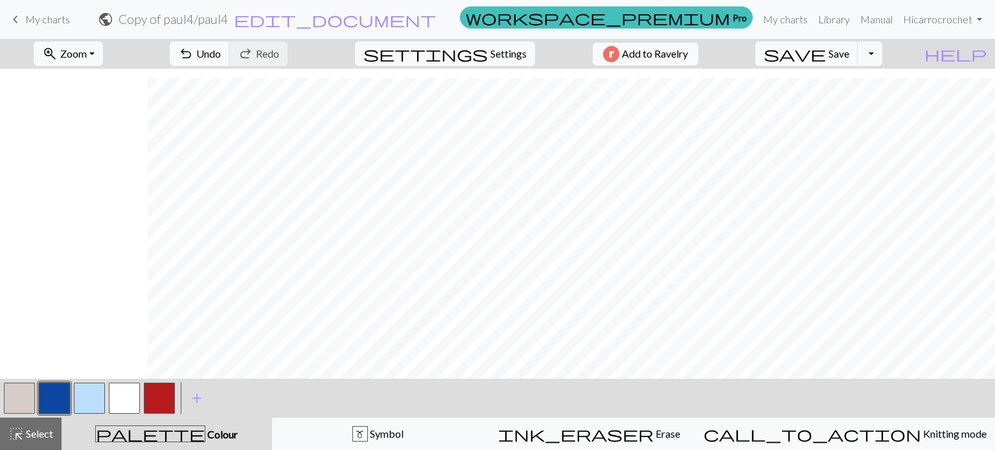
scroll to position [99, 1228]
click at [30, 400] on button "button" at bounding box center [19, 398] width 31 height 31
click at [60, 391] on button "button" at bounding box center [54, 398] width 31 height 31
click at [17, 404] on button "button" at bounding box center [19, 398] width 31 height 31
click at [47, 408] on button "button" at bounding box center [54, 398] width 31 height 31
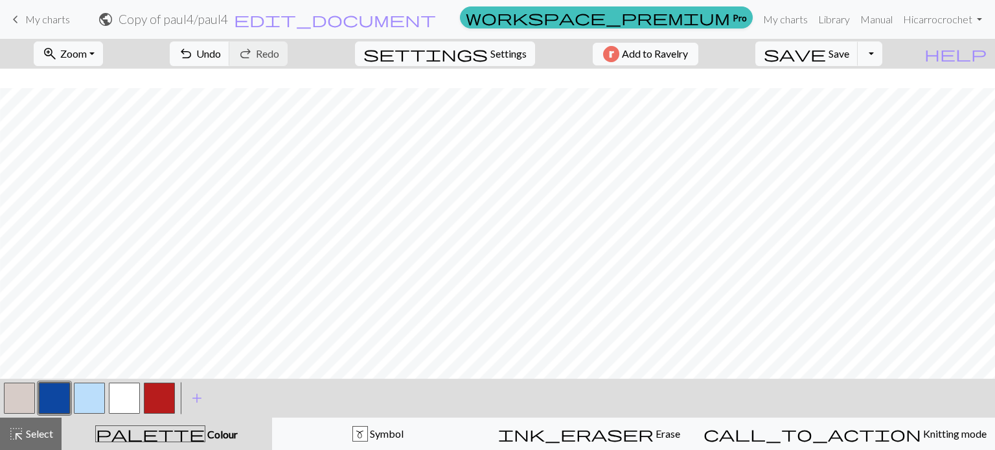
scroll to position [119, 1412]
click at [33, 401] on button "button" at bounding box center [19, 398] width 31 height 31
click at [48, 391] on button "button" at bounding box center [54, 398] width 31 height 31
click at [31, 404] on button "button" at bounding box center [19, 398] width 31 height 31
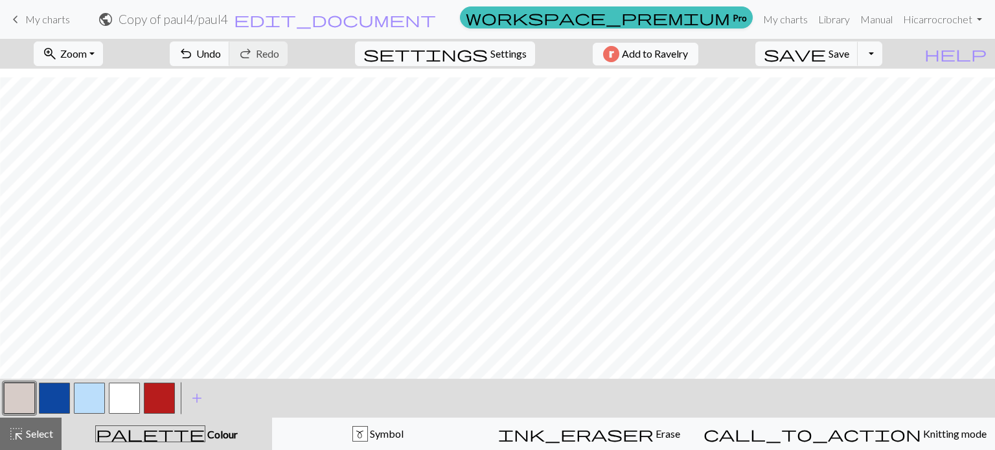
click at [62, 402] on button "button" at bounding box center [54, 398] width 31 height 31
click at [23, 395] on button "button" at bounding box center [19, 398] width 31 height 31
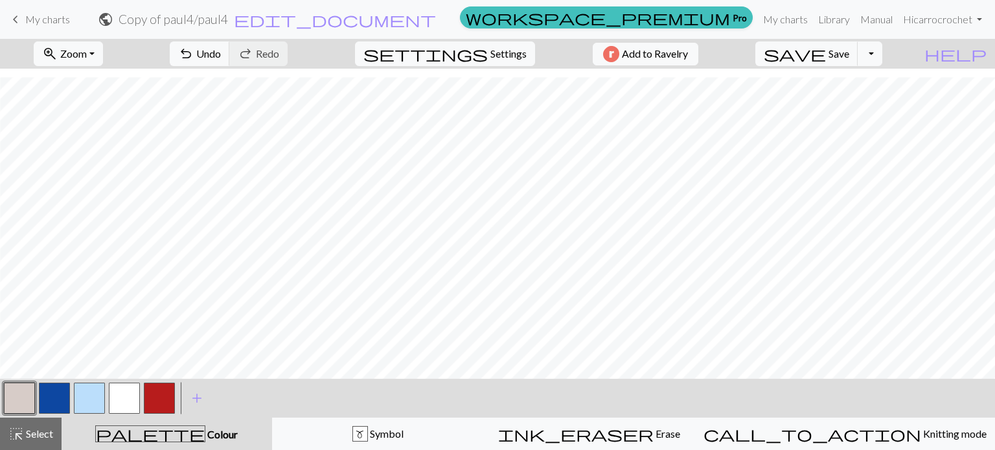
click at [54, 399] on button "button" at bounding box center [54, 398] width 31 height 31
click at [85, 400] on button "button" at bounding box center [89, 398] width 31 height 31
click at [59, 391] on button "button" at bounding box center [54, 398] width 31 height 31
click at [86, 399] on button "button" at bounding box center [89, 398] width 31 height 31
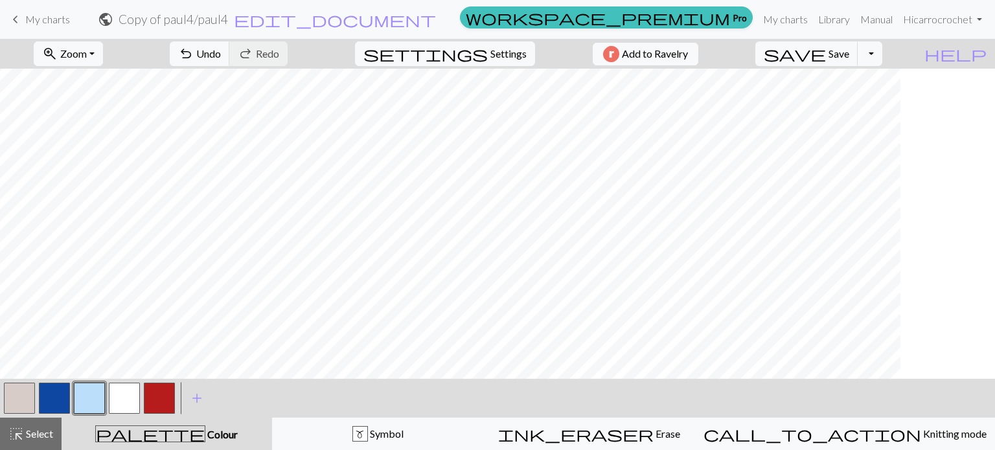
scroll to position [3, 1674]
click at [69, 404] on button "button" at bounding box center [54, 398] width 31 height 31
click at [94, 400] on button "button" at bounding box center [89, 398] width 31 height 31
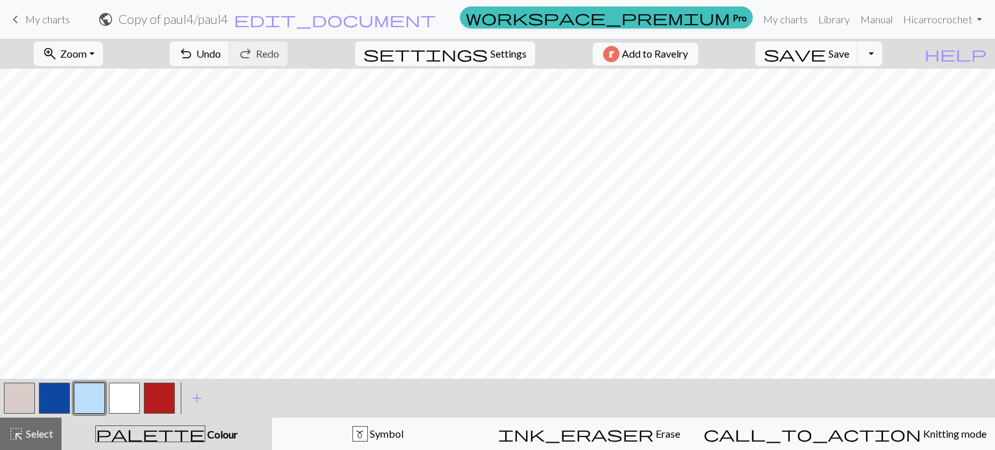
click at [57, 406] on button "button" at bounding box center [54, 398] width 31 height 31
click at [93, 396] on button "button" at bounding box center [89, 398] width 31 height 31
click at [60, 404] on button "button" at bounding box center [54, 398] width 31 height 31
click at [30, 402] on button "button" at bounding box center [19, 398] width 31 height 31
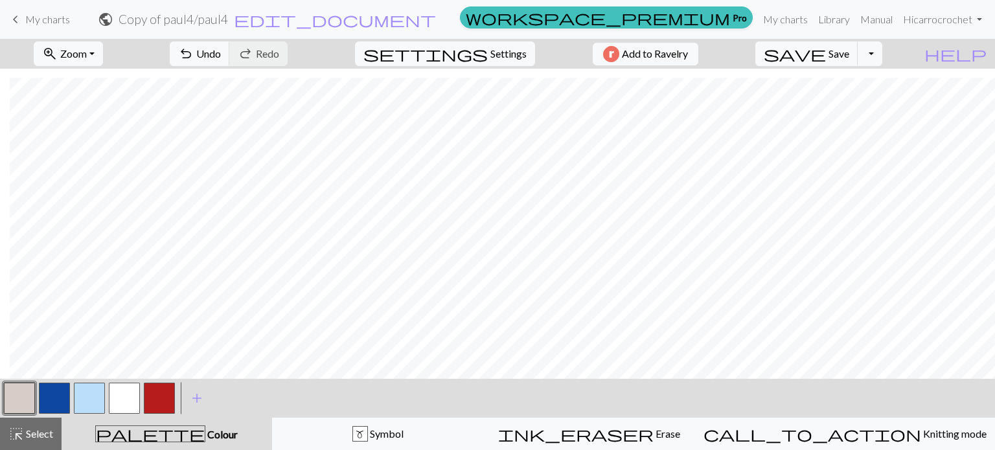
click at [44, 399] on button "button" at bounding box center [54, 398] width 31 height 31
click at [850, 53] on span "Save" at bounding box center [839, 53] width 21 height 12
